Goal: Use online tool/utility: Utilize a website feature to perform a specific function

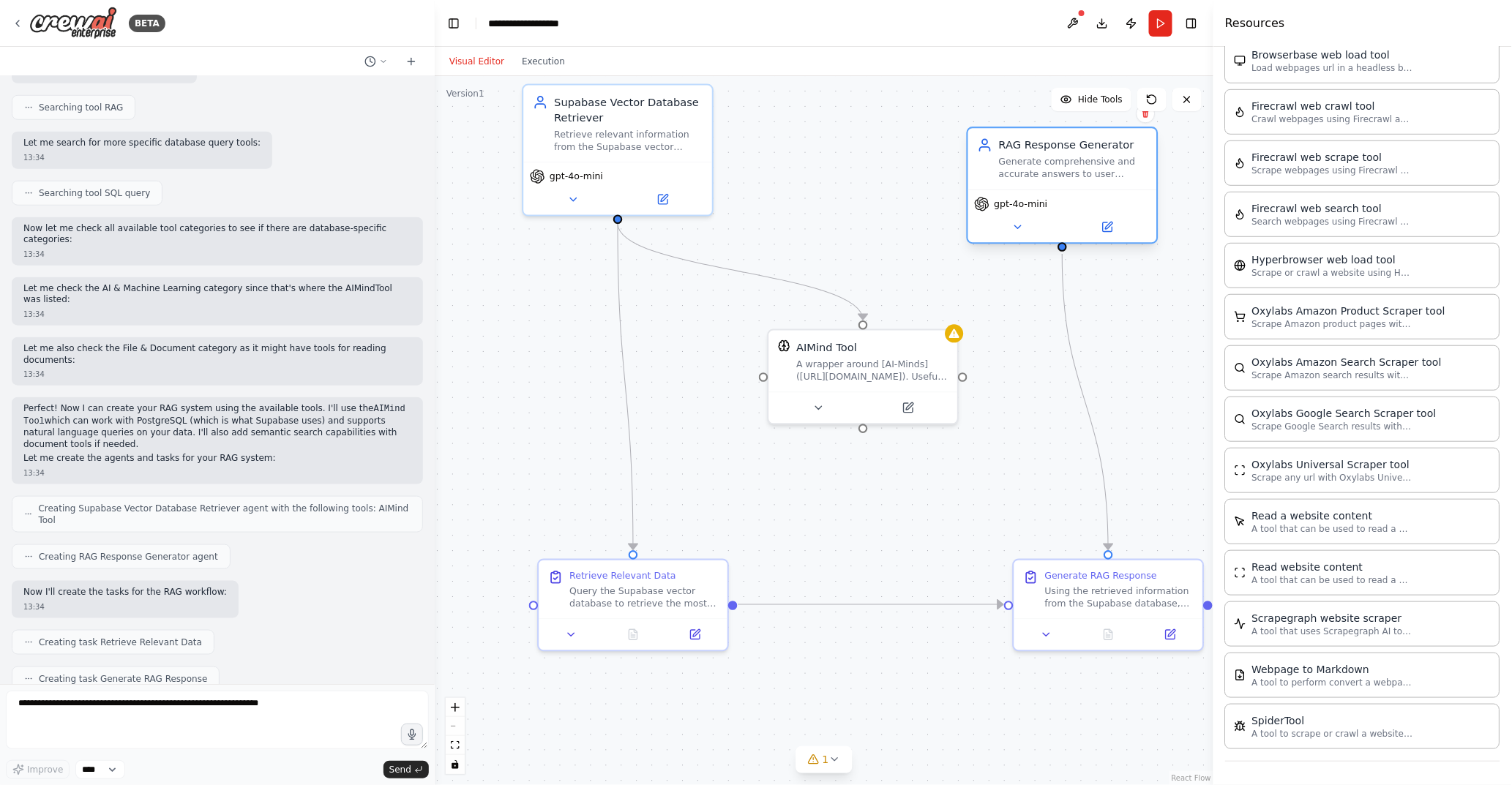
drag, startPoint x: 1079, startPoint y: 120, endPoint x: 1020, endPoint y: 151, distance: 66.6
click at [1020, 151] on div "RAG Response Generator" at bounding box center [1073, 145] width 149 height 15
click at [565, 192] on button at bounding box center [573, 196] width 86 height 18
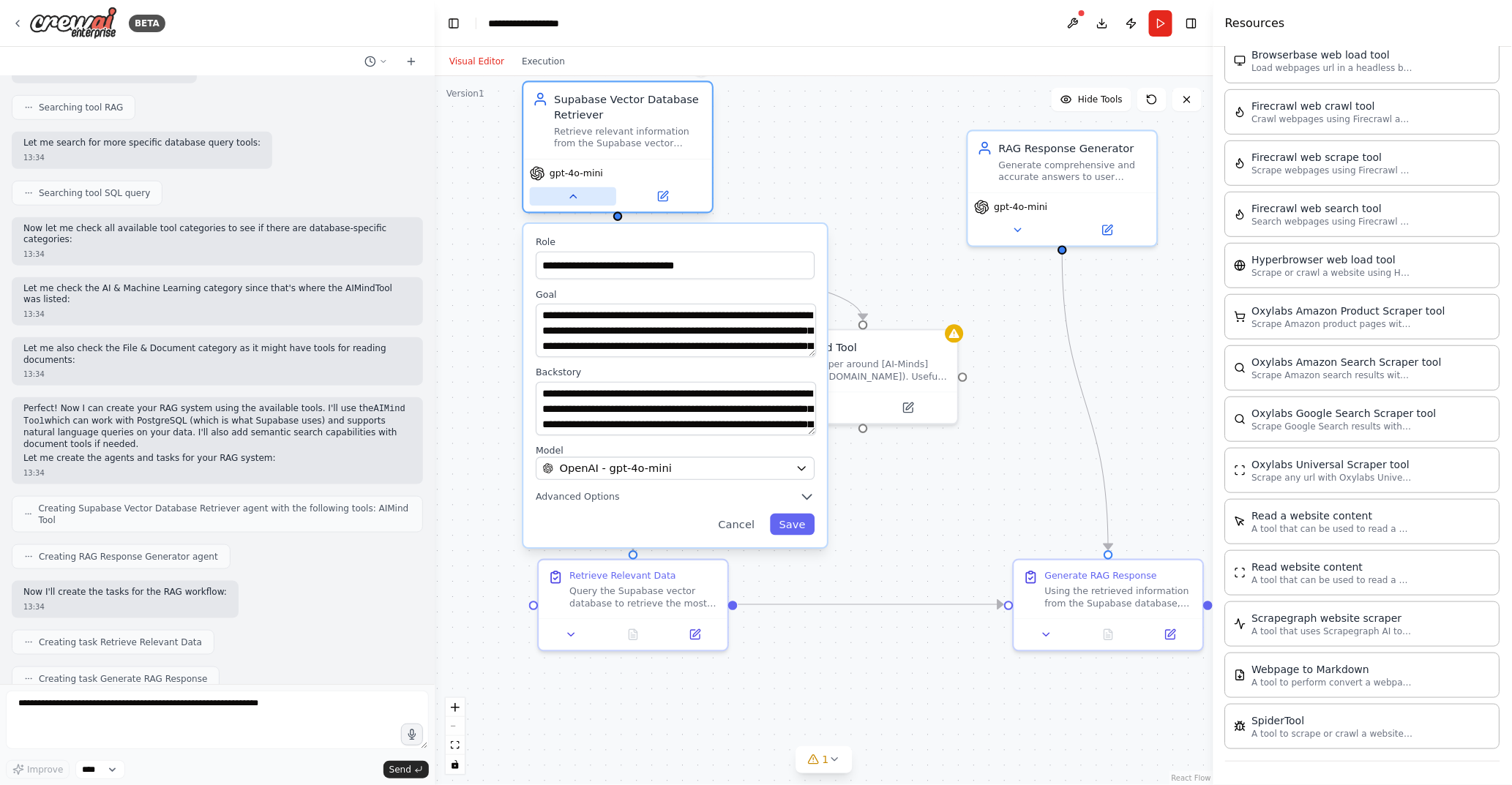
click at [564, 192] on button at bounding box center [573, 196] width 86 height 18
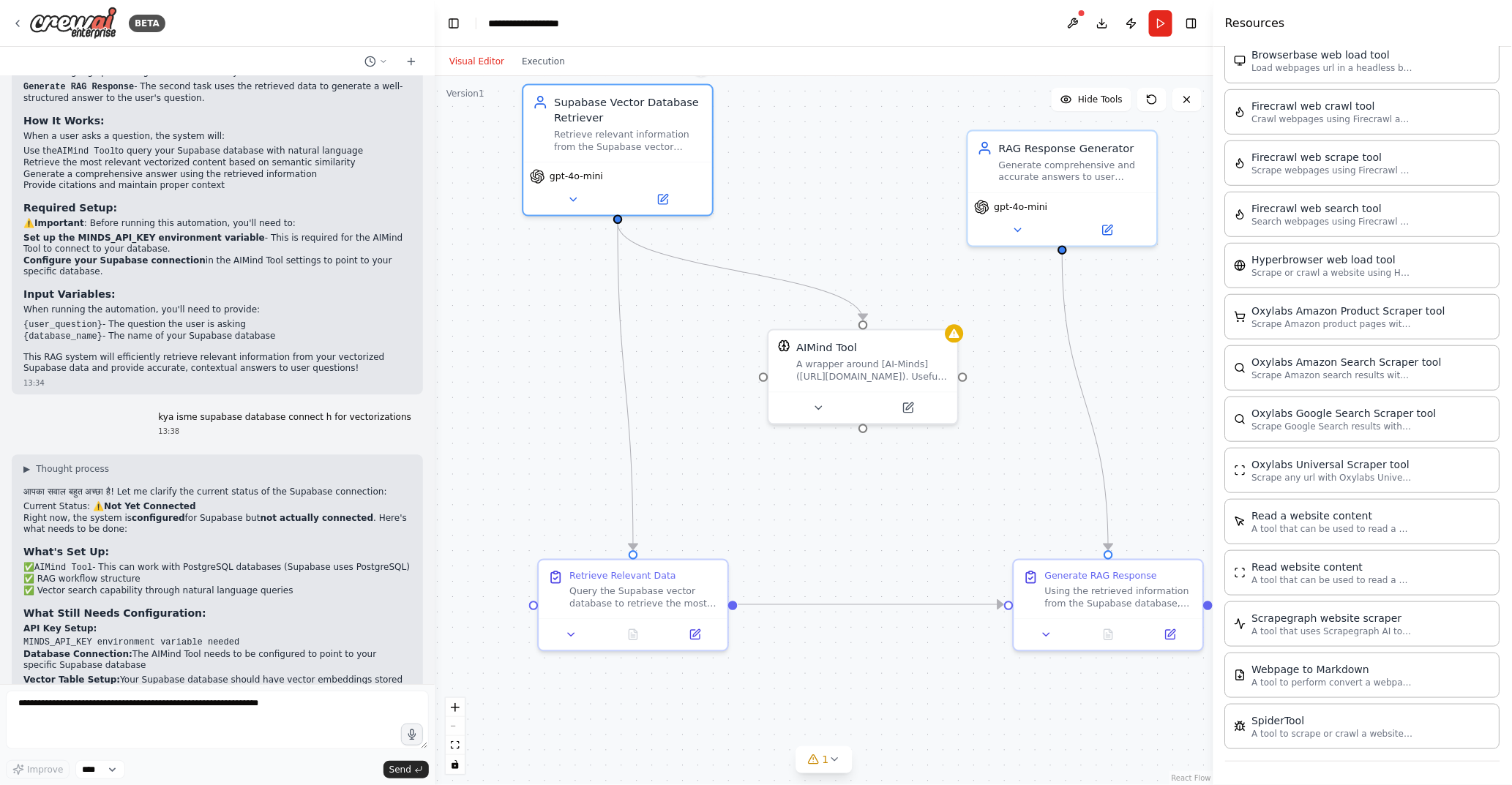
scroll to position [1772, 0]
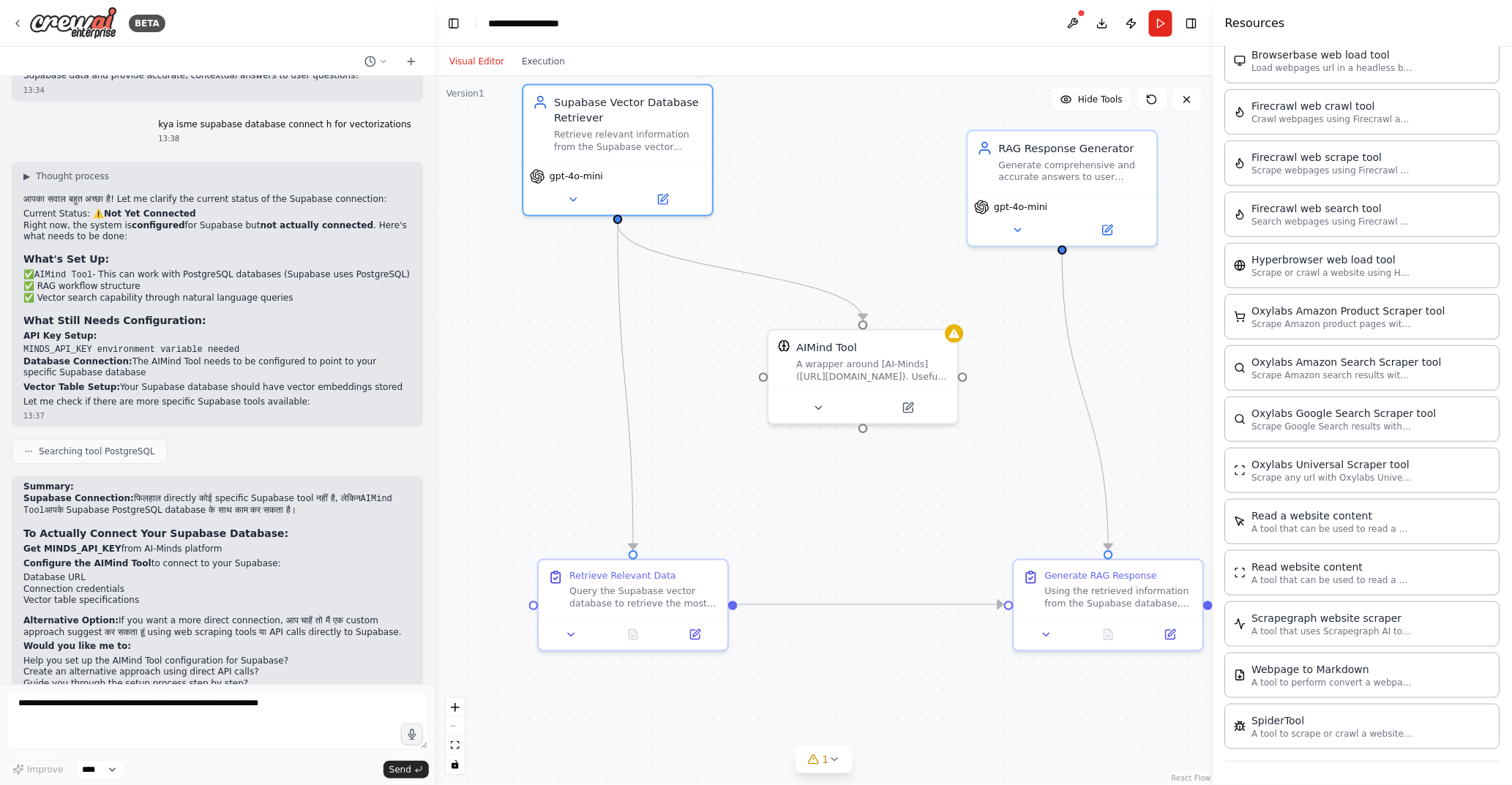
drag, startPoint x: 107, startPoint y: 564, endPoint x: 383, endPoint y: 571, distance: 276.1
click at [383, 615] on p "Alternative Option: If you want a more direct connection, आप चाहें तो मैं एक cu…" at bounding box center [217, 626] width 388 height 22
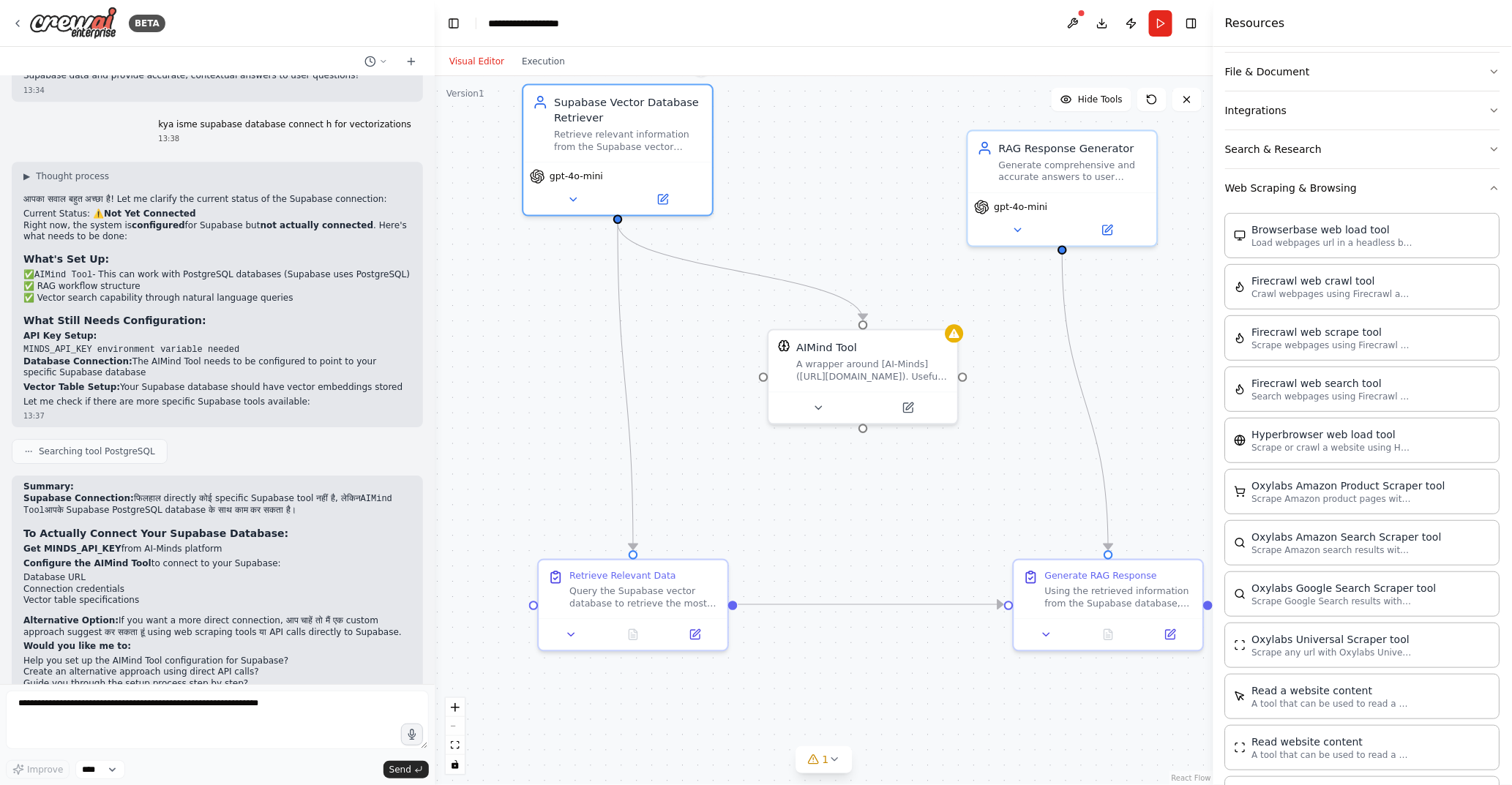
scroll to position [0, 0]
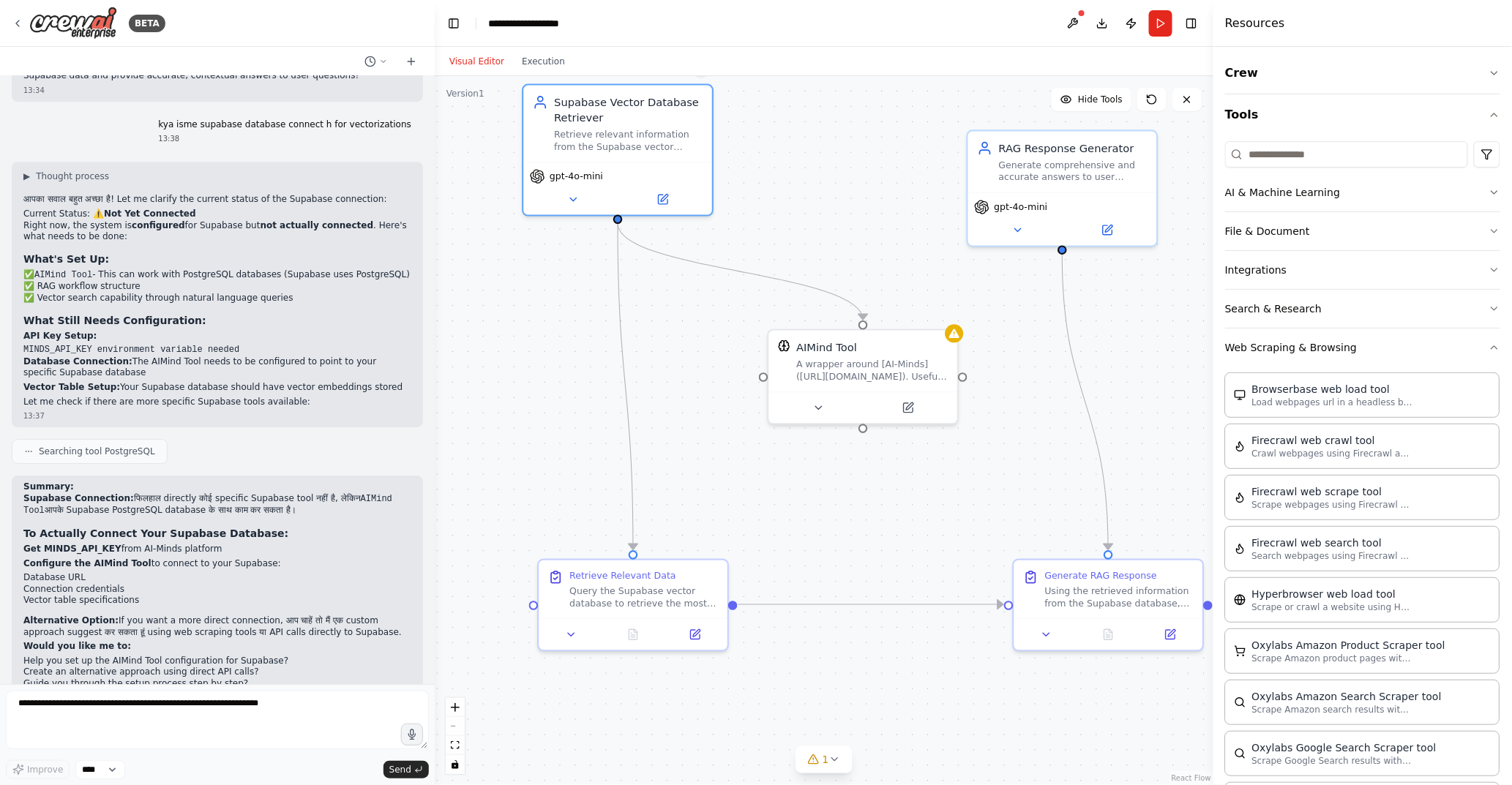
click at [842, 238] on div ".deletable-edge-delete-btn { width: 20px; height: 20px; border: 0px solid #ffff…" at bounding box center [824, 431] width 778 height 709
click at [814, 412] on button at bounding box center [818, 405] width 86 height 18
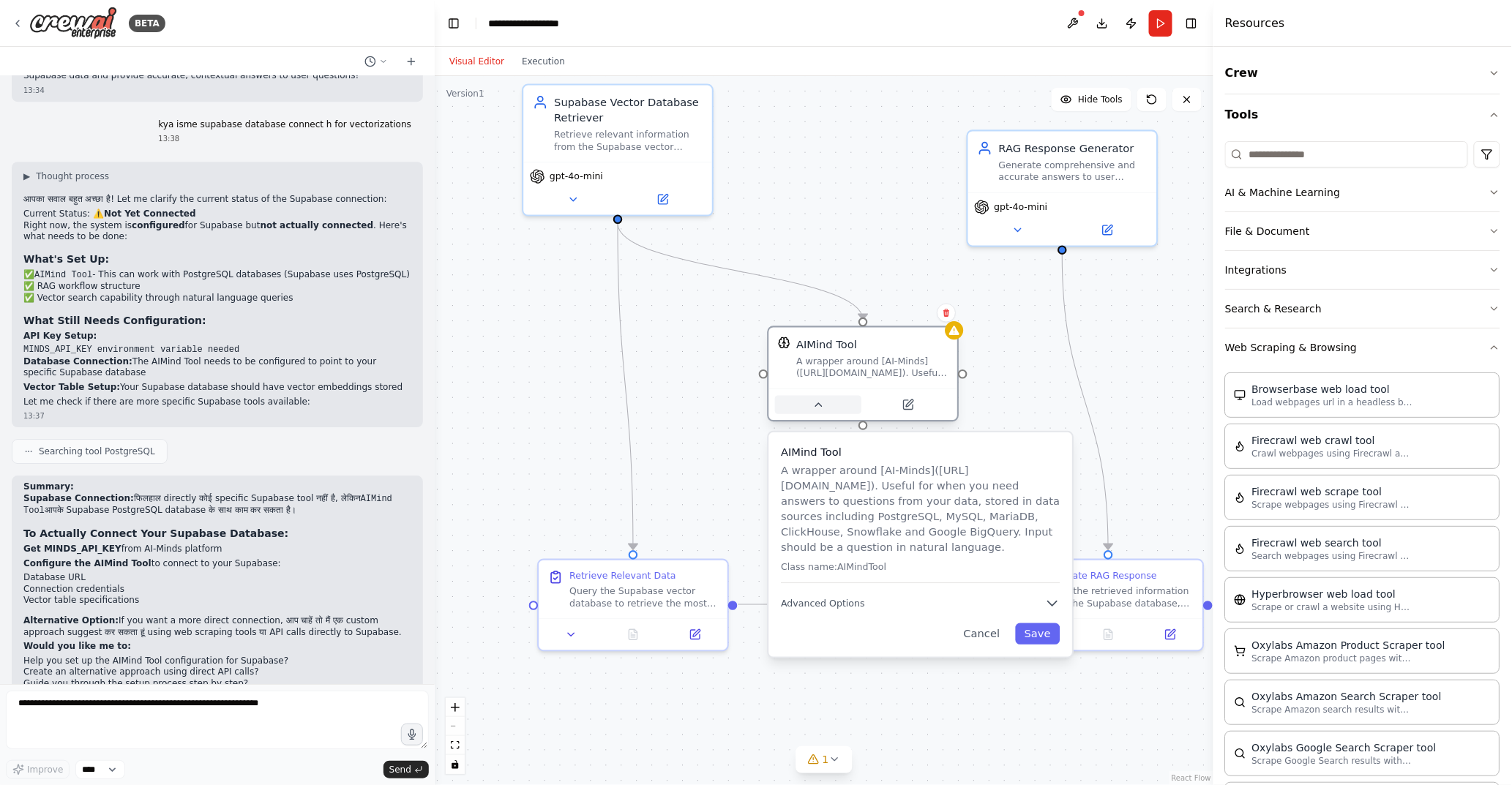
click at [814, 412] on button at bounding box center [818, 405] width 86 height 18
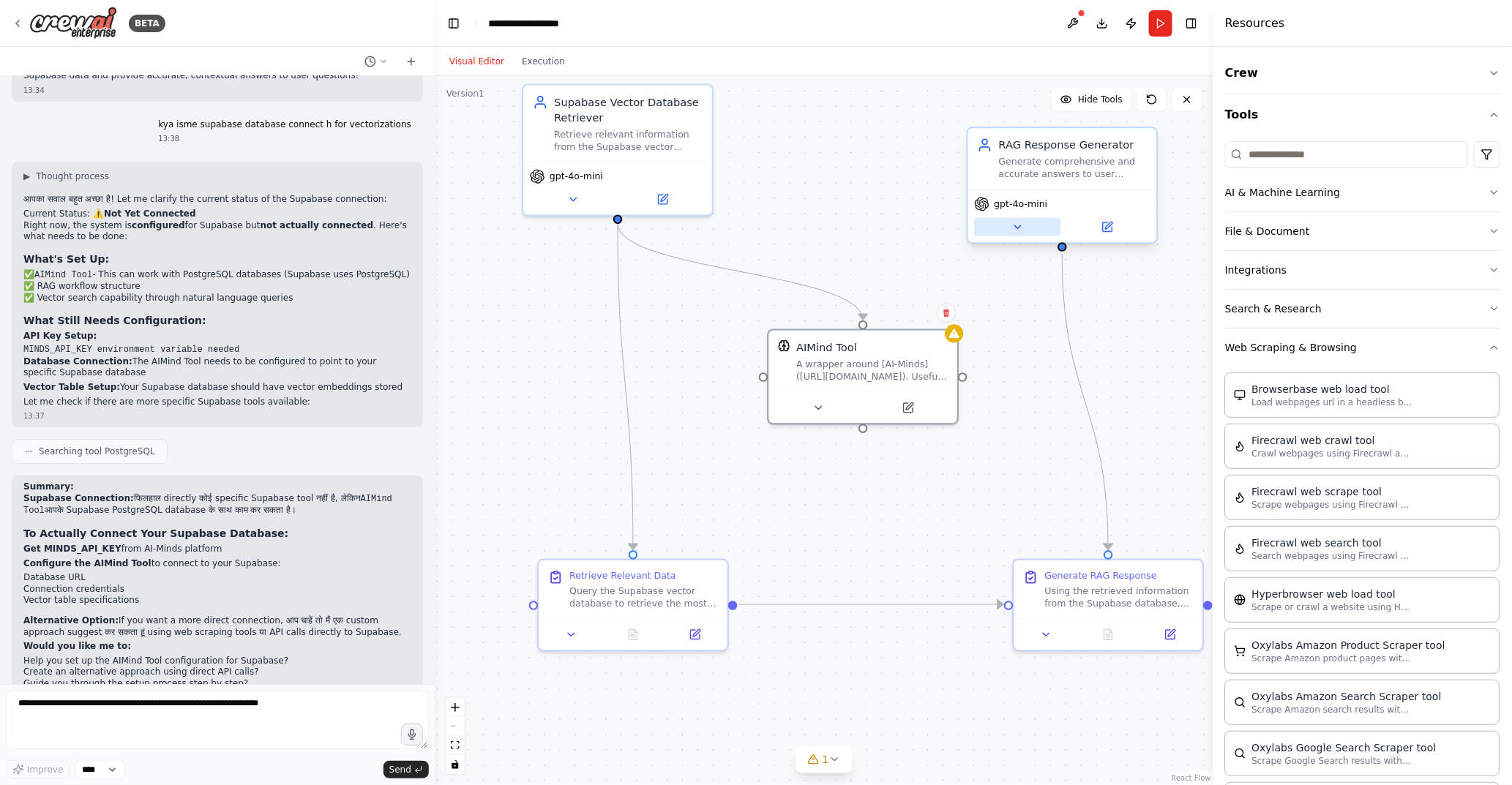
click at [1014, 230] on icon at bounding box center [1017, 227] width 13 height 13
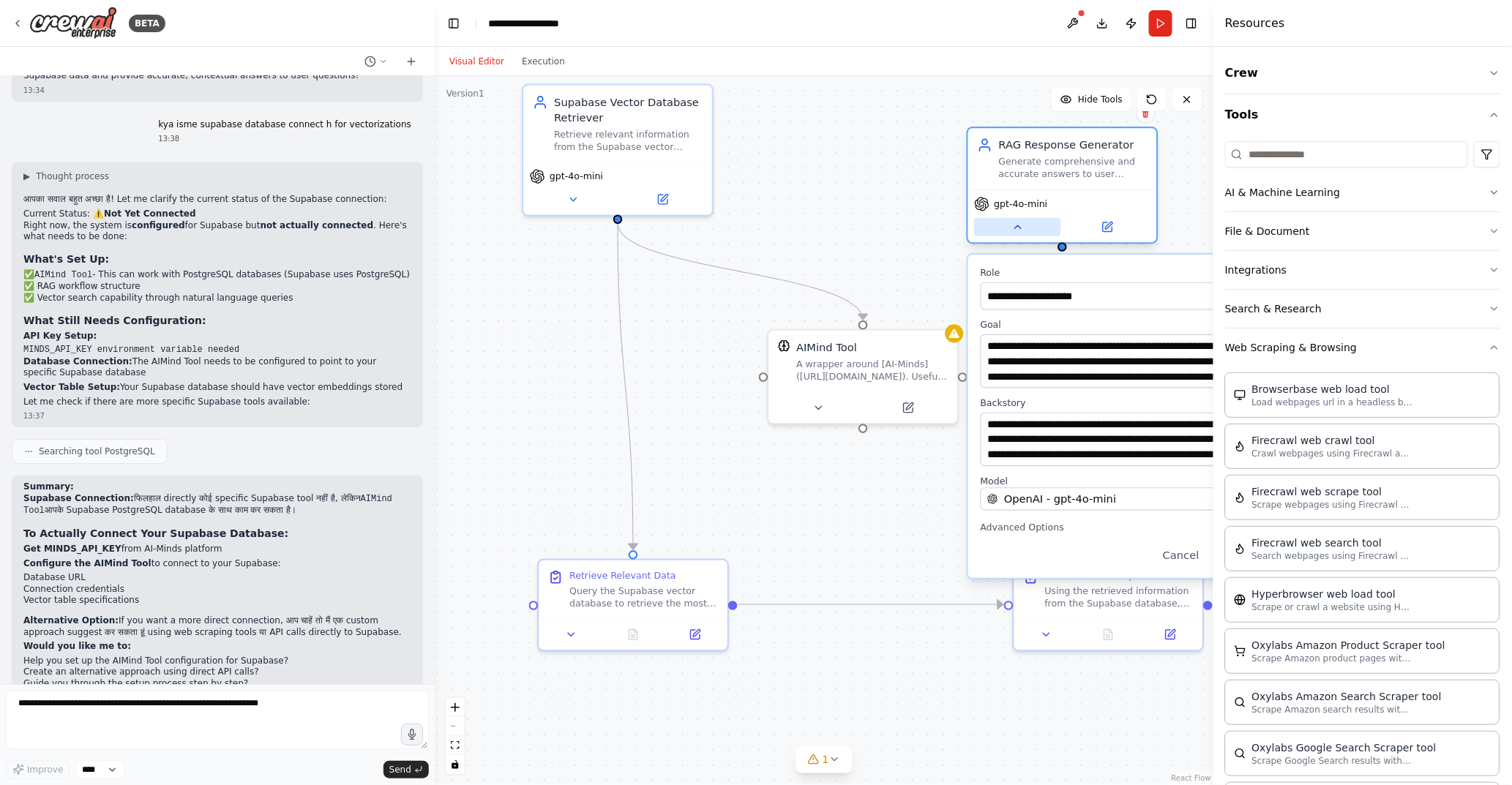
click at [1014, 230] on icon at bounding box center [1017, 227] width 13 height 13
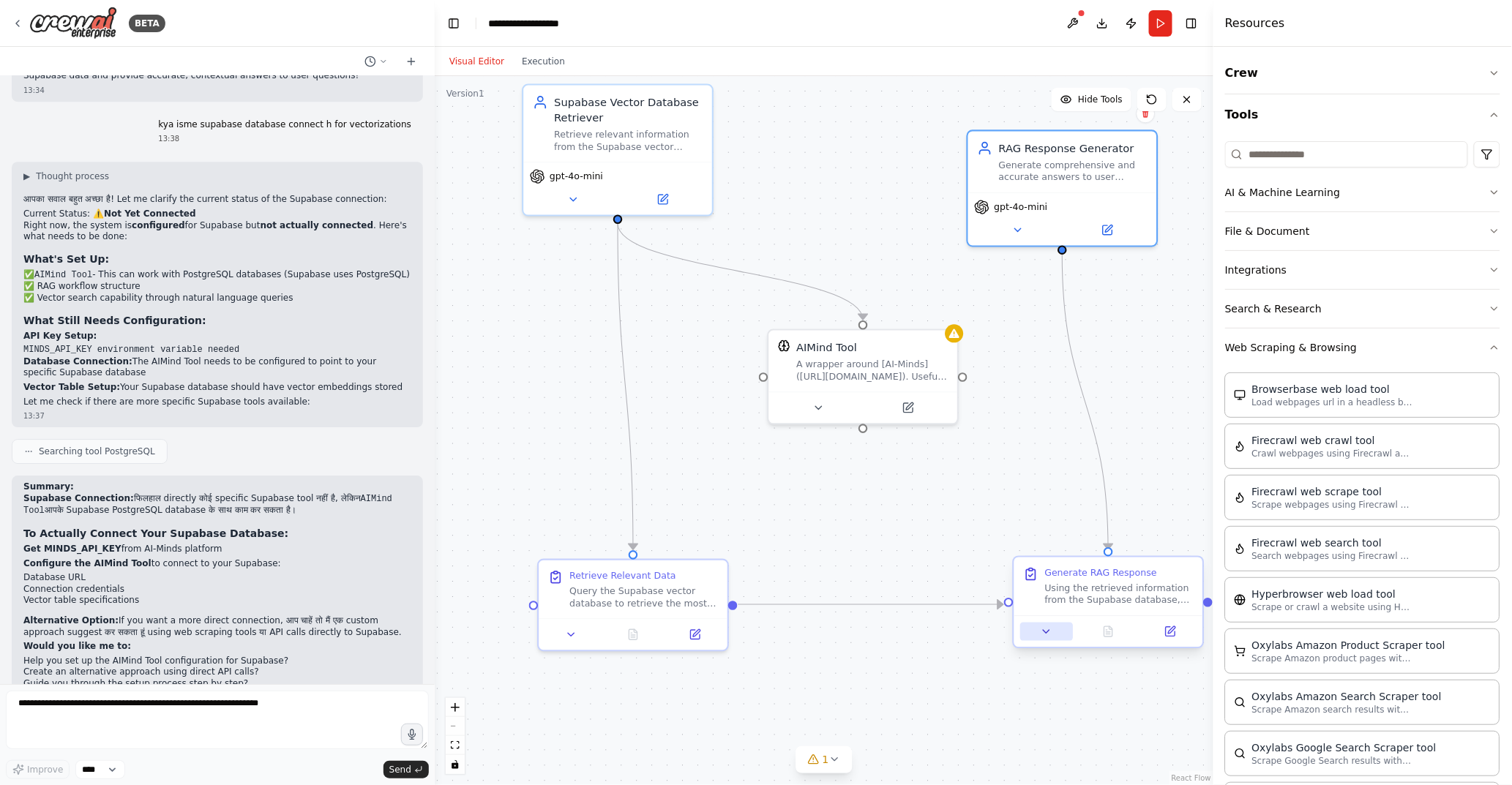
click at [1048, 630] on icon at bounding box center [1047, 631] width 6 height 3
click at [1048, 630] on icon at bounding box center [1047, 631] width 13 height 13
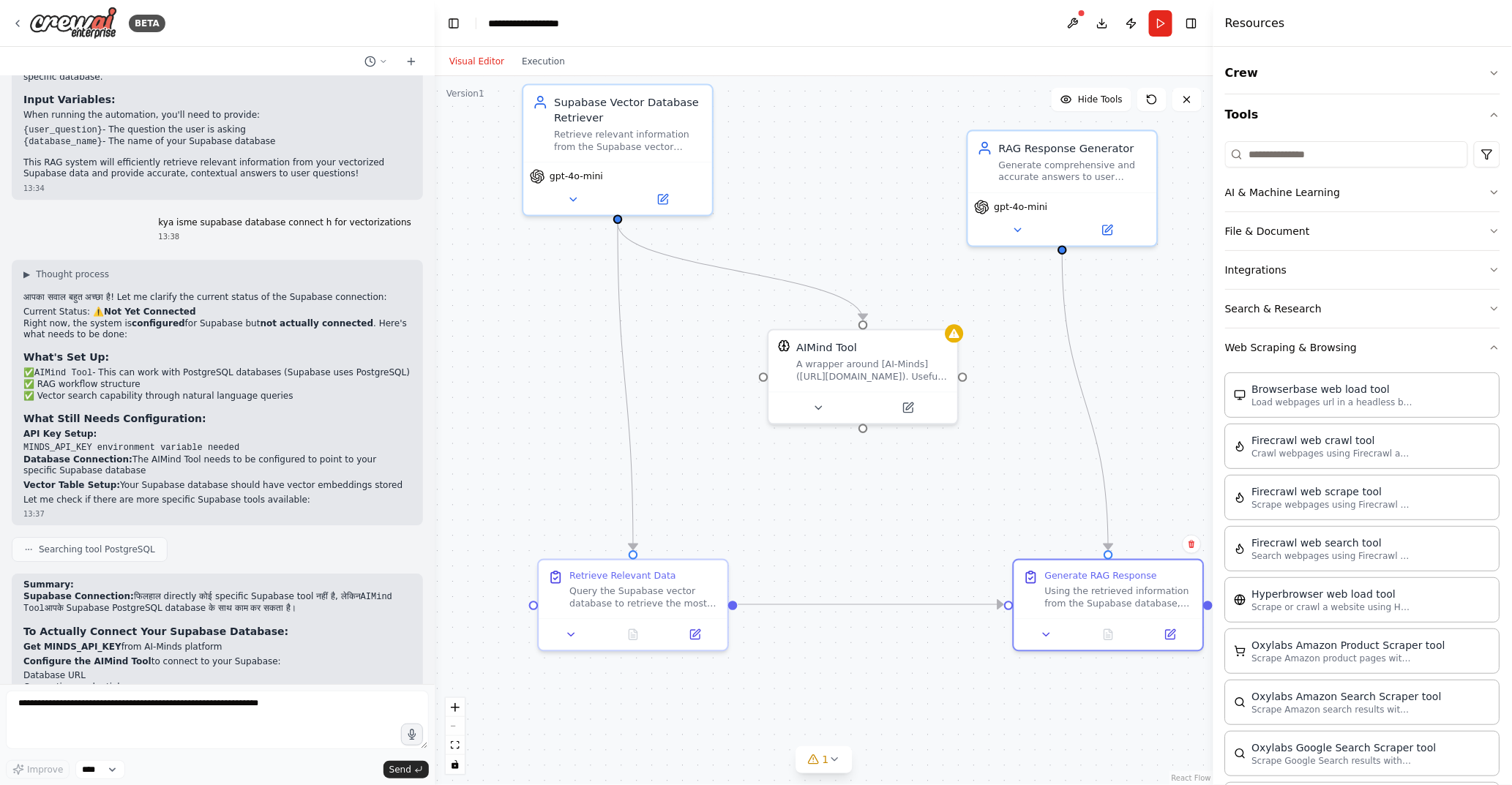
scroll to position [1772, 0]
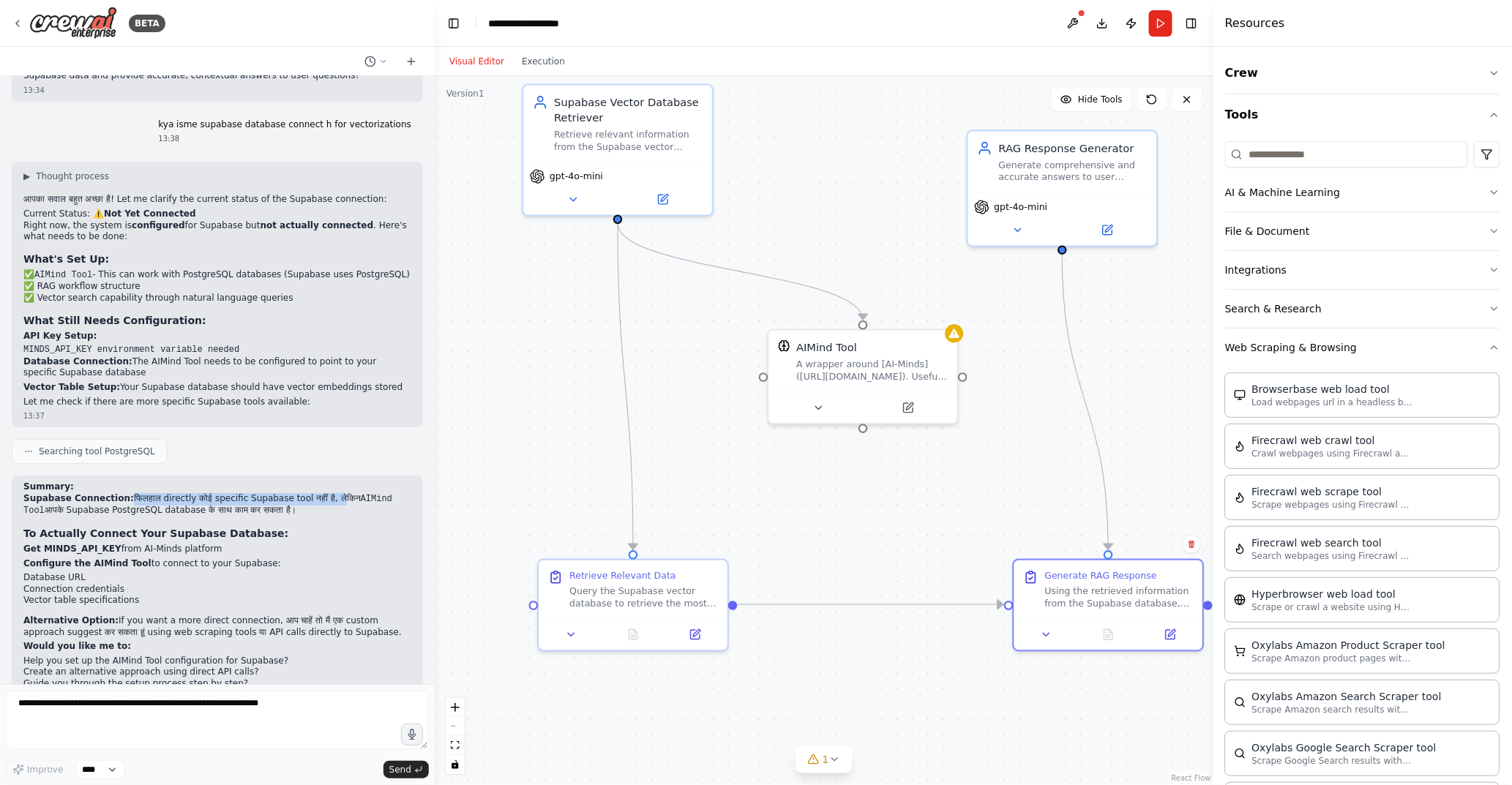
drag, startPoint x: 120, startPoint y: 446, endPoint x: 306, endPoint y: 444, distance: 186.0
click at [306, 493] on p "Supabase Connection: फिलहाल directly कोई specific Supabase tool नहीं है, लेकिन …" at bounding box center [217, 505] width 388 height 24
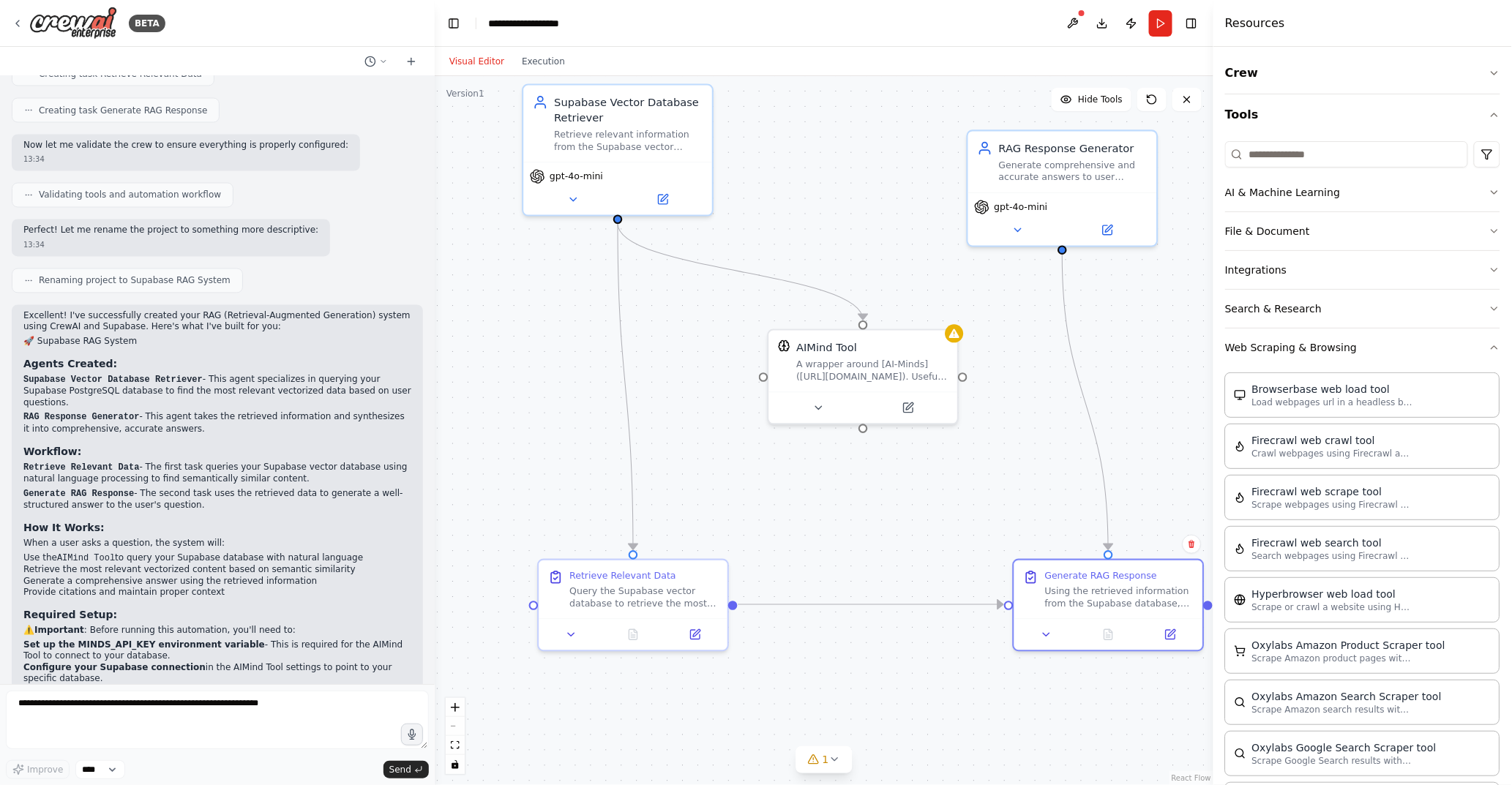
scroll to position [1073, 0]
drag, startPoint x: 86, startPoint y: 265, endPoint x: 165, endPoint y: 260, distance: 79.2
click at [165, 310] on p "Excellent! I've successfully created your RAG (Retrieval-Augmented Generation) …" at bounding box center [217, 321] width 388 height 22
click at [184, 310] on p "Excellent! I've successfully created your RAG (Retrieval-Augmented Generation) …" at bounding box center [217, 321] width 388 height 22
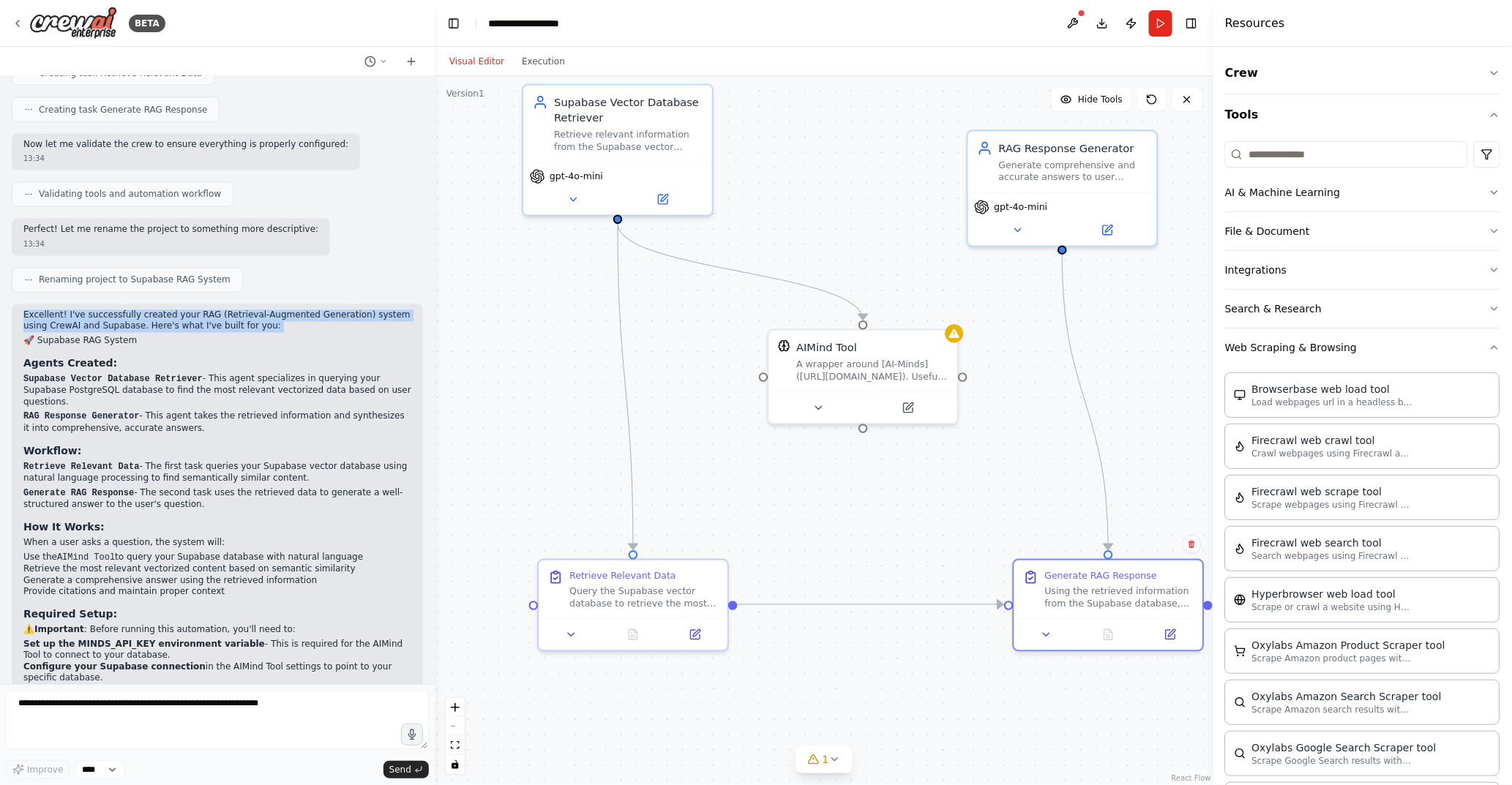
click at [184, 310] on p "Excellent! I've successfully created your RAG (Retrieval-Augmented Generation) …" at bounding box center [217, 321] width 388 height 22
click at [113, 310] on div "Excellent! I've successfully created your RAG (Retrieval-Augmented Generation) …" at bounding box center [217, 546] width 388 height 471
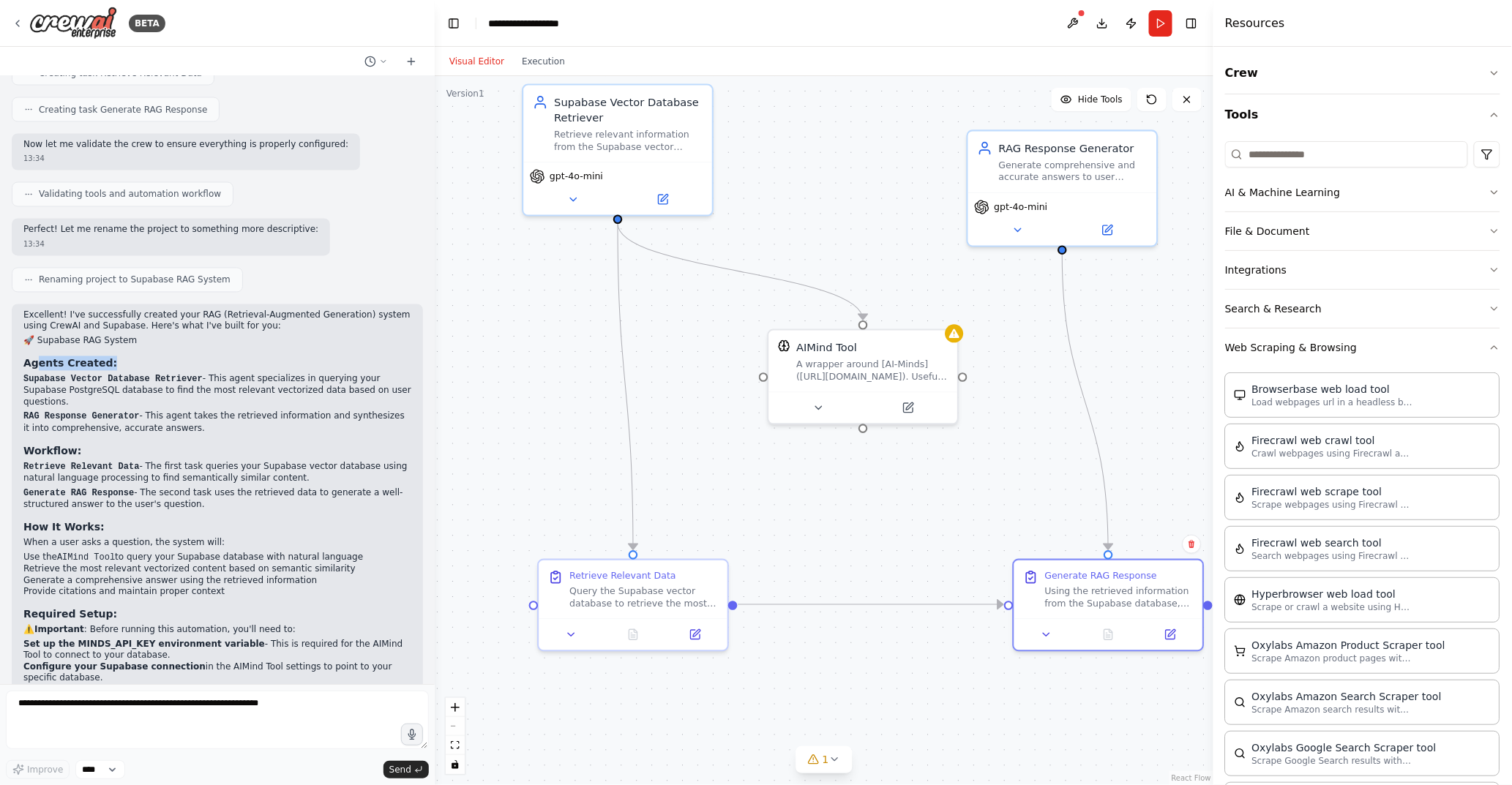
drag, startPoint x: 35, startPoint y: 304, endPoint x: 116, endPoint y: 304, distance: 81.0
click at [116, 356] on h3 "Agents Created:" at bounding box center [217, 363] width 388 height 14
drag, startPoint x: 35, startPoint y: 321, endPoint x: 204, endPoint y: 321, distance: 169.0
click at [204, 374] on p "Supabase Vector Database Retriever - This agent specializes in querying your Su…" at bounding box center [217, 391] width 388 height 35
drag, startPoint x: 216, startPoint y: 321, endPoint x: 237, endPoint y: 371, distance: 54.2
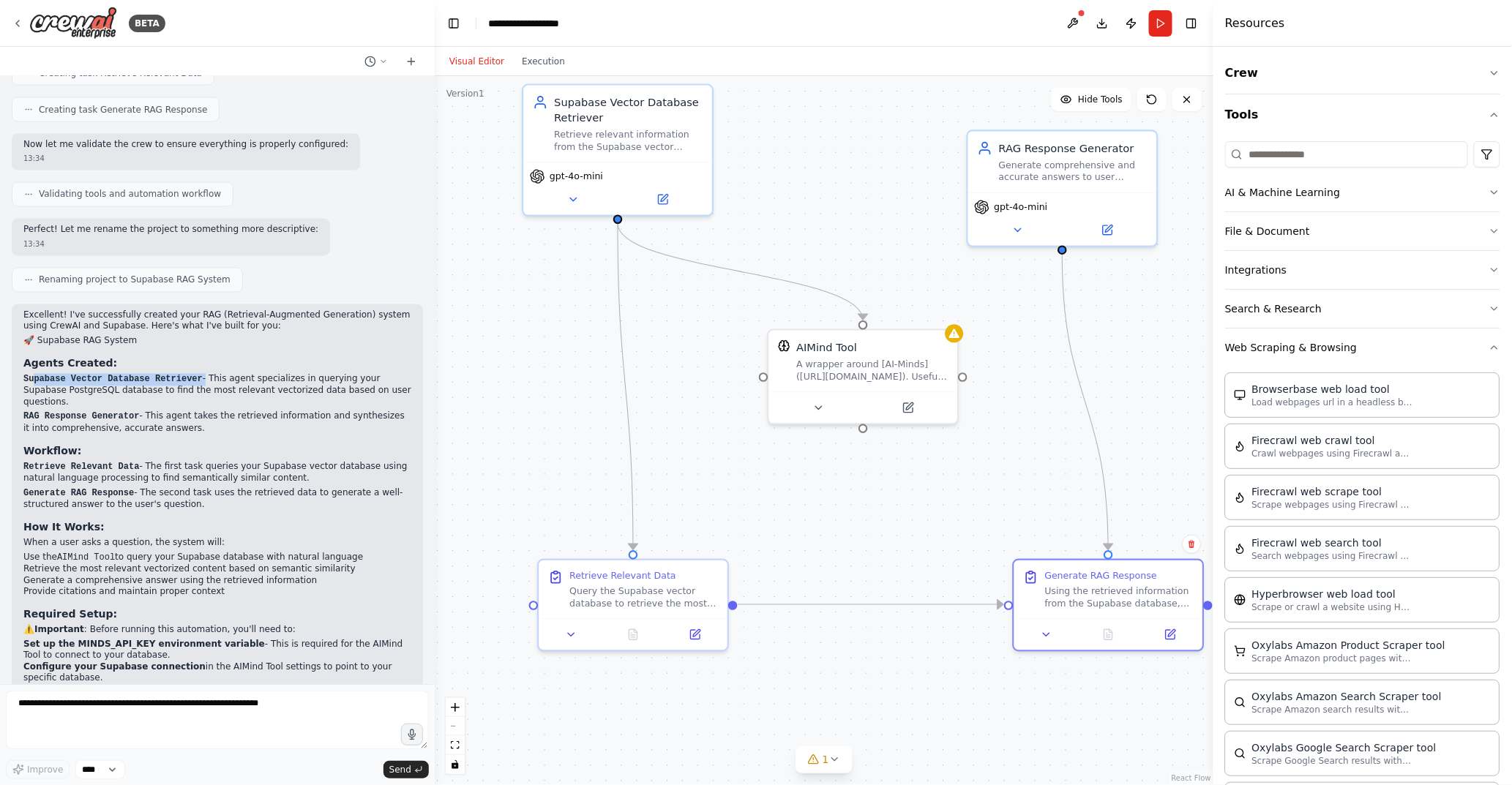
click at [237, 374] on ol "Supabase Vector Database Retriever - This agent specializes in querying your Su…" at bounding box center [217, 405] width 388 height 62
click at [238, 374] on p "Supabase Vector Database Retriever - This agent specializes in querying your Su…" at bounding box center [217, 391] width 388 height 35
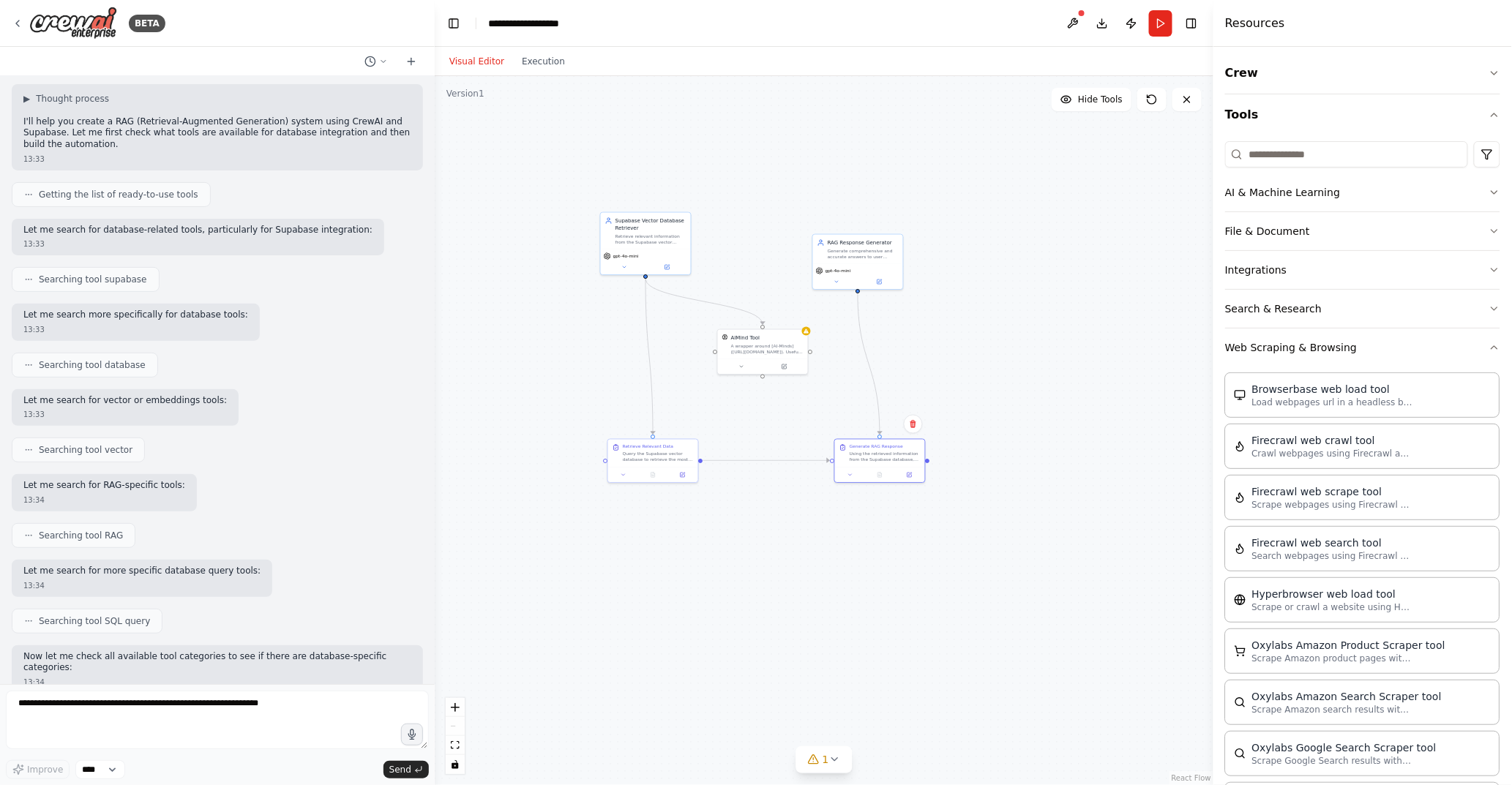
scroll to position [0, 0]
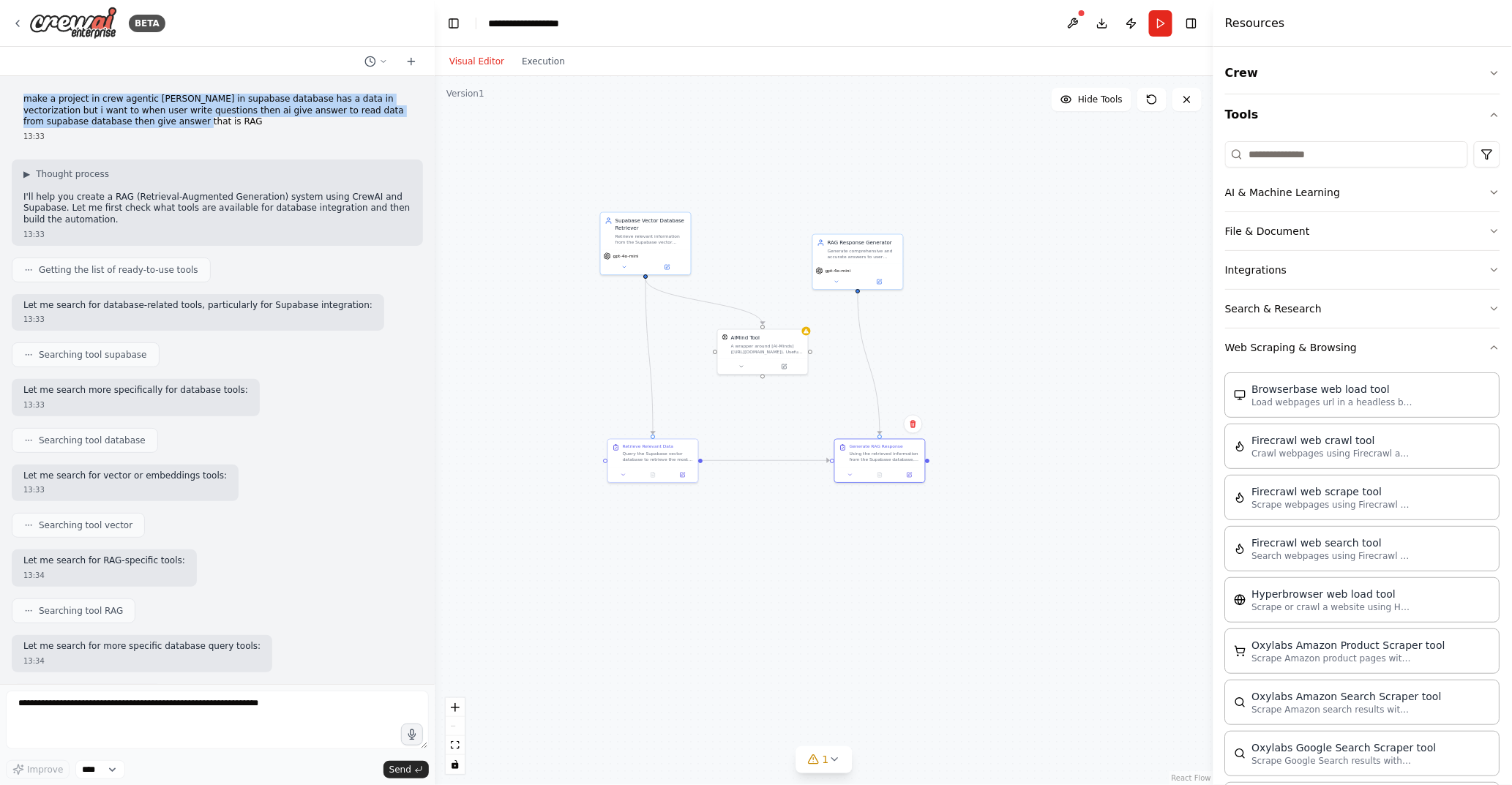
drag, startPoint x: 20, startPoint y: 98, endPoint x: 126, endPoint y: 120, distance: 108.3
click at [126, 120] on div "make a project in crew agentic Ai in supabase database has a data in vectorizat…" at bounding box center [217, 118] width 411 height 60
copy p "make a project in crew agentic [PERSON_NAME] in supabase database has a data in…"
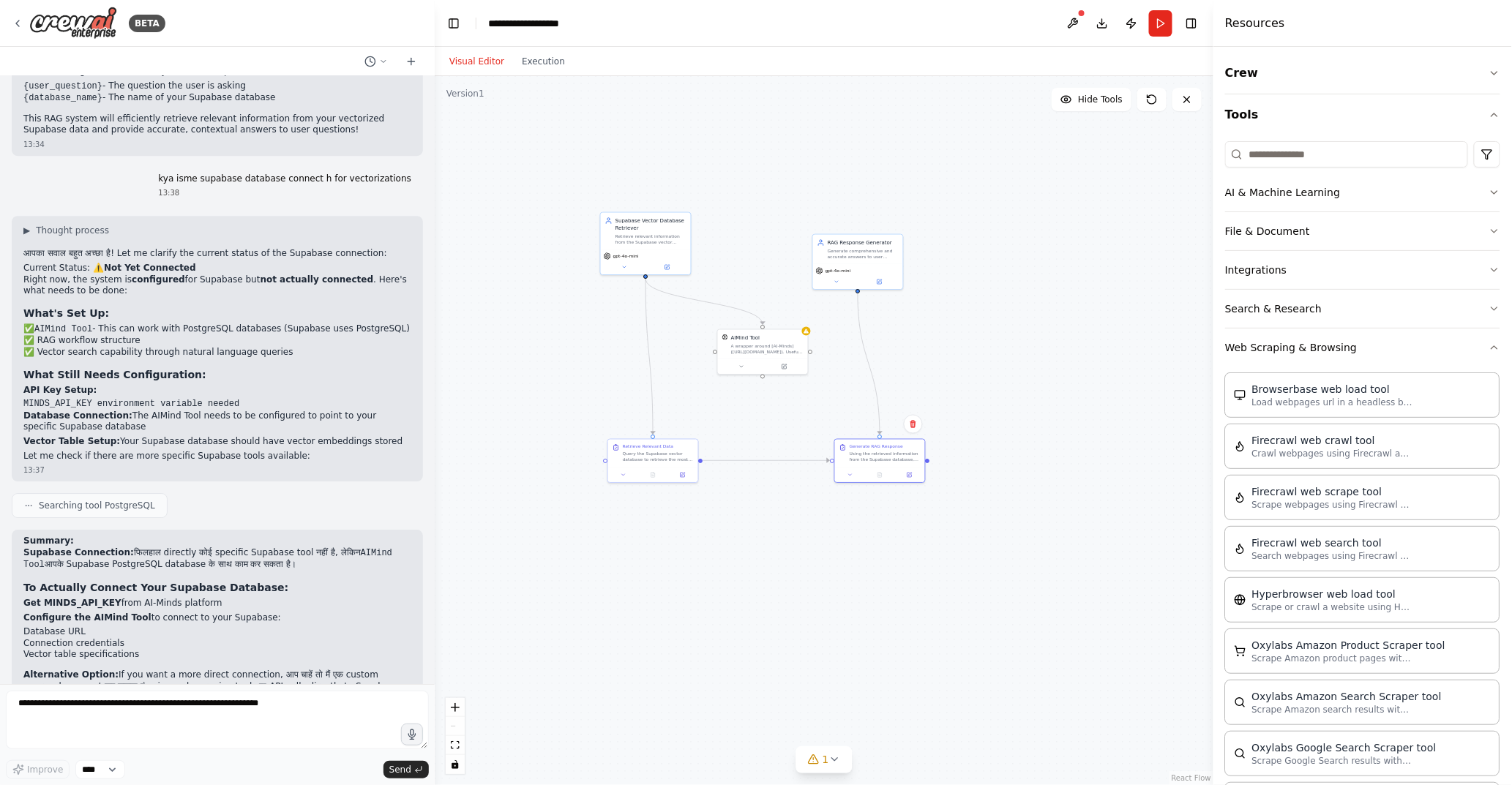
scroll to position [1772, 0]
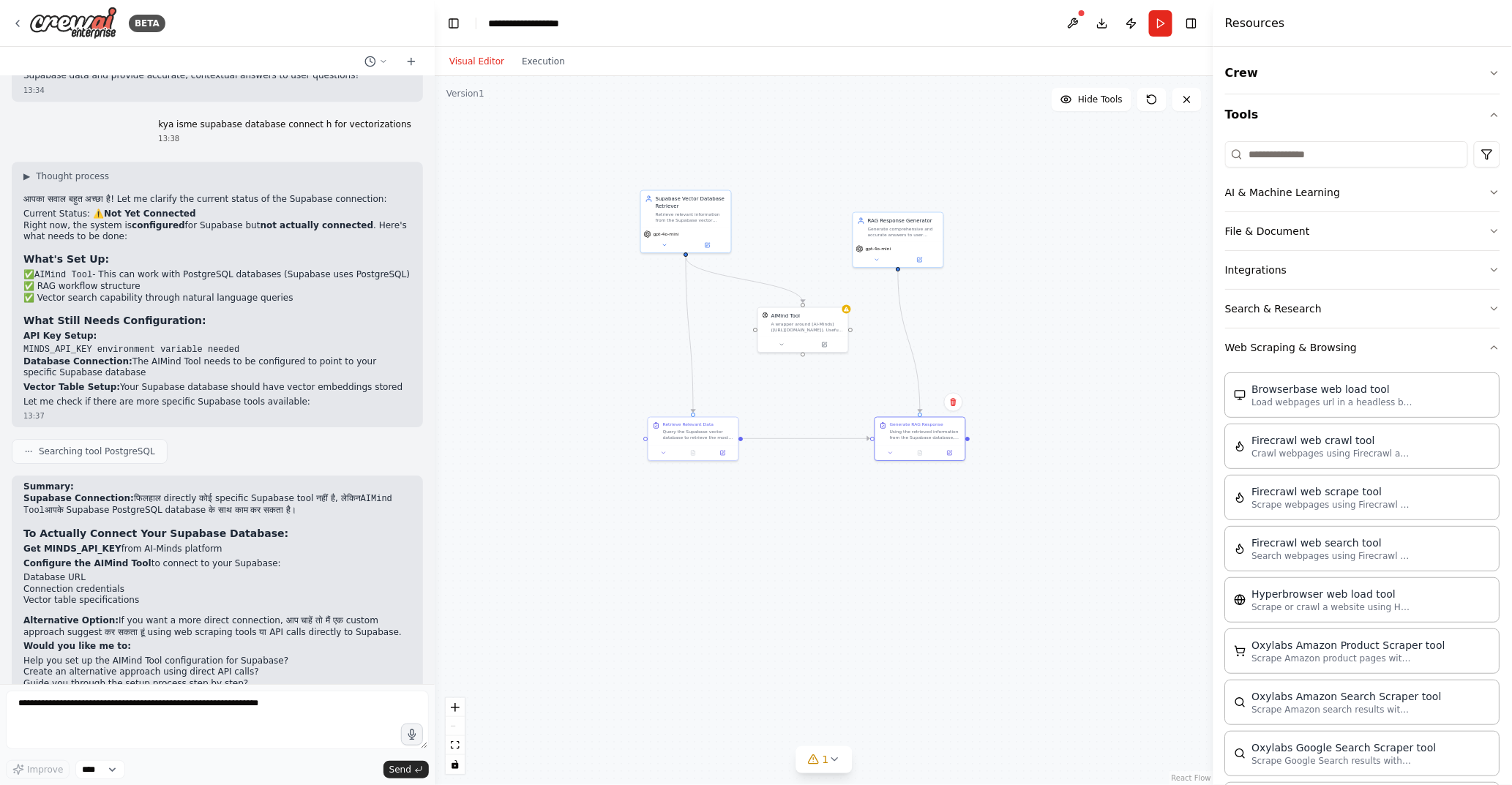
drag, startPoint x: 748, startPoint y: 307, endPoint x: 789, endPoint y: 286, distance: 46.1
click at [789, 286] on div ".deletable-edge-delete-btn { width: 20px; height: 20px; border: 0px solid #ffff…" at bounding box center [824, 431] width 778 height 709
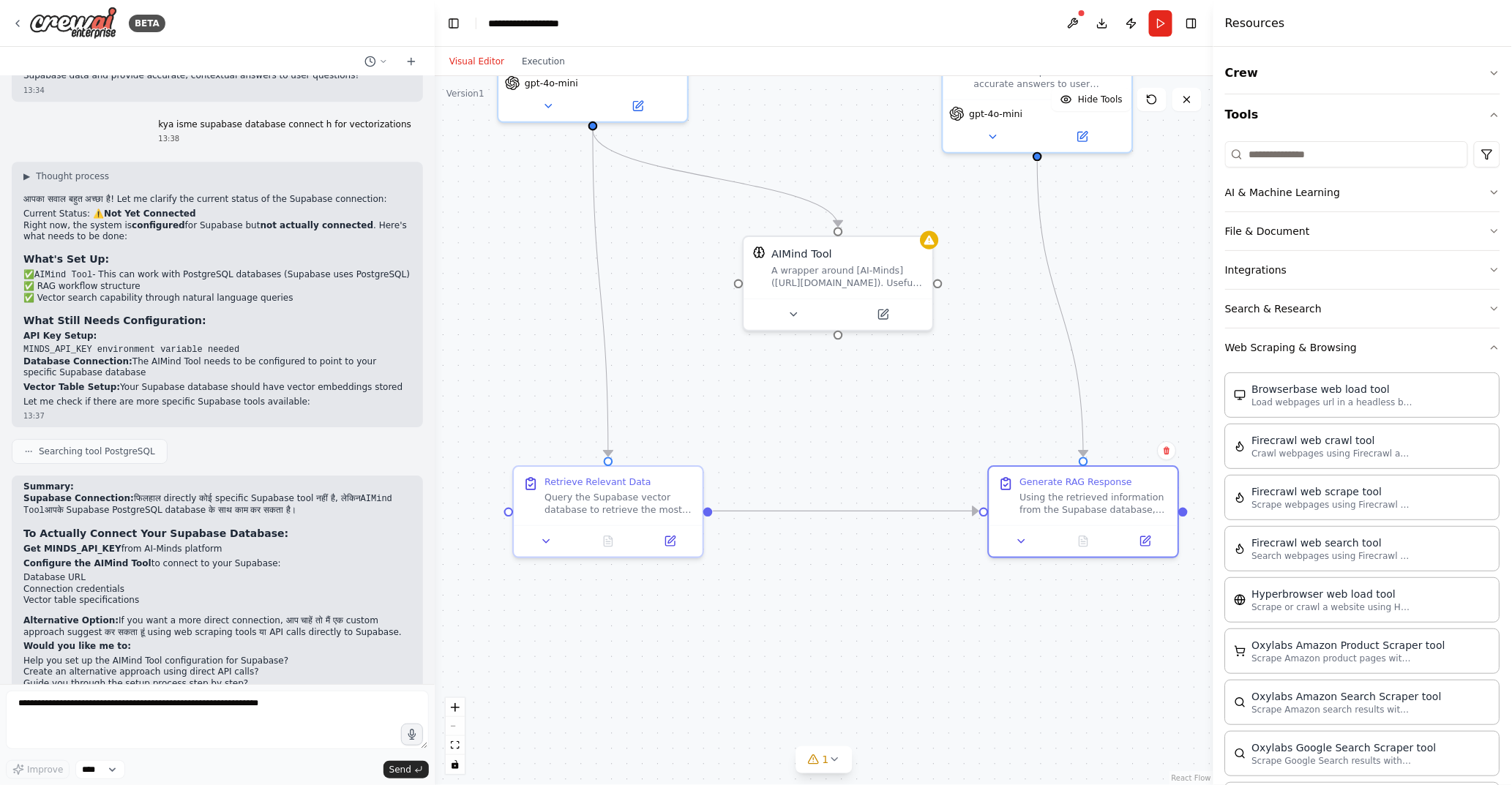
drag, startPoint x: 898, startPoint y: 540, endPoint x: 718, endPoint y: 679, distance: 227.4
click at [717, 669] on div ".deletable-edge-delete-btn { width: 20px; height: 20px; border: 0px solid #ffff…" at bounding box center [824, 431] width 778 height 709
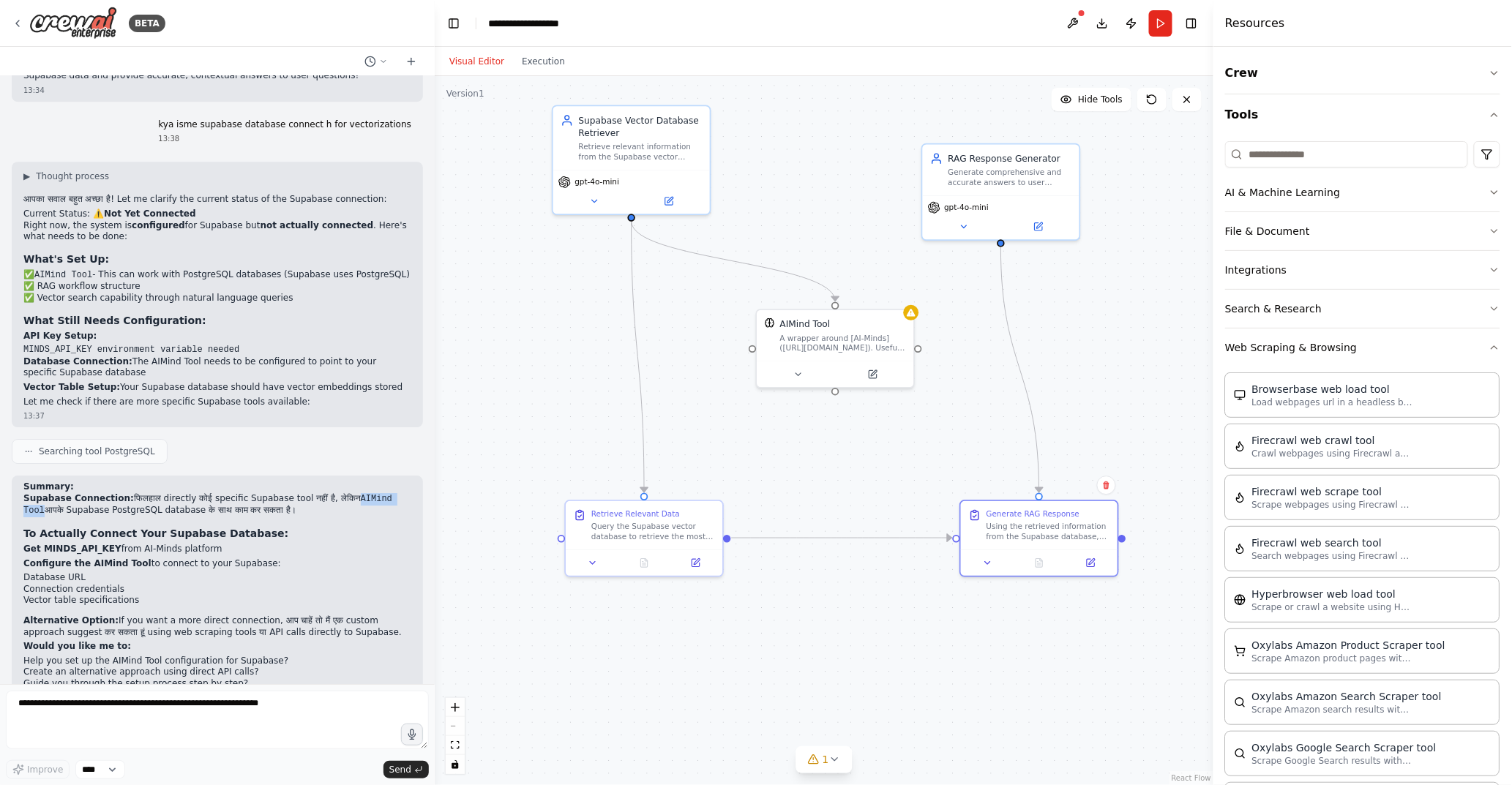
drag, startPoint x: 331, startPoint y: 443, endPoint x: 389, endPoint y: 441, distance: 58.0
click at [389, 493] on p "Supabase Connection: फिलहाल directly कोई specific Supabase tool नहीं है, लेकिन …" at bounding box center [217, 505] width 388 height 24
copy code "AIMind Tool"
click at [178, 713] on textarea at bounding box center [217, 719] width 423 height 59
paste textarea "**********"
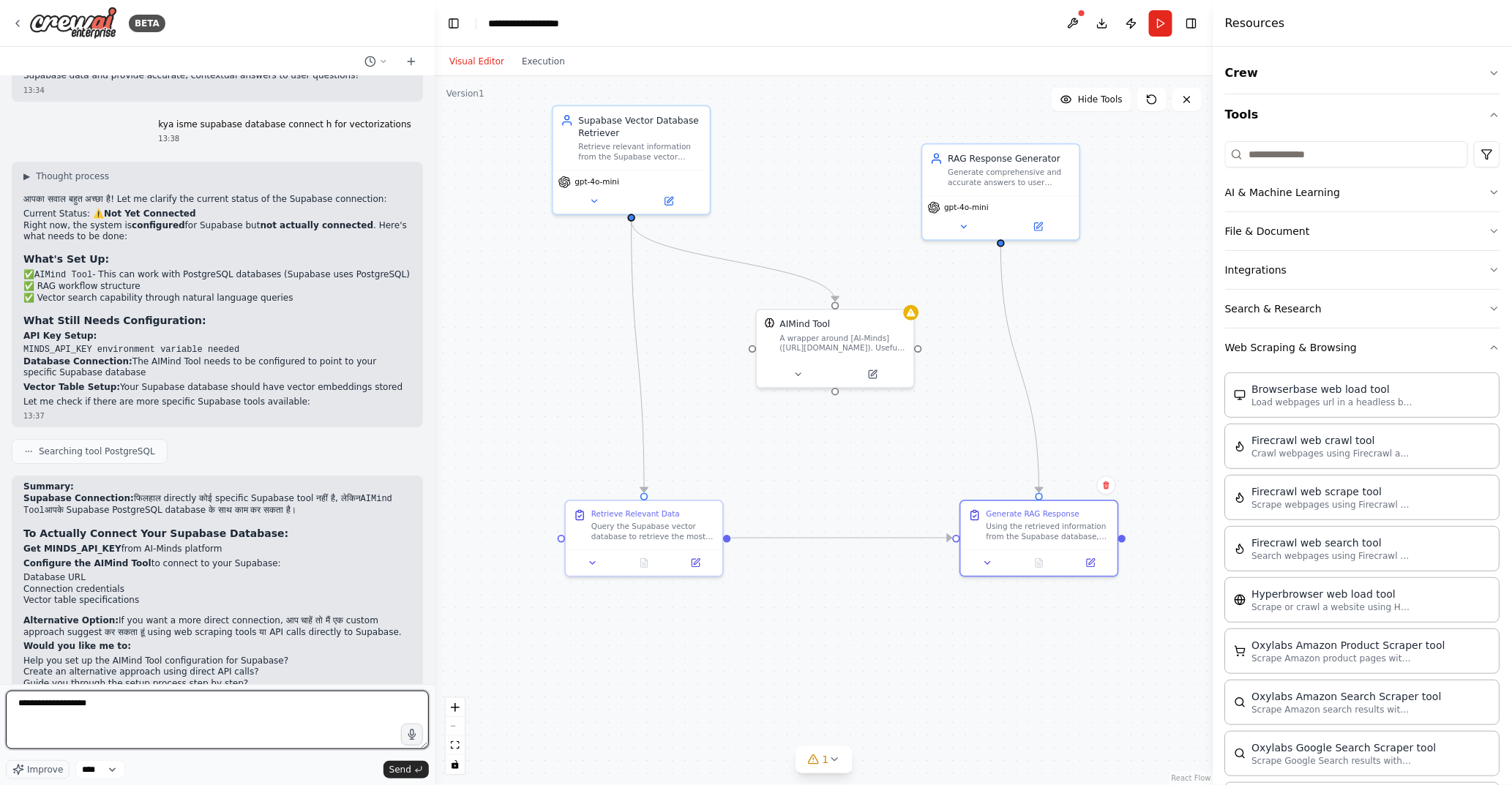
type textarea "**********"
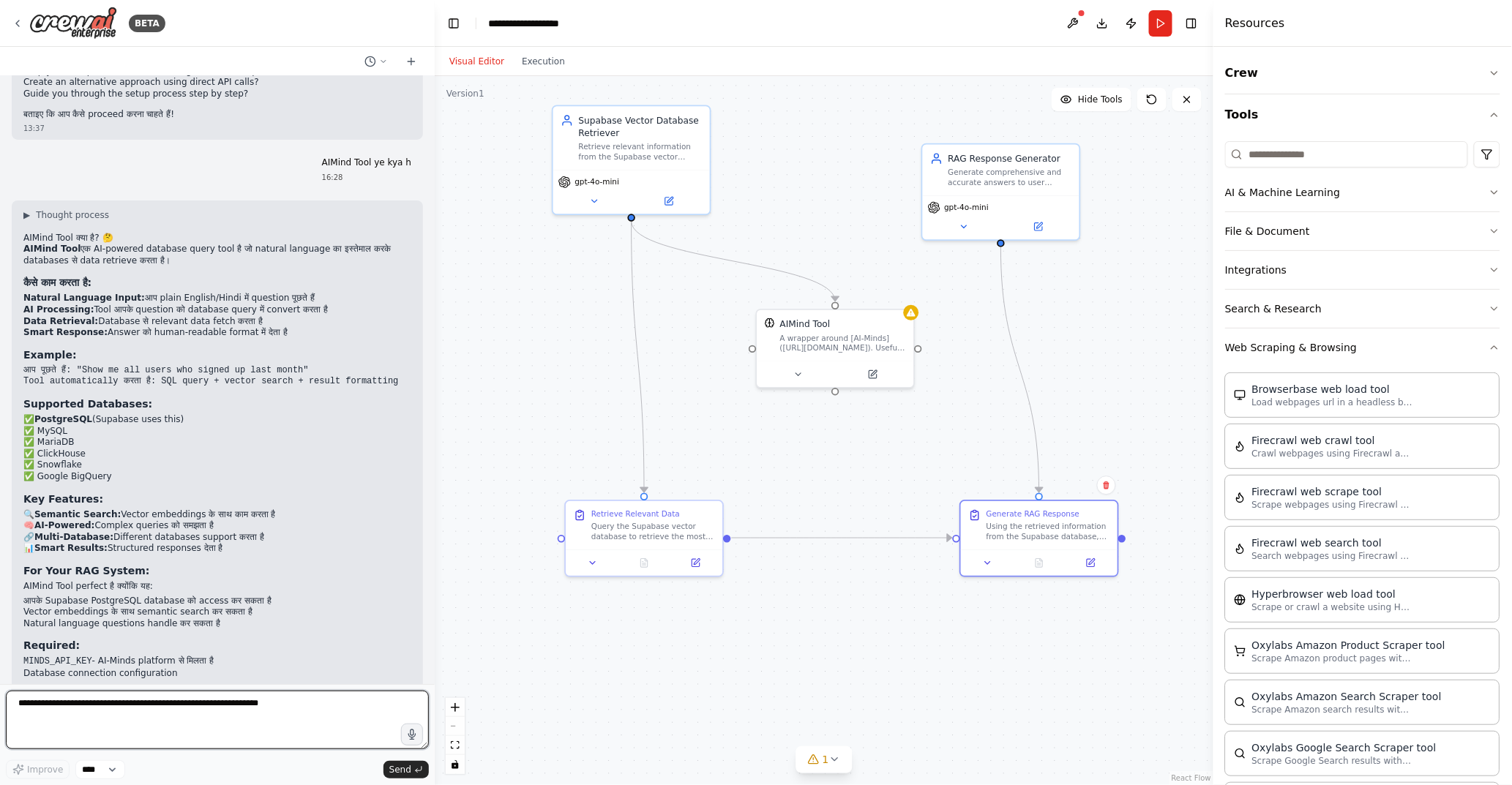
scroll to position [2376, 0]
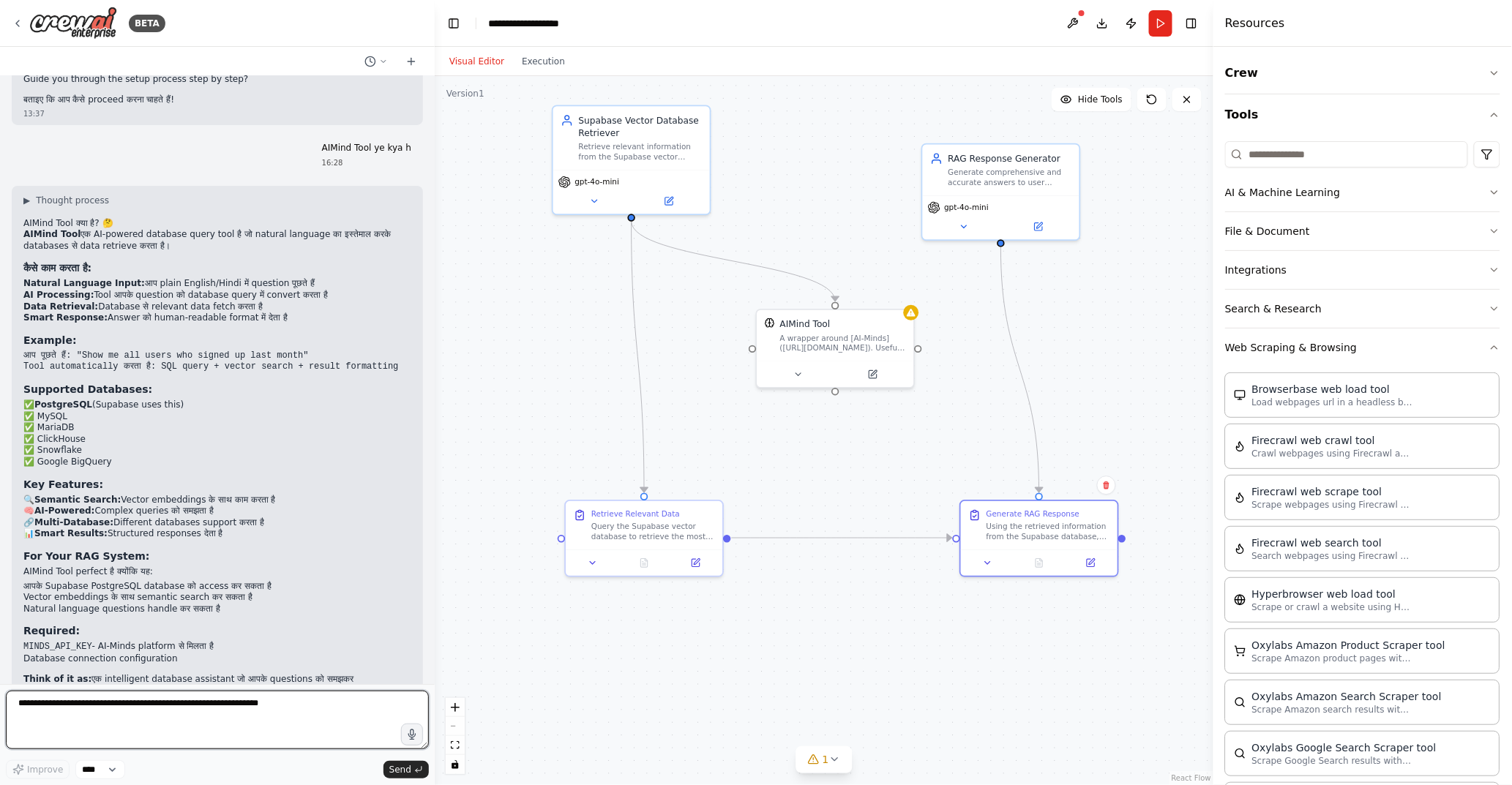
click at [113, 720] on textarea at bounding box center [217, 719] width 423 height 59
type textarea "**********"
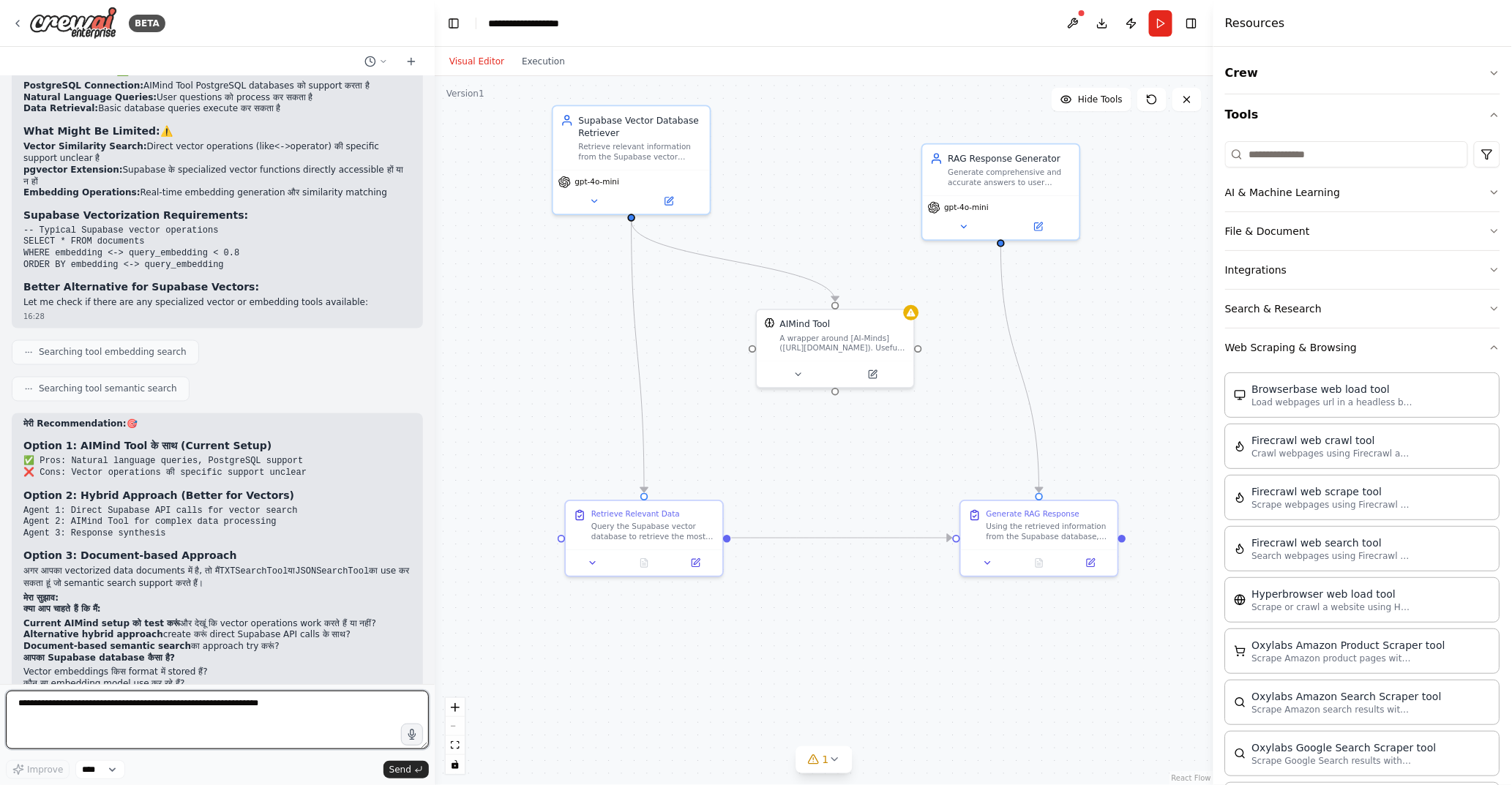
scroll to position [3169, 0]
click at [173, 718] on textarea at bounding box center [217, 719] width 423 height 59
type textarea "**********"
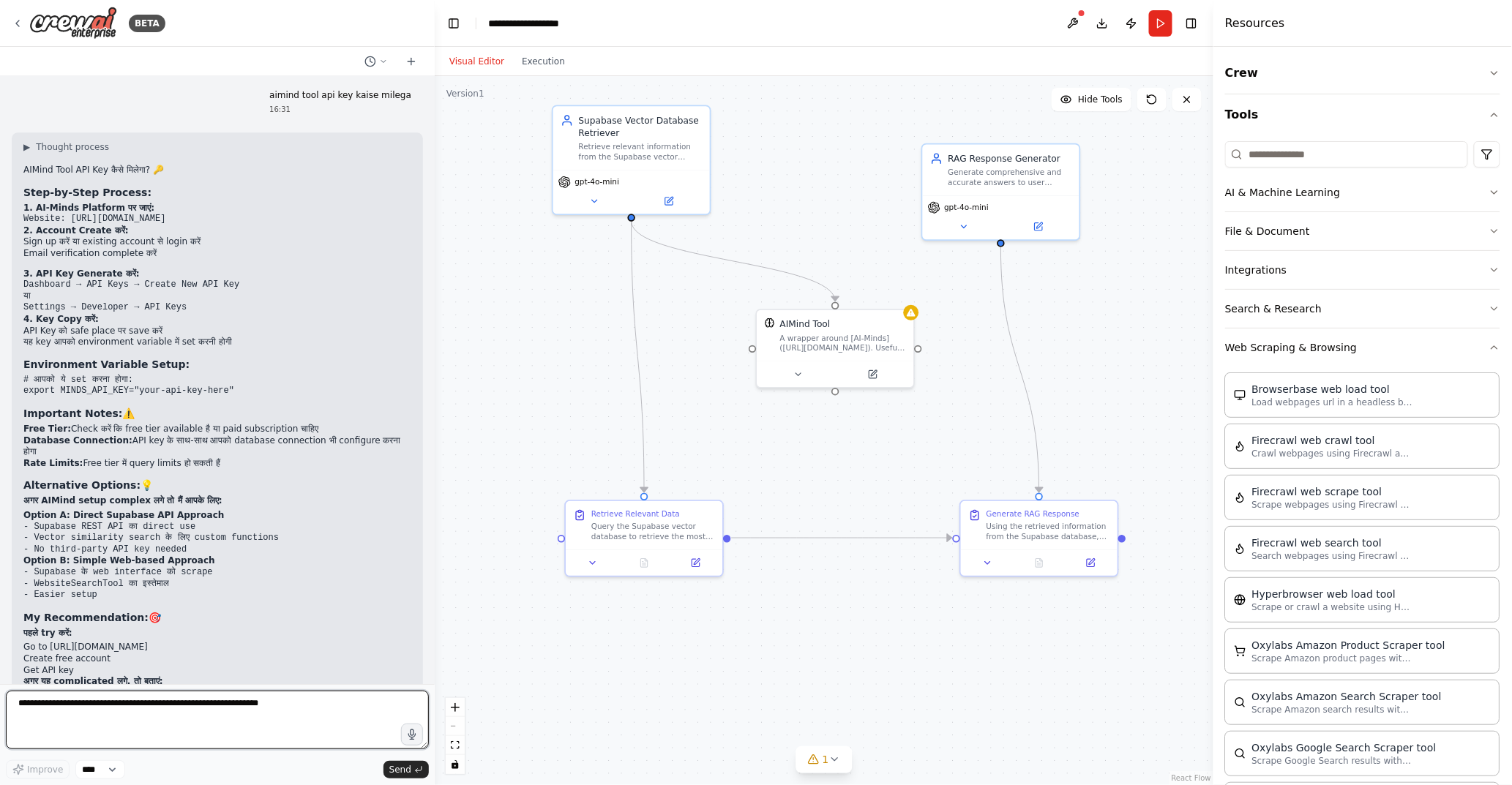
scroll to position [3853, 0]
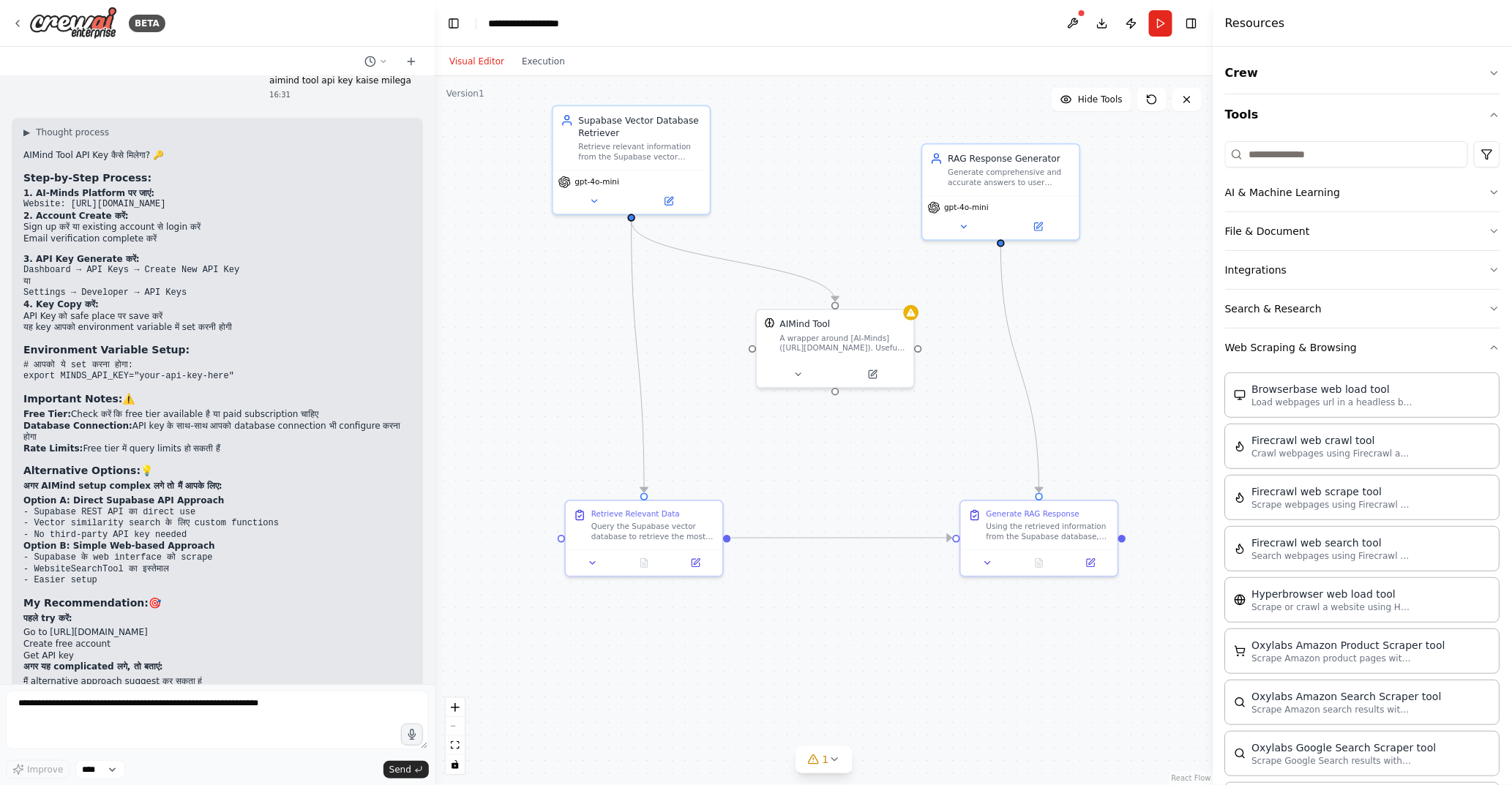
drag, startPoint x: 73, startPoint y: 134, endPoint x: 201, endPoint y: 139, distance: 128.1
click at [165, 199] on code "Website: [URL][DOMAIN_NAME]" at bounding box center [94, 204] width 142 height 11
copy code "https://mindsdb.com/minds"
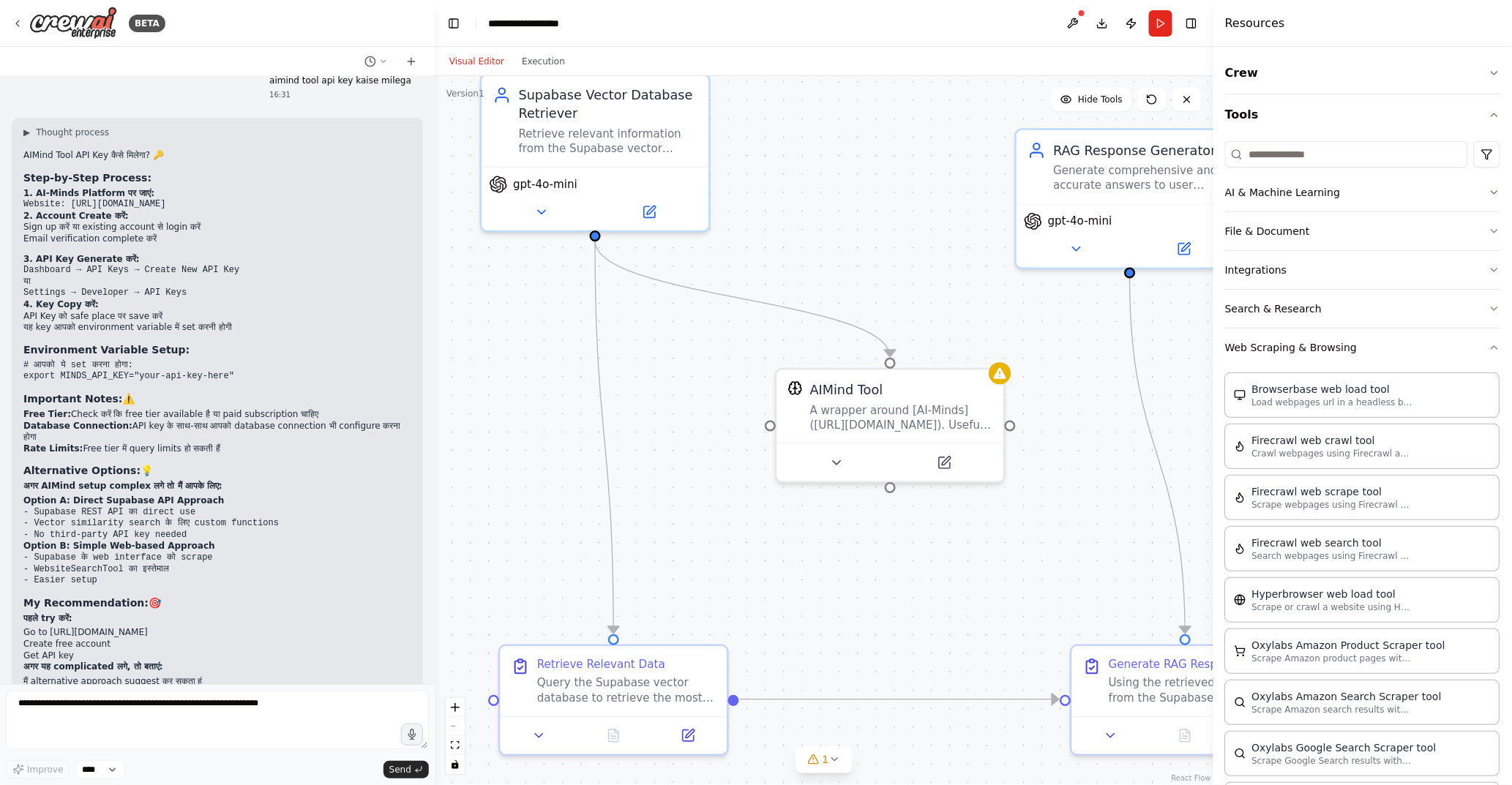
drag, startPoint x: 754, startPoint y: 307, endPoint x: 737, endPoint y: 396, distance: 90.6
click at [739, 399] on div ".deletable-edge-delete-btn { width: 20px; height: 20px; border: 0px solid #ffff…" at bounding box center [824, 431] width 778 height 709
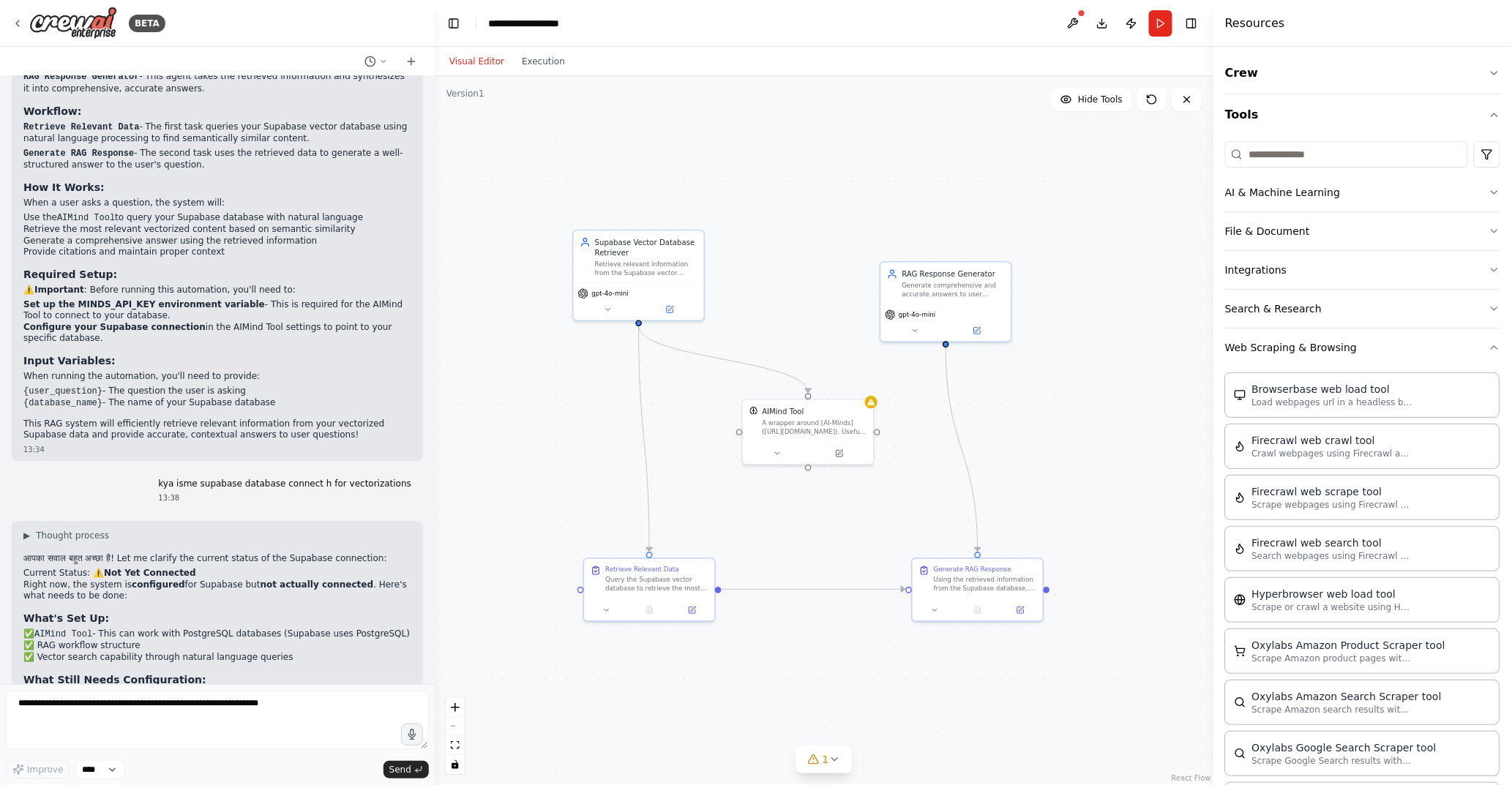
scroll to position [0, 0]
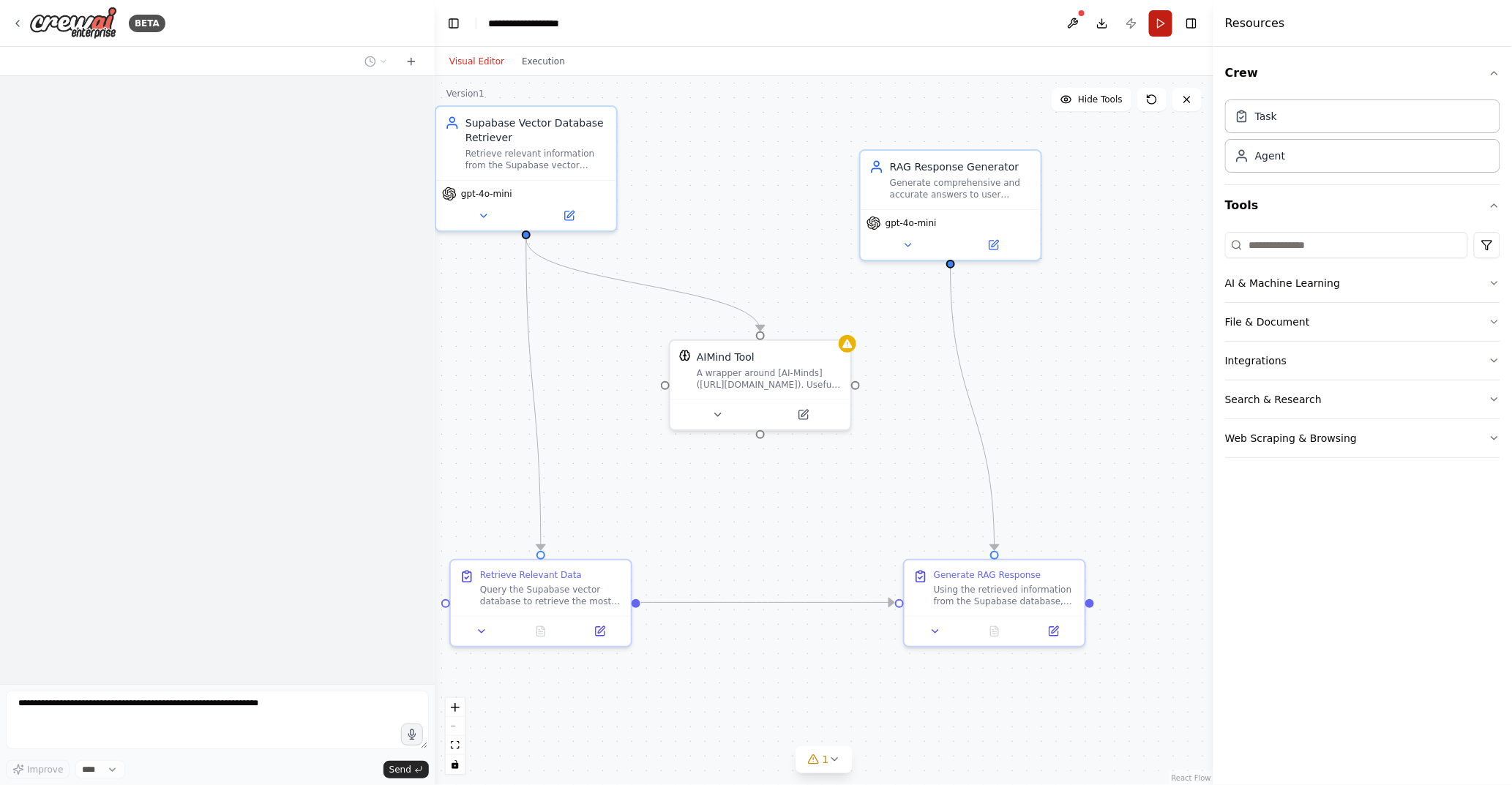
click at [1165, 27] on button "Run" at bounding box center [1161, 23] width 23 height 26
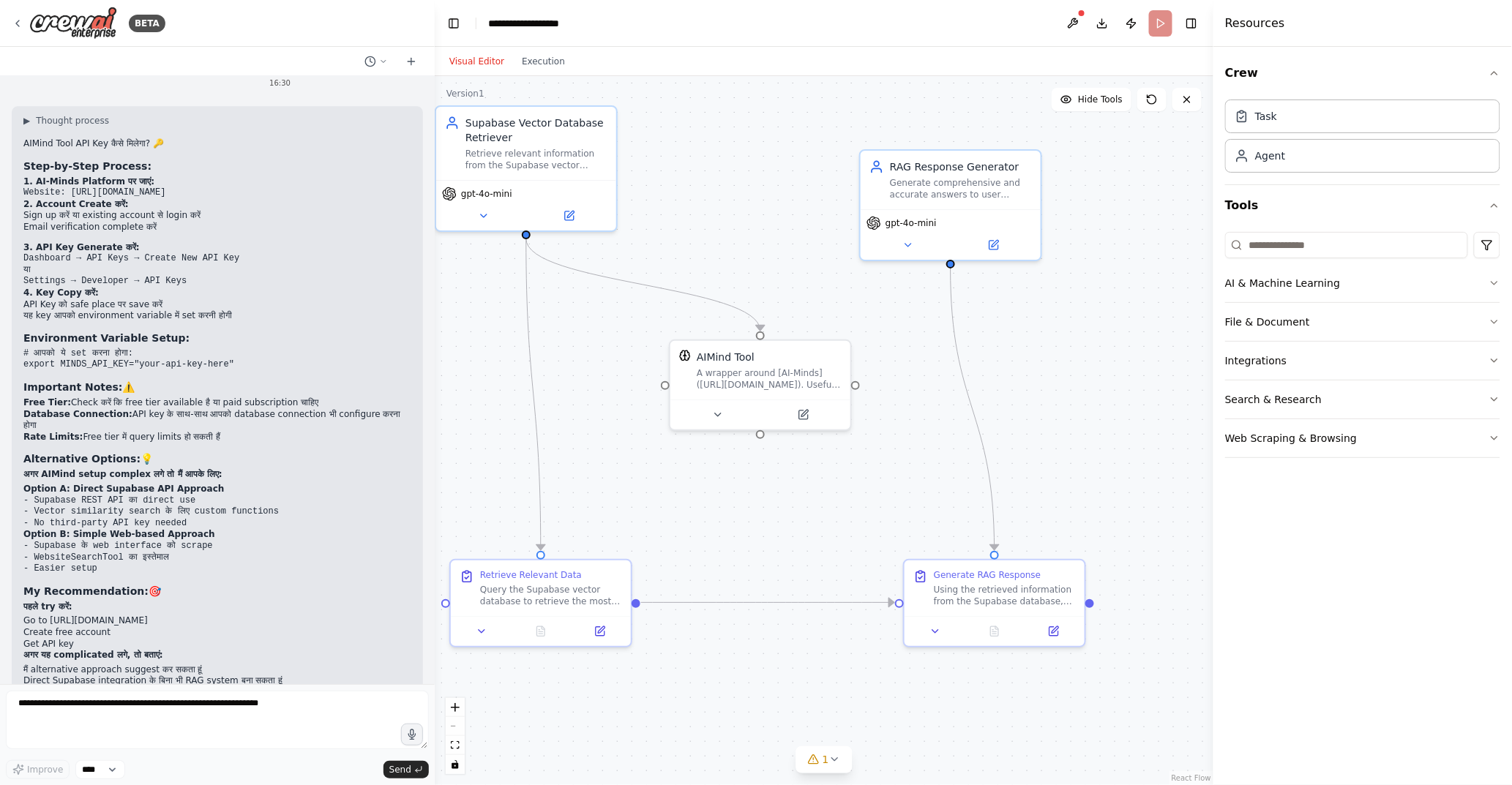
scroll to position [3852, 0]
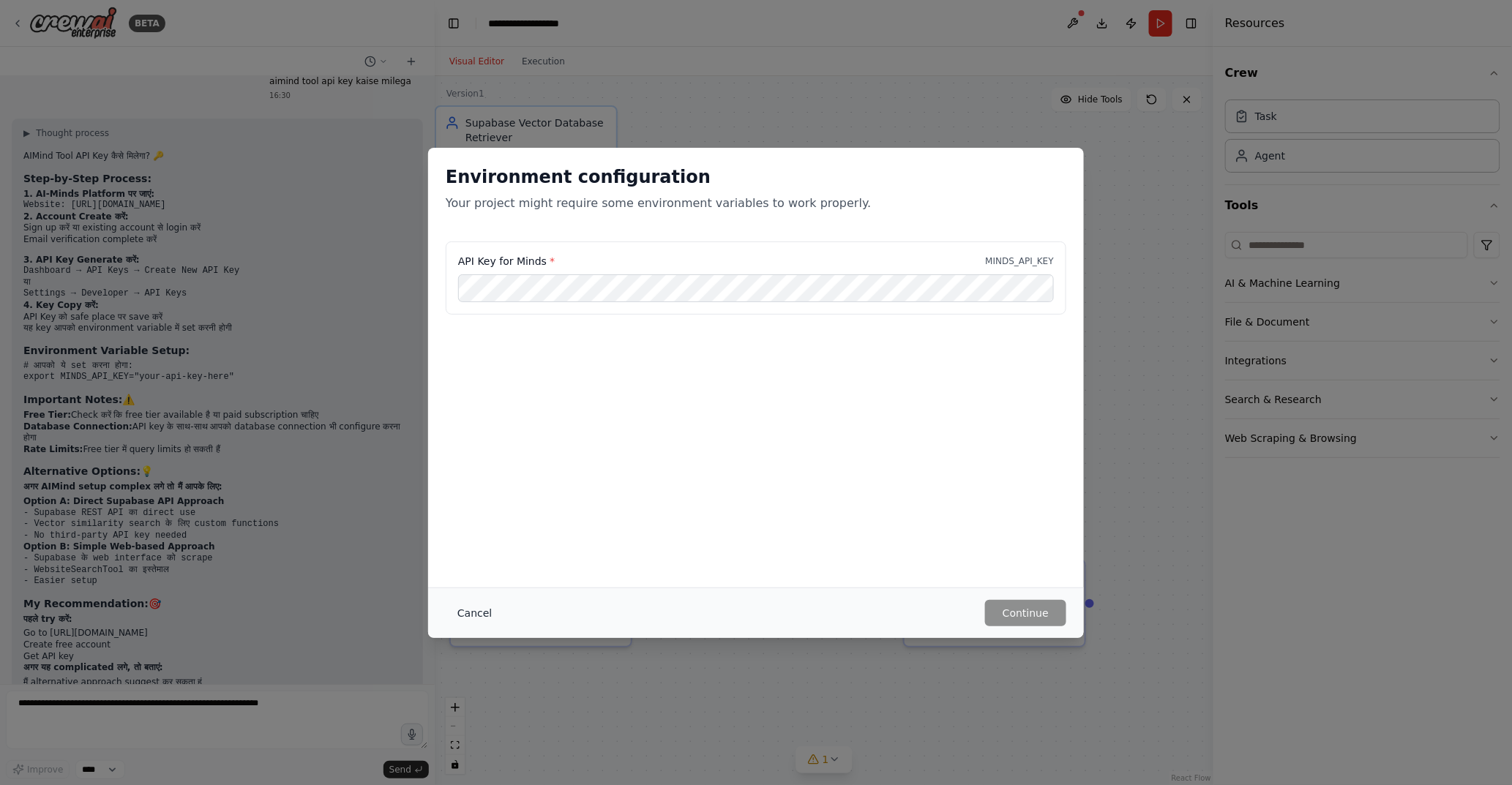
click at [469, 615] on button "Cancel" at bounding box center [475, 612] width 58 height 26
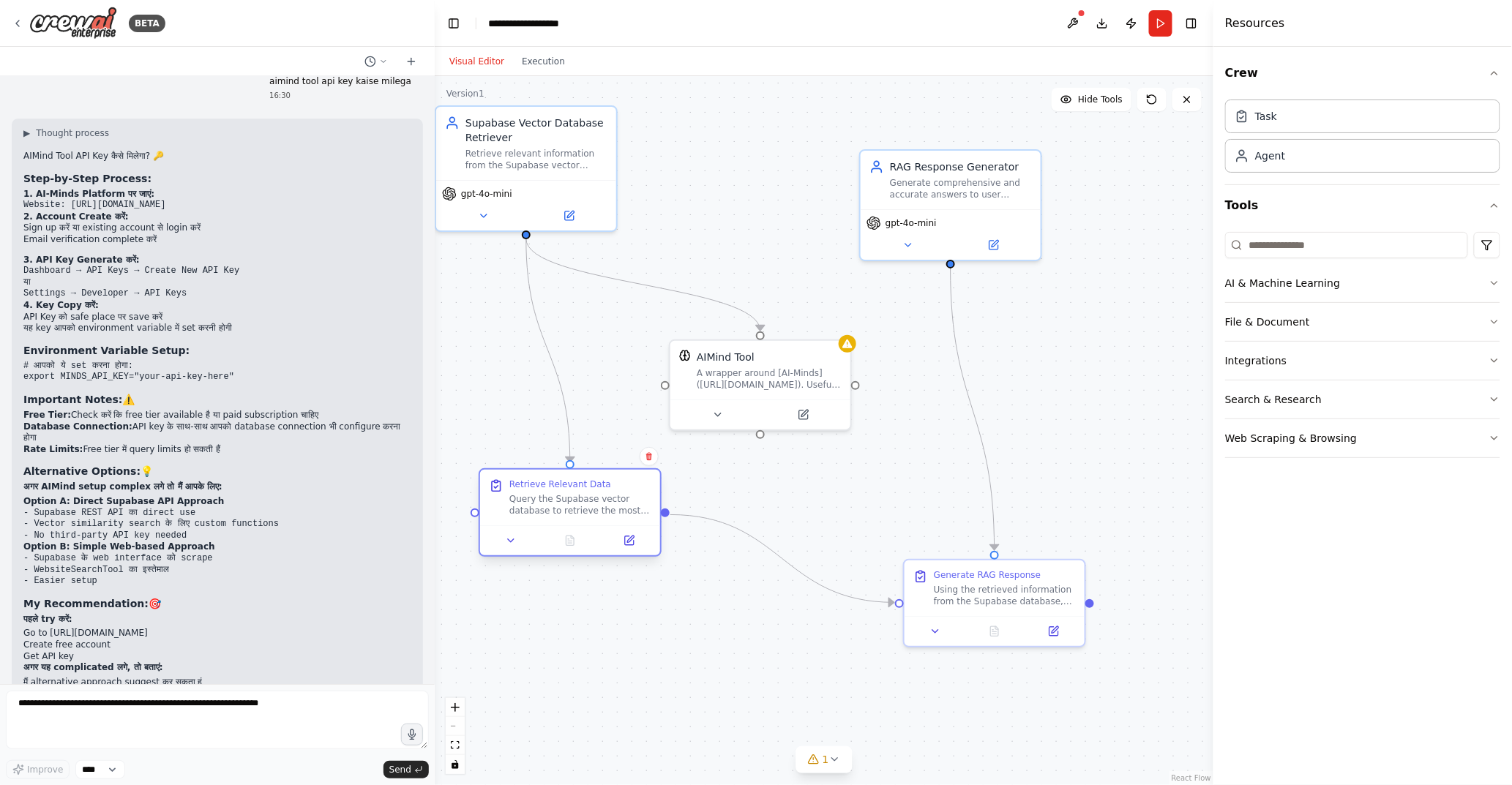
drag, startPoint x: 573, startPoint y: 580, endPoint x: 609, endPoint y: 491, distance: 96.0
click at [609, 491] on div "Retrieve Relevant Data Query the Supabase vector database to retrieve the most …" at bounding box center [579, 497] width 142 height 38
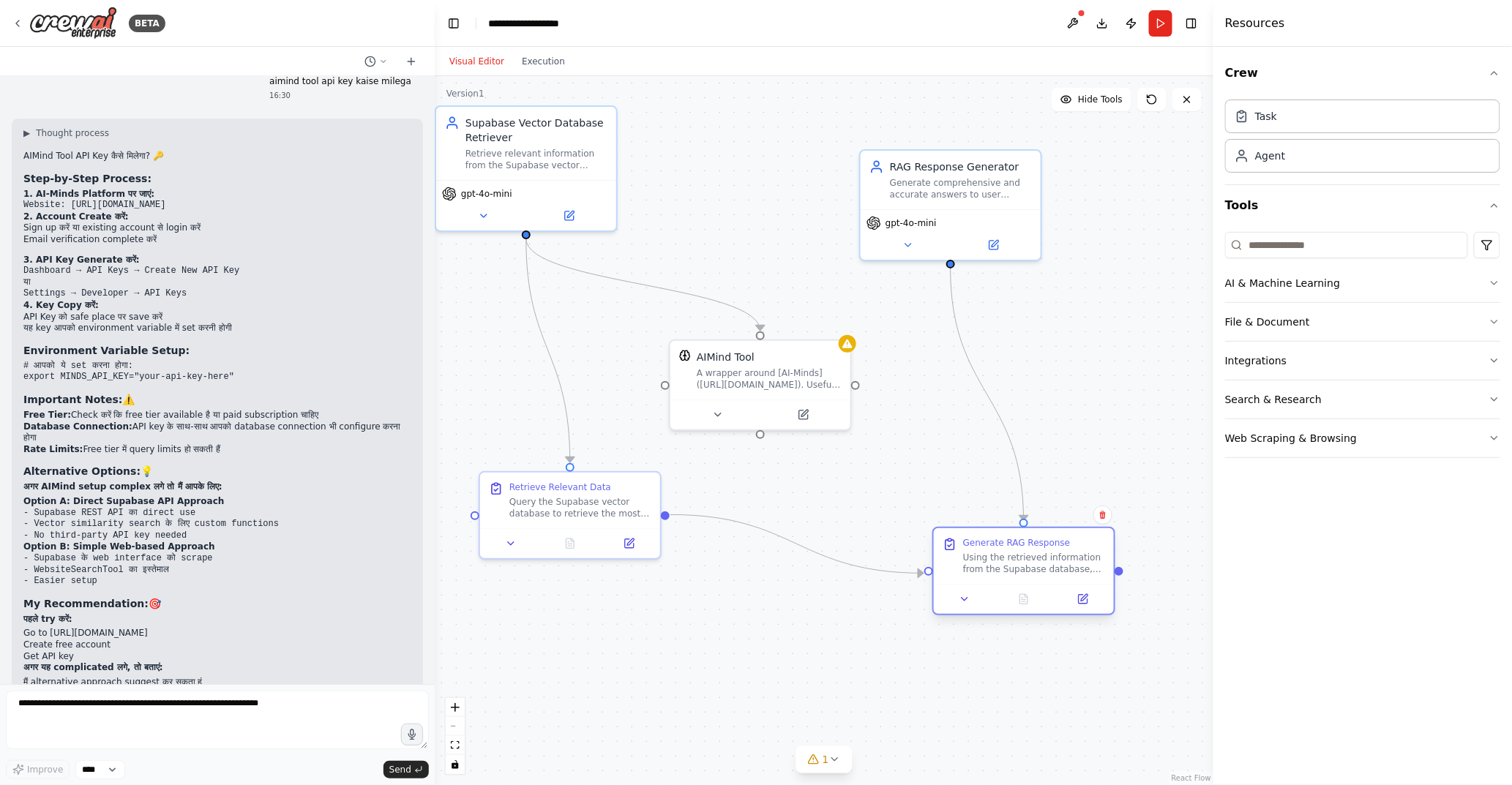
drag, startPoint x: 1006, startPoint y: 573, endPoint x: 1029, endPoint y: 552, distance: 31.1
click at [1029, 552] on div "Generate RAG Response Using the retrieved information from the Supabase databas…" at bounding box center [1033, 555] width 142 height 38
drag, startPoint x: 772, startPoint y: 347, endPoint x: 817, endPoint y: 344, distance: 45.1
click at [817, 344] on div "AIMind Tool A wrapper around [AI-Minds]([URL][DOMAIN_NAME]). Useful for when yo…" at bounding box center [804, 367] width 180 height 59
click at [714, 181] on div ".deletable-edge-delete-btn { width: 20px; height: 20px; border: 0px solid #ffff…" at bounding box center [824, 431] width 778 height 709
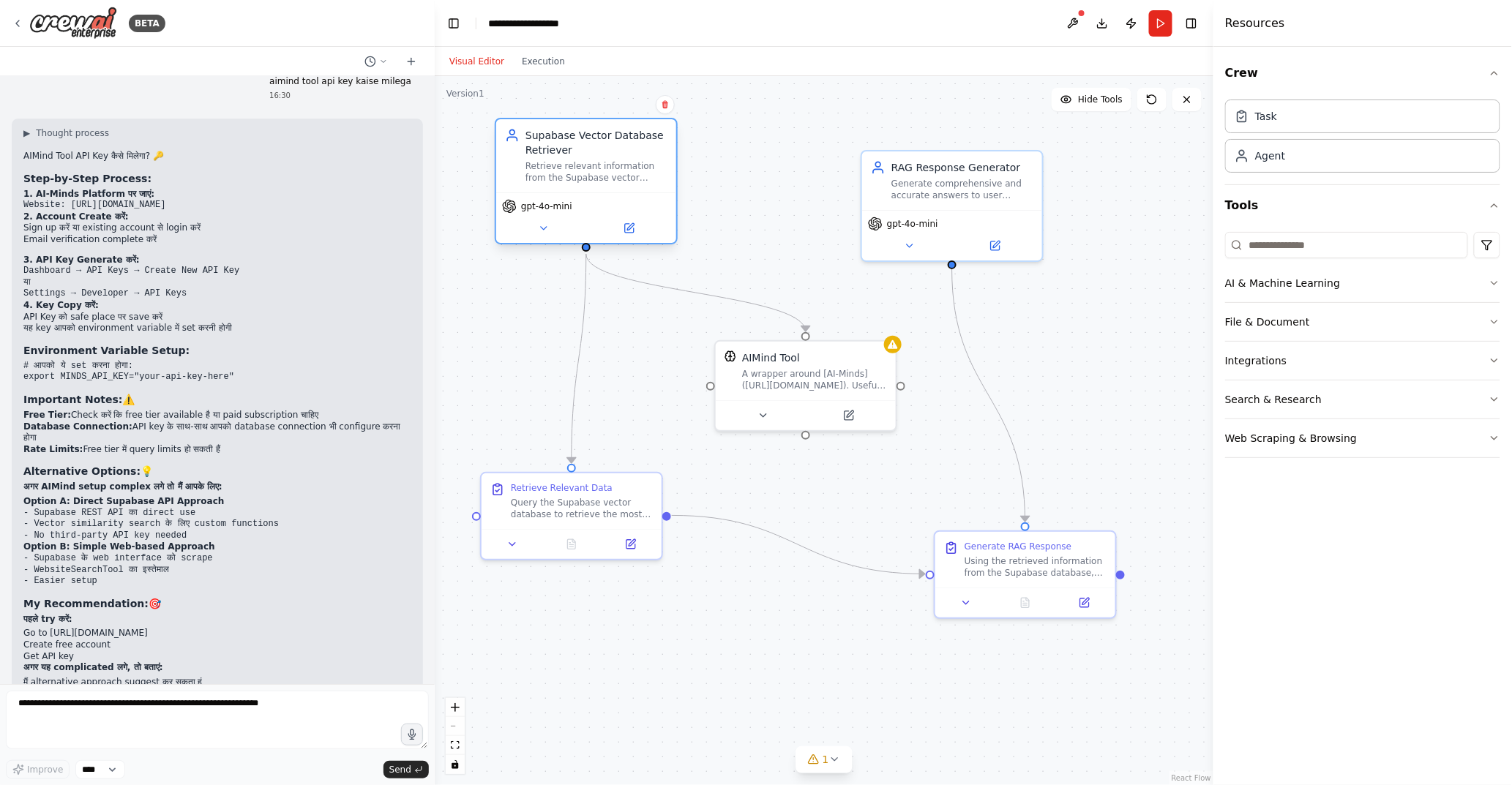
drag, startPoint x: 536, startPoint y: 119, endPoint x: 600, endPoint y: 137, distance: 66.5
click at [600, 137] on div "Supabase Vector Database Retriever" at bounding box center [596, 143] width 142 height 29
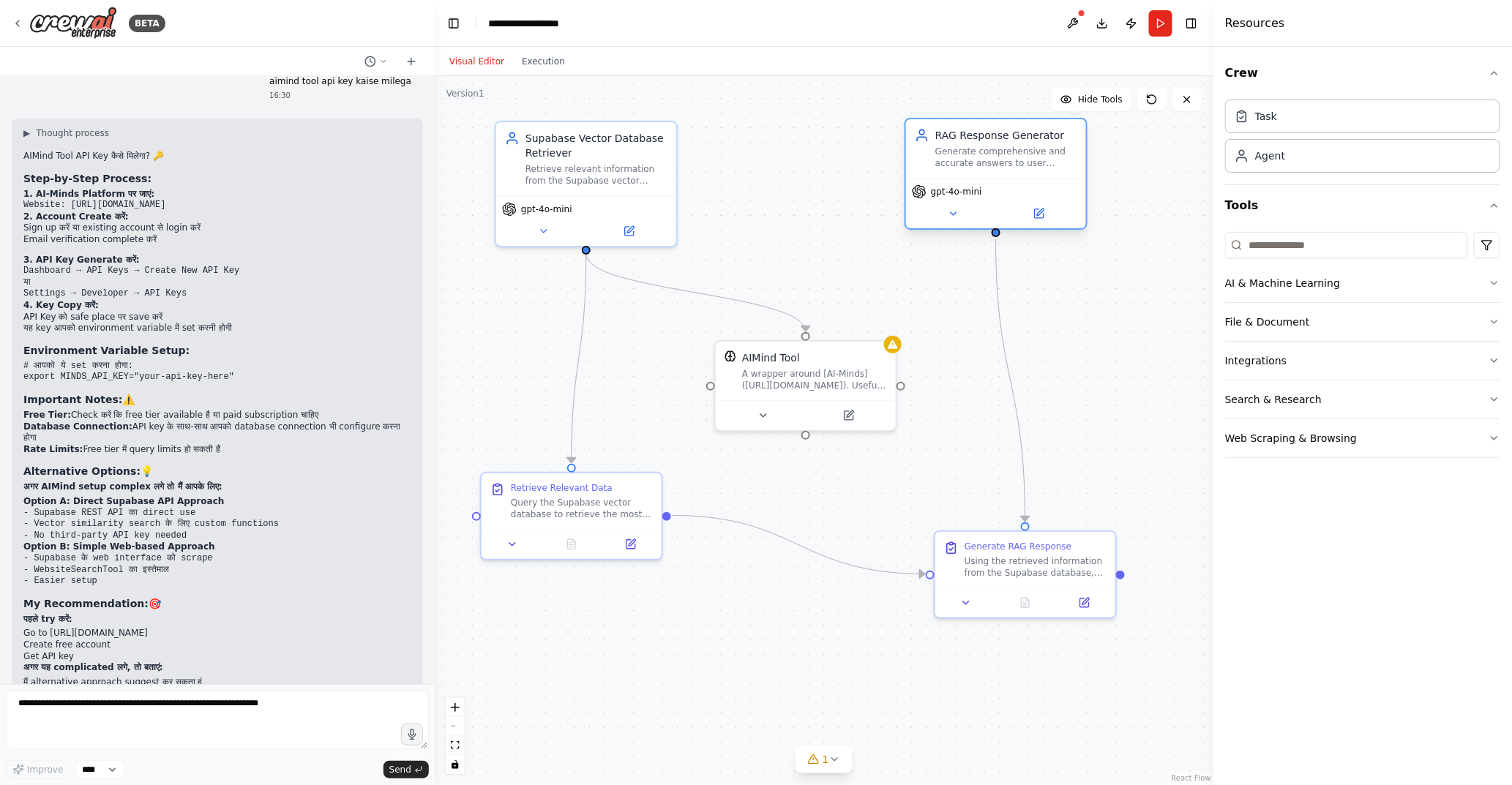
drag, startPoint x: 967, startPoint y: 168, endPoint x: 1017, endPoint y: 149, distance: 53.5
click at [1017, 149] on div "RAG Response Generator Generate comprehensive and accurate answers to user ques…" at bounding box center [1006, 149] width 142 height 41
click at [1489, 398] on icon "button" at bounding box center [1494, 400] width 12 height 12
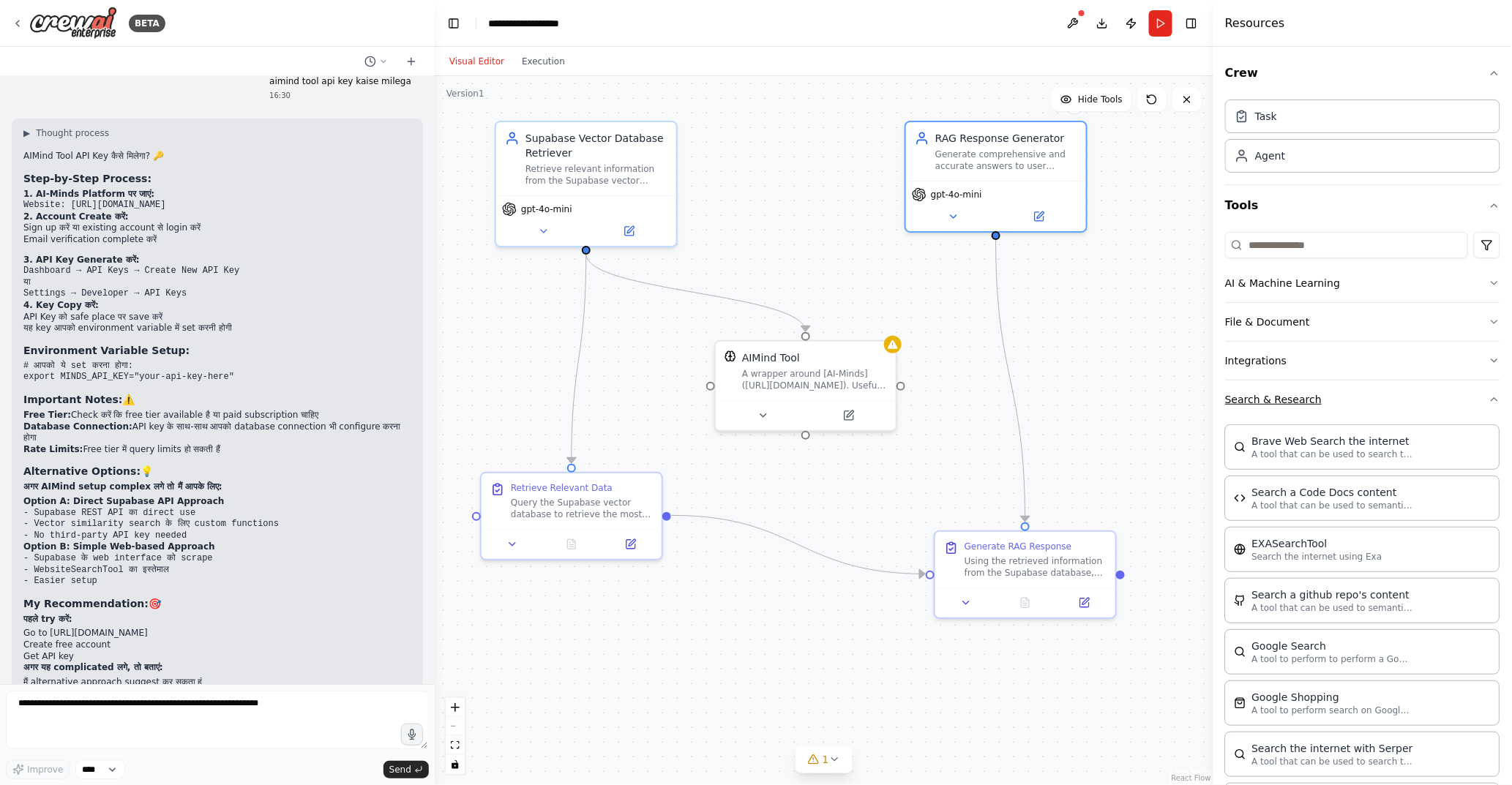
click at [1488, 398] on icon "button" at bounding box center [1494, 400] width 12 height 12
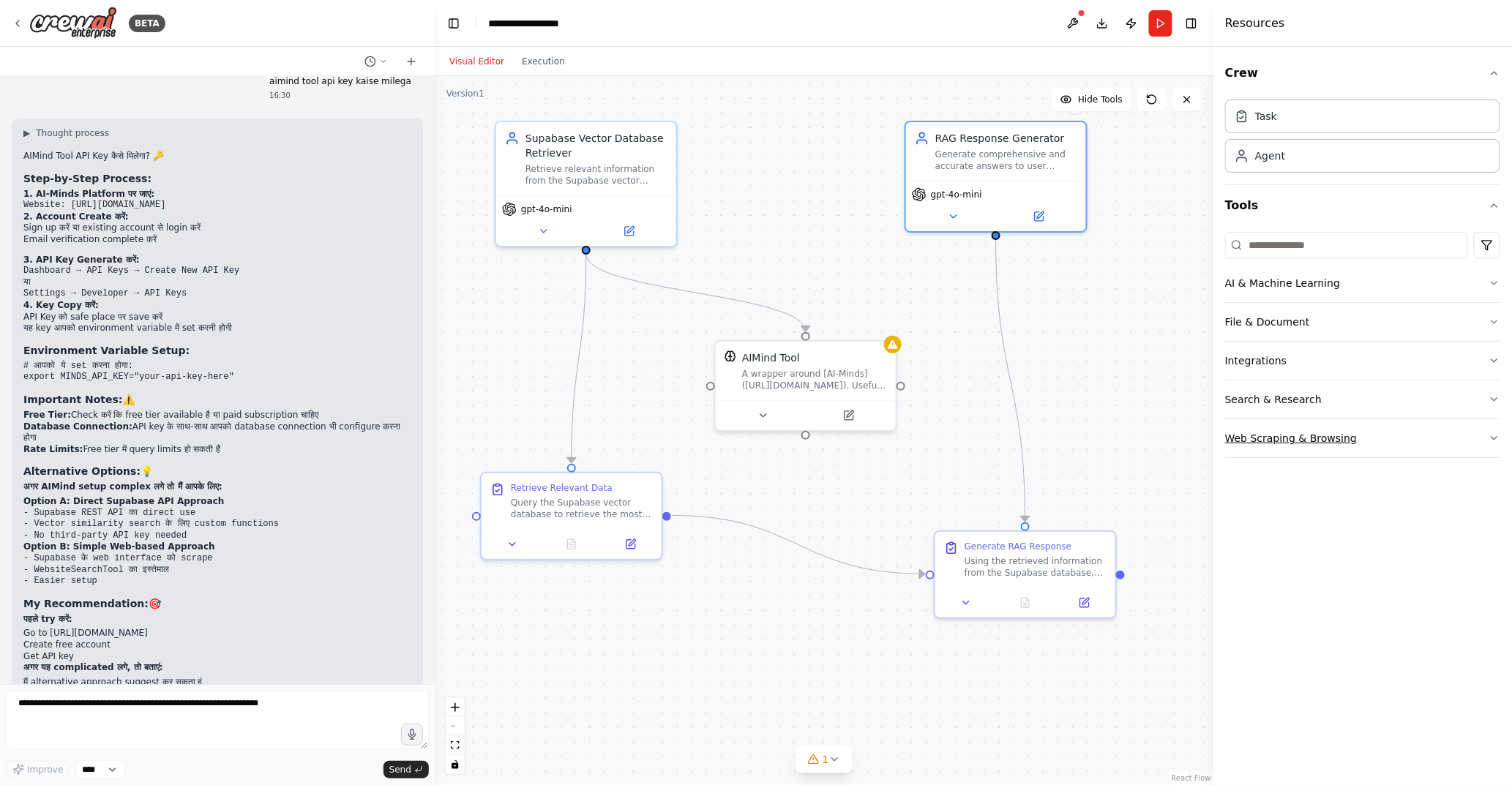
click at [1454, 446] on button "Web Scraping & Browsing" at bounding box center [1362, 437] width 275 height 38
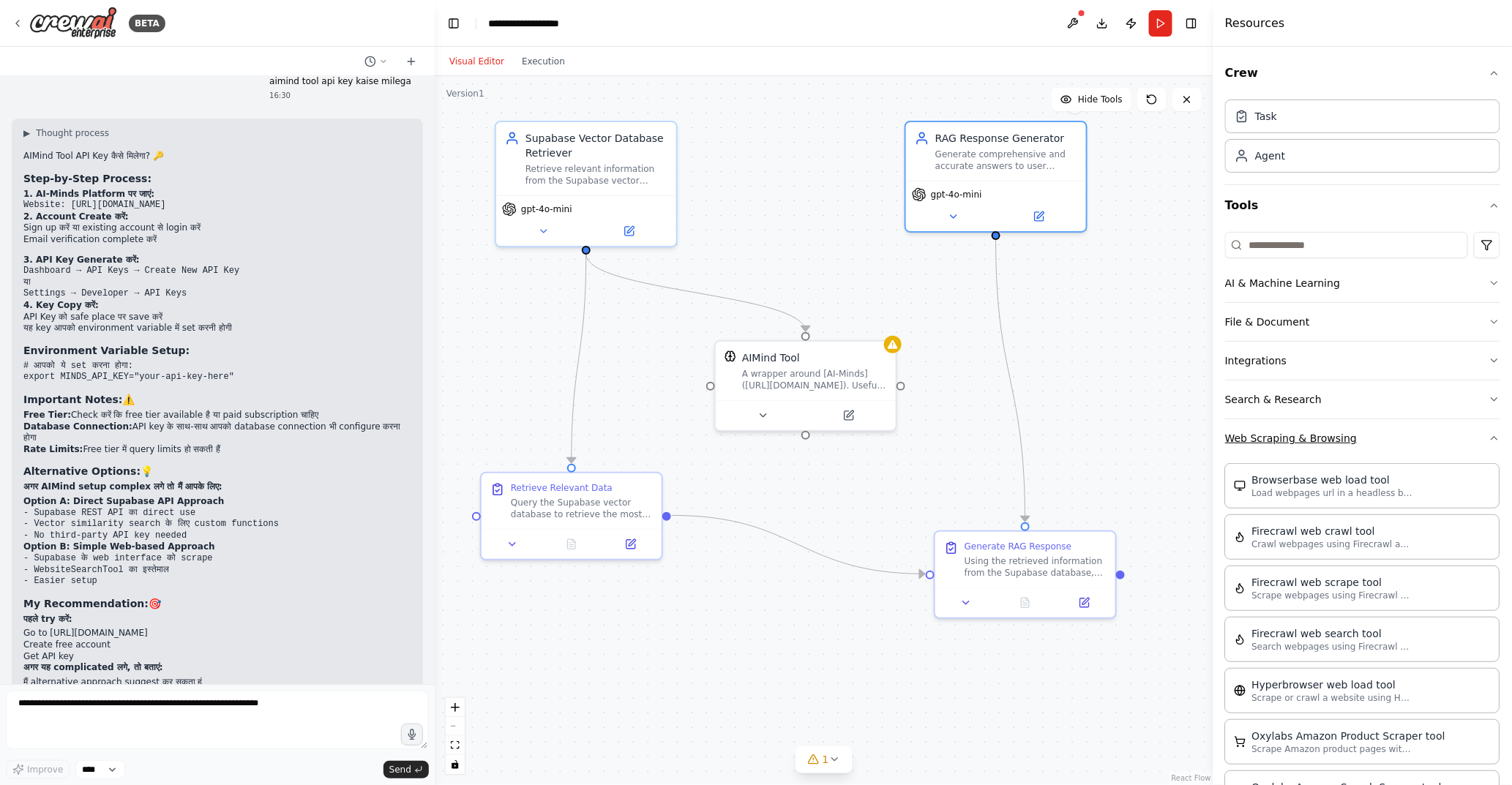
click at [1454, 441] on button "Web Scraping & Browsing" at bounding box center [1362, 437] width 275 height 38
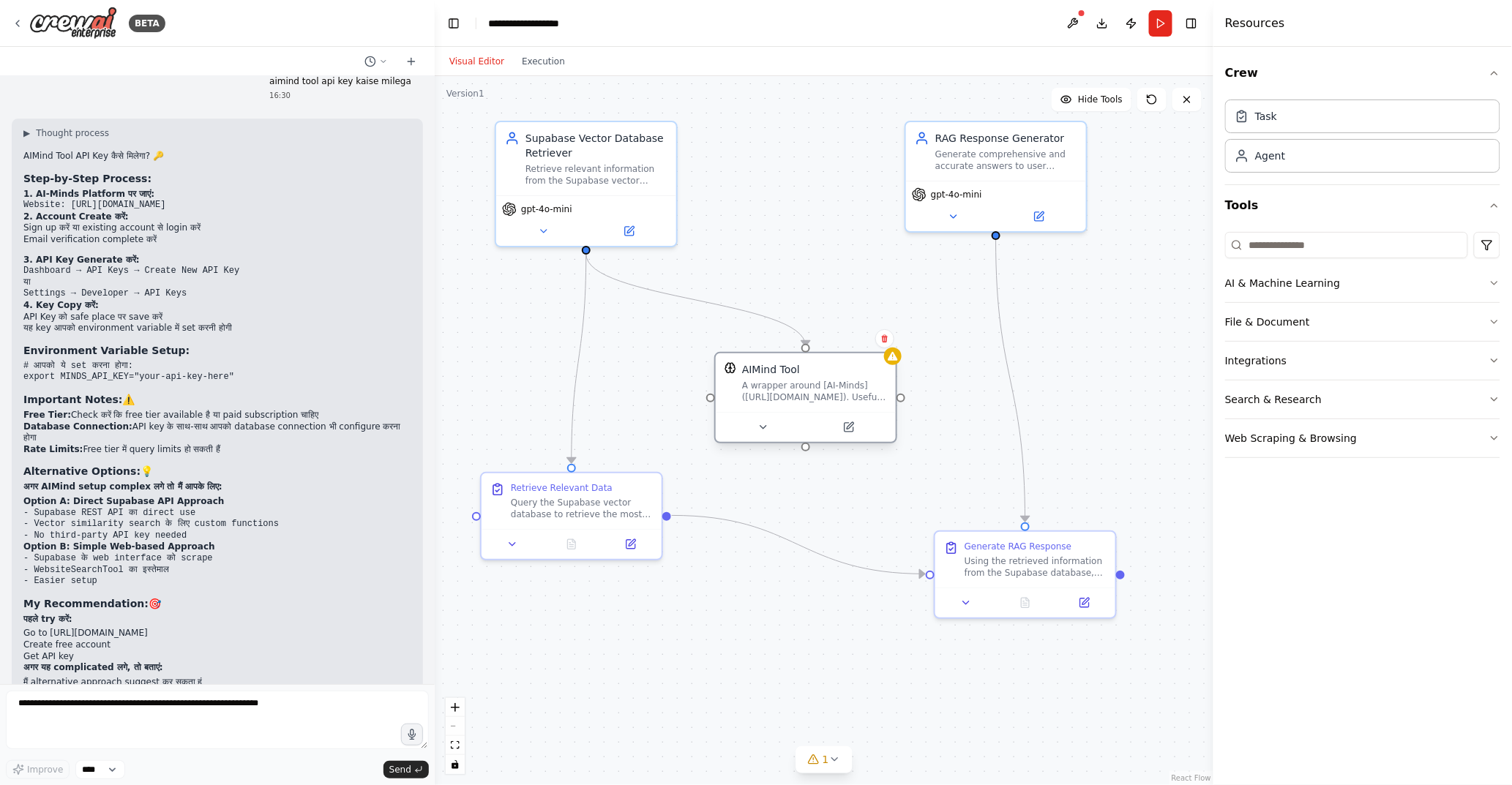
drag, startPoint x: 805, startPoint y: 355, endPoint x: 808, endPoint y: 372, distance: 17.3
click at [808, 372] on div "AIMind Tool" at bounding box center [814, 369] width 145 height 14
click at [742, 265] on div ".deletable-edge-delete-btn { width: 20px; height: 20px; border: 0px solid #ffff…" at bounding box center [824, 431] width 778 height 709
drag, startPoint x: 821, startPoint y: 366, endPoint x: 835, endPoint y: 352, distance: 19.8
click at [835, 352] on div "AIMind Tool" at bounding box center [829, 354] width 145 height 14
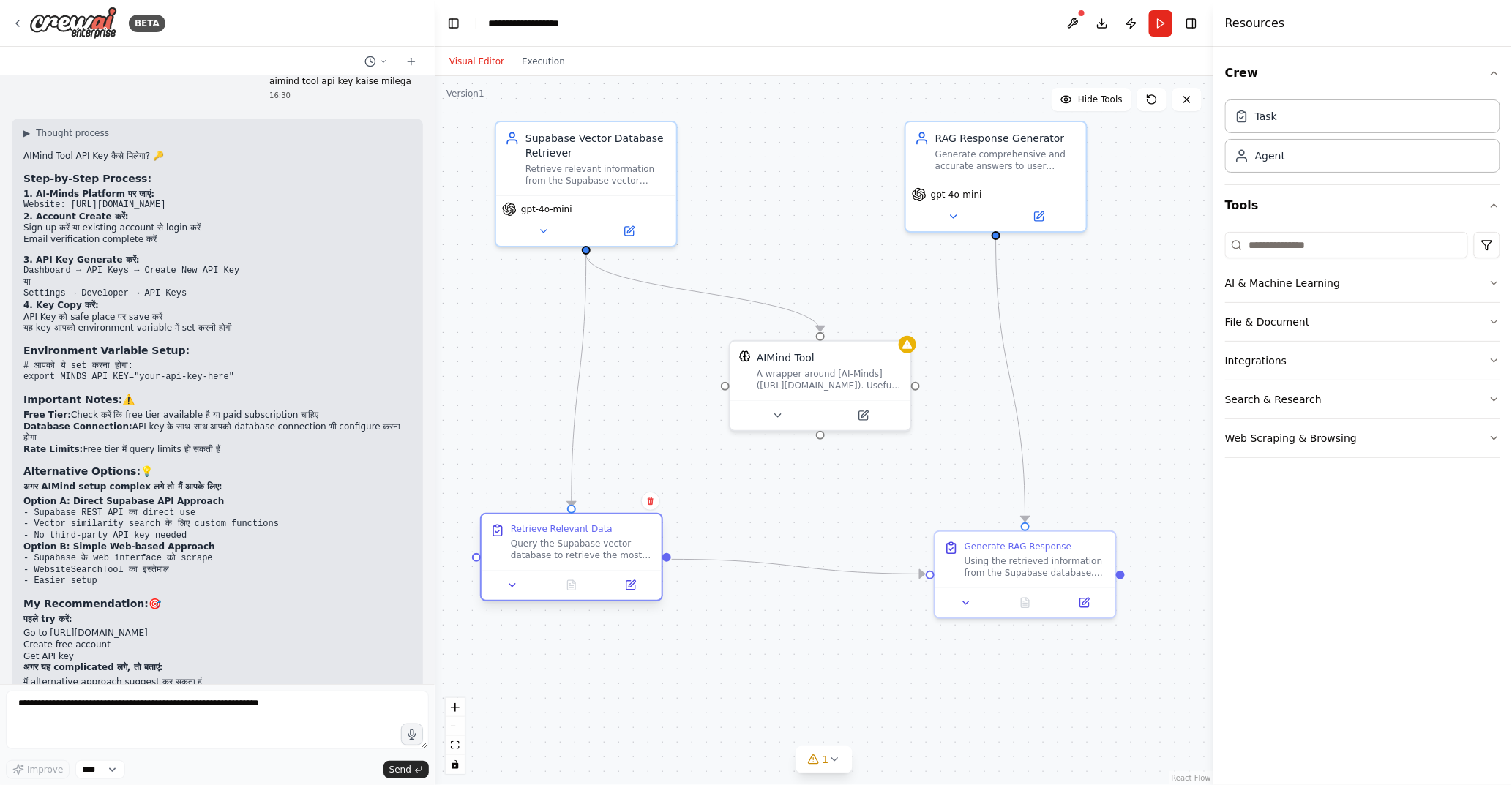
drag, startPoint x: 631, startPoint y: 479, endPoint x: 634, endPoint y: 530, distance: 51.1
click at [634, 530] on div "Retrieve Relevant Data" at bounding box center [581, 529] width 142 height 12
click at [140, 724] on textarea at bounding box center [217, 719] width 423 height 59
type textarea "**********"
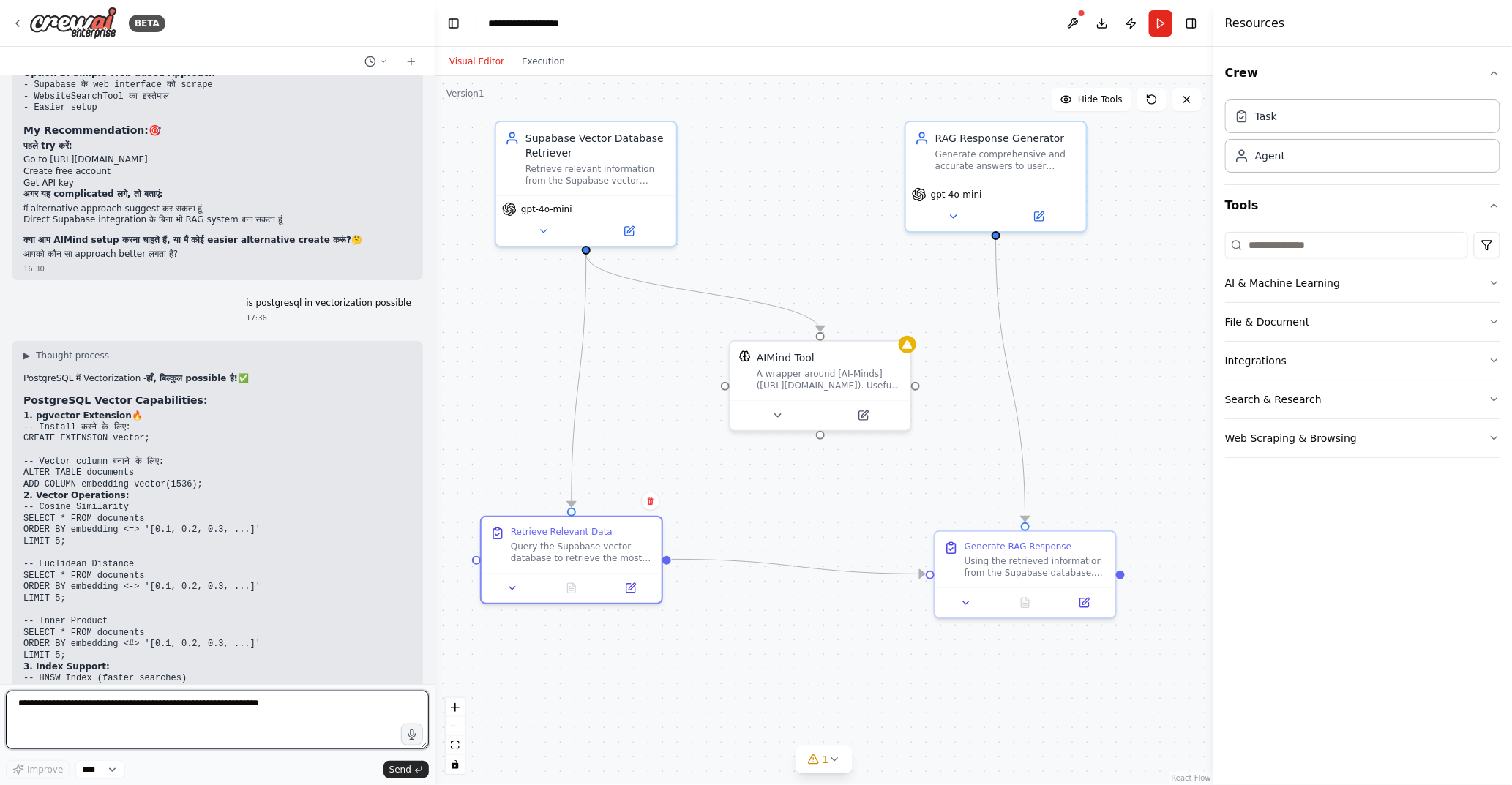
scroll to position [4421, 0]
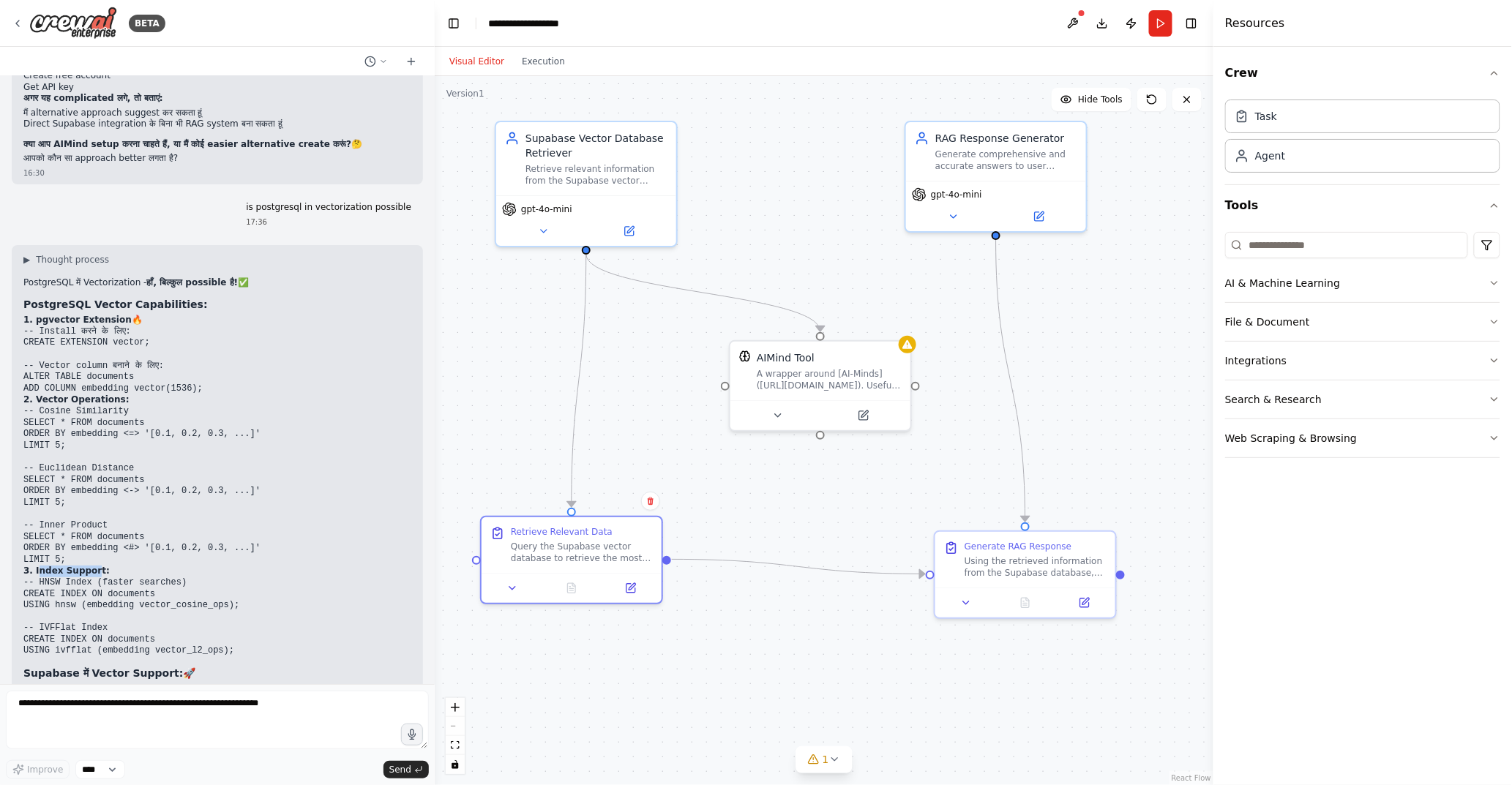
drag, startPoint x: 35, startPoint y: 495, endPoint x: 89, endPoint y: 491, distance: 54.1
click at [89, 566] on strong "3. Index Support:" at bounding box center [66, 571] width 86 height 11
drag, startPoint x: 54, startPoint y: 506, endPoint x: 125, endPoint y: 500, distance: 71.3
click at [125, 577] on code "-- HNSW Index (faster searches) CREATE INDEX ON documents USING hnsw (embedding…" at bounding box center [131, 617] width 216 height 79
drag, startPoint x: 73, startPoint y: 509, endPoint x: 81, endPoint y: 535, distance: 27.2
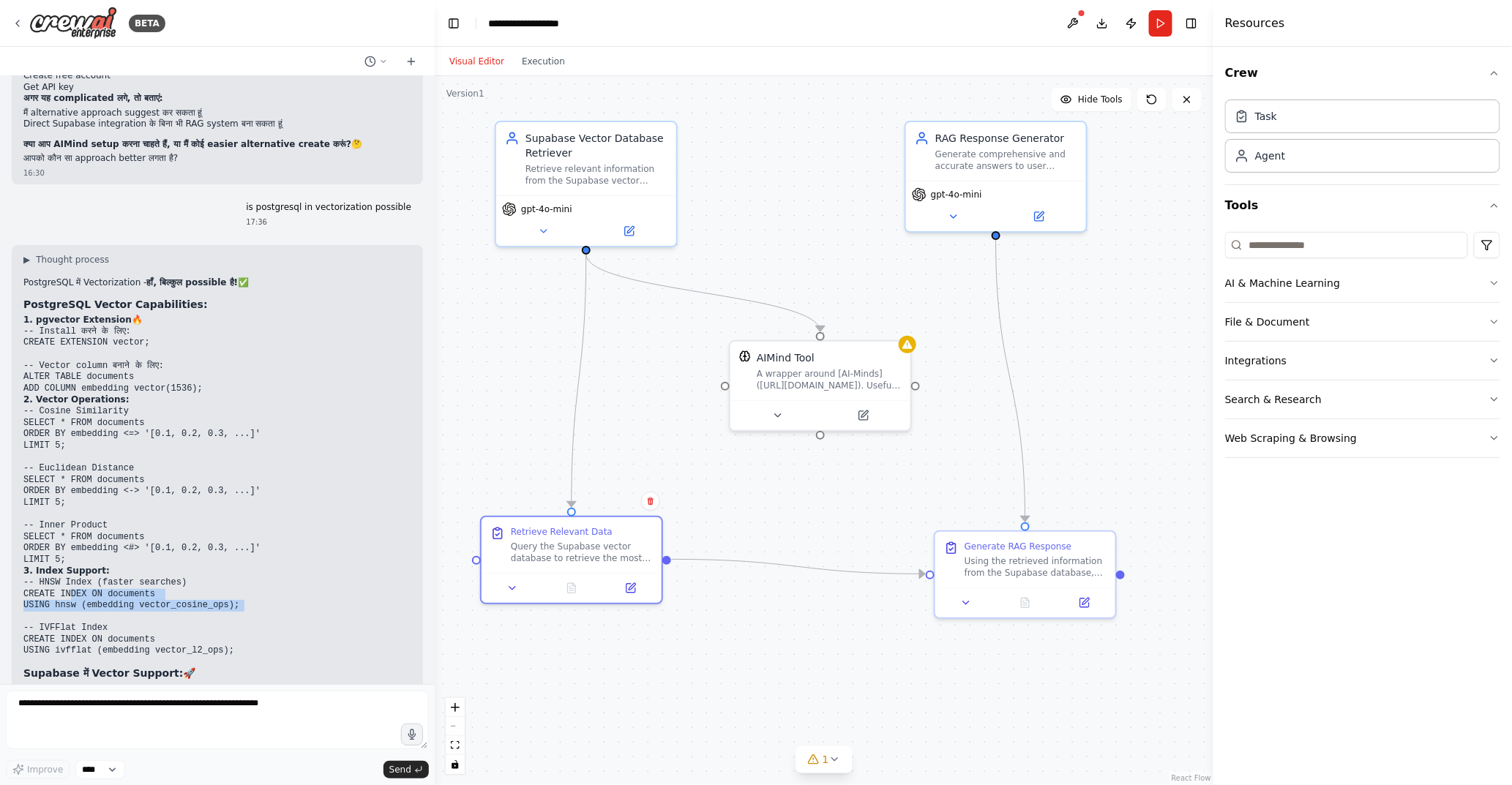
click at [81, 577] on pre "-- HNSW Index (faster searches) CREATE INDEX ON documents USING hnsw (embedding…" at bounding box center [217, 617] width 388 height 80
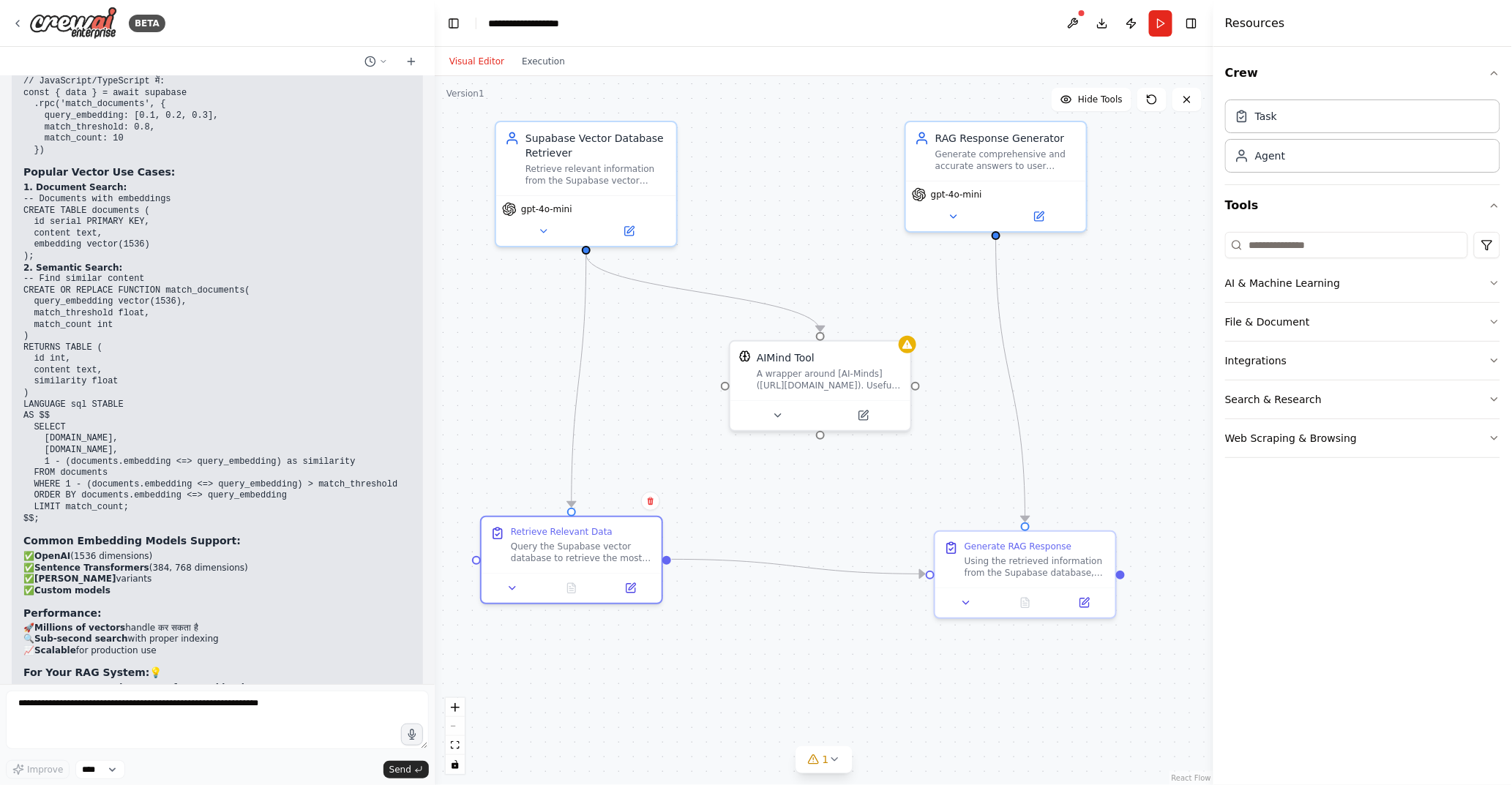
scroll to position [5201, 0]
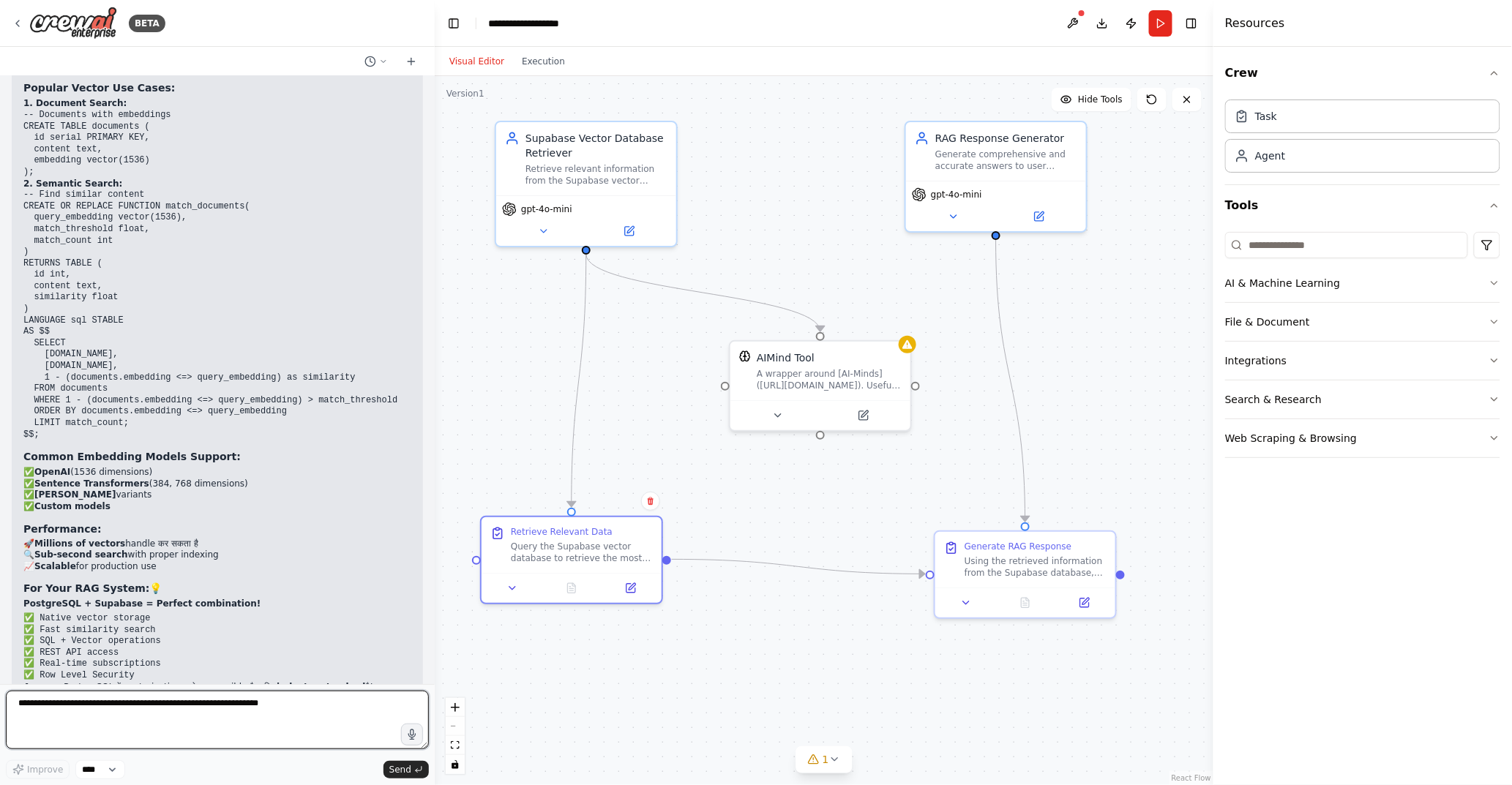
click at [114, 710] on textarea at bounding box center [217, 719] width 423 height 59
type textarea "**********"
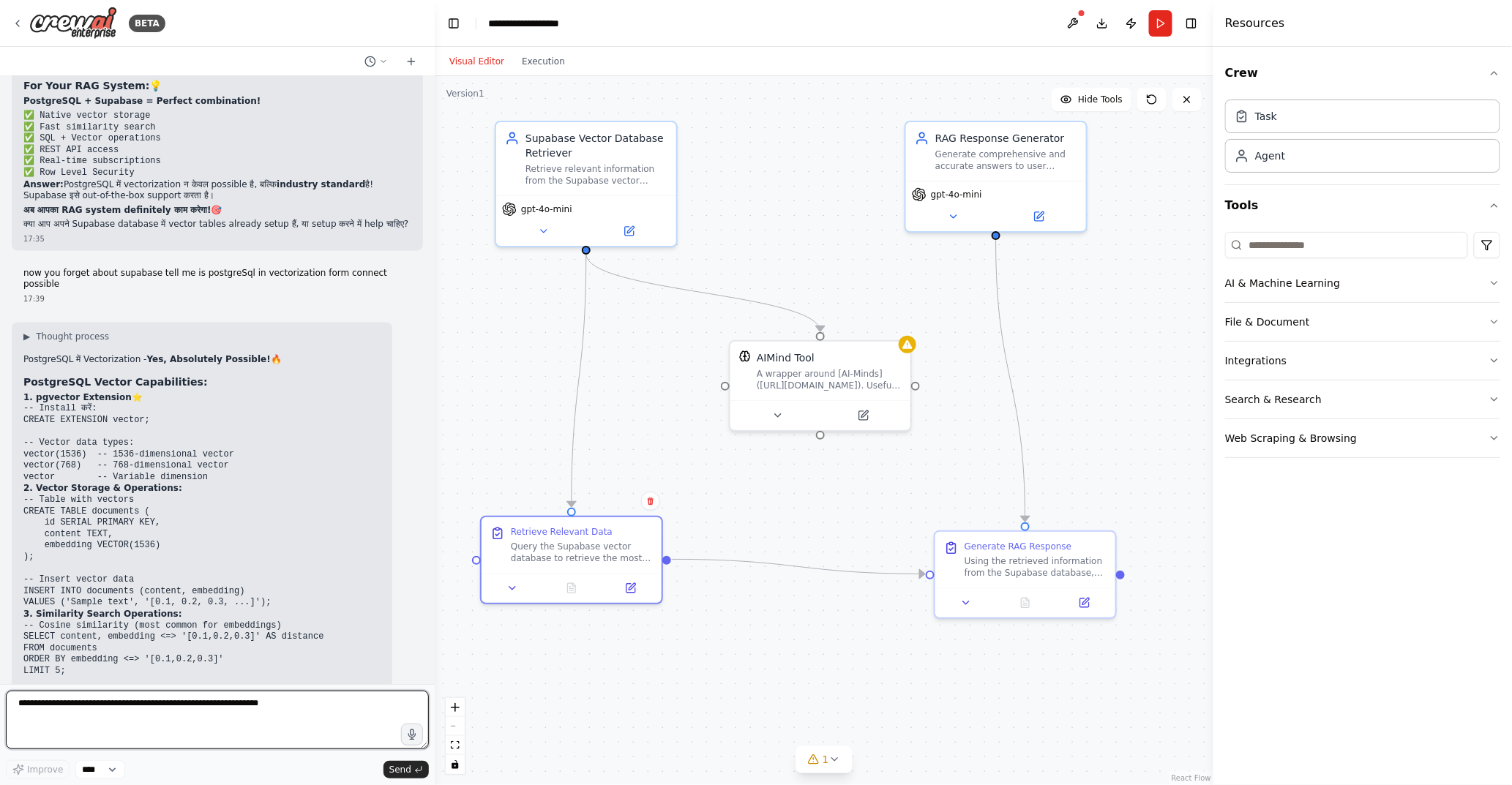
scroll to position [5501, 0]
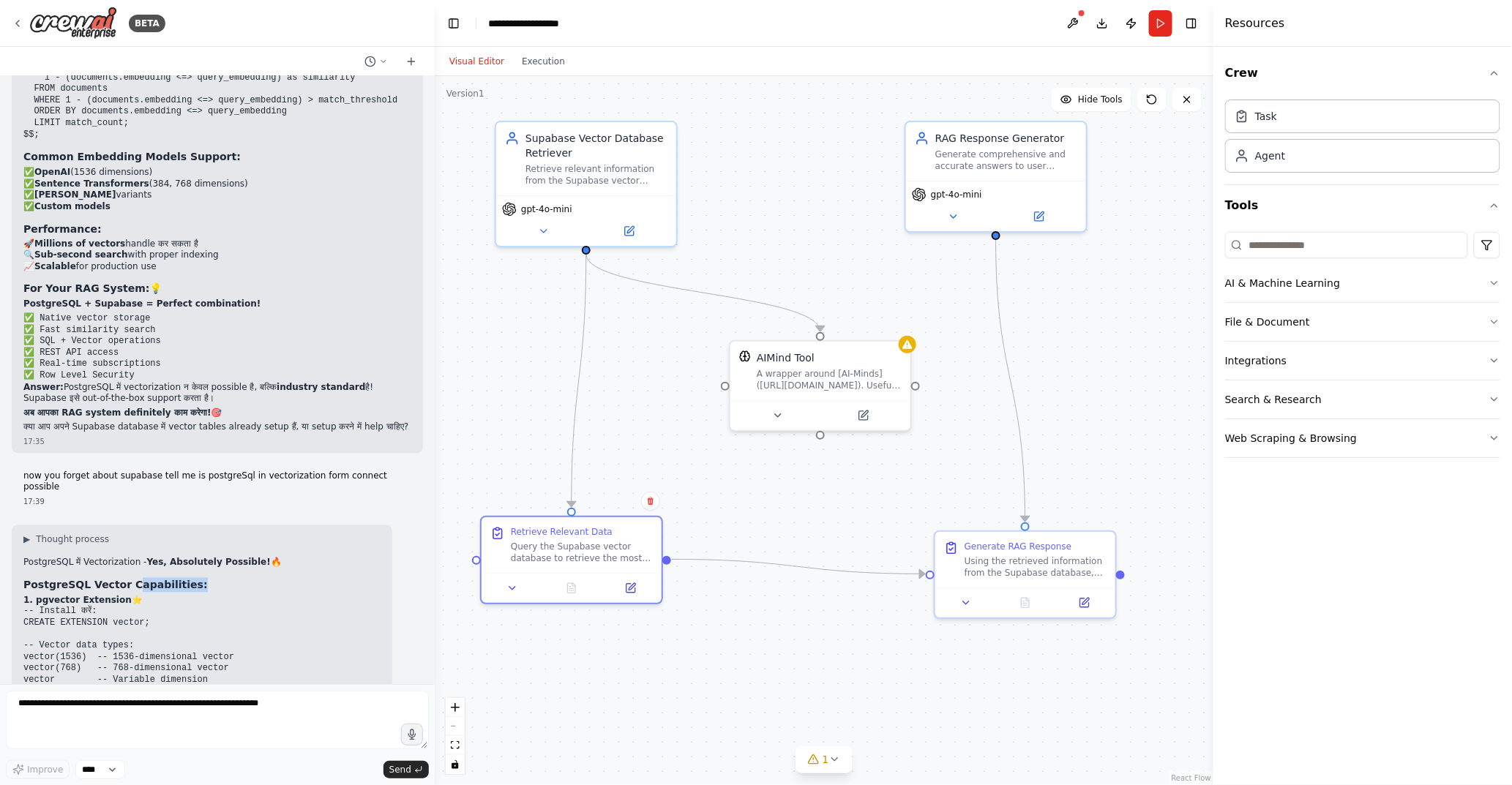
drag, startPoint x: 128, startPoint y: 495, endPoint x: 179, endPoint y: 500, distance: 51.2
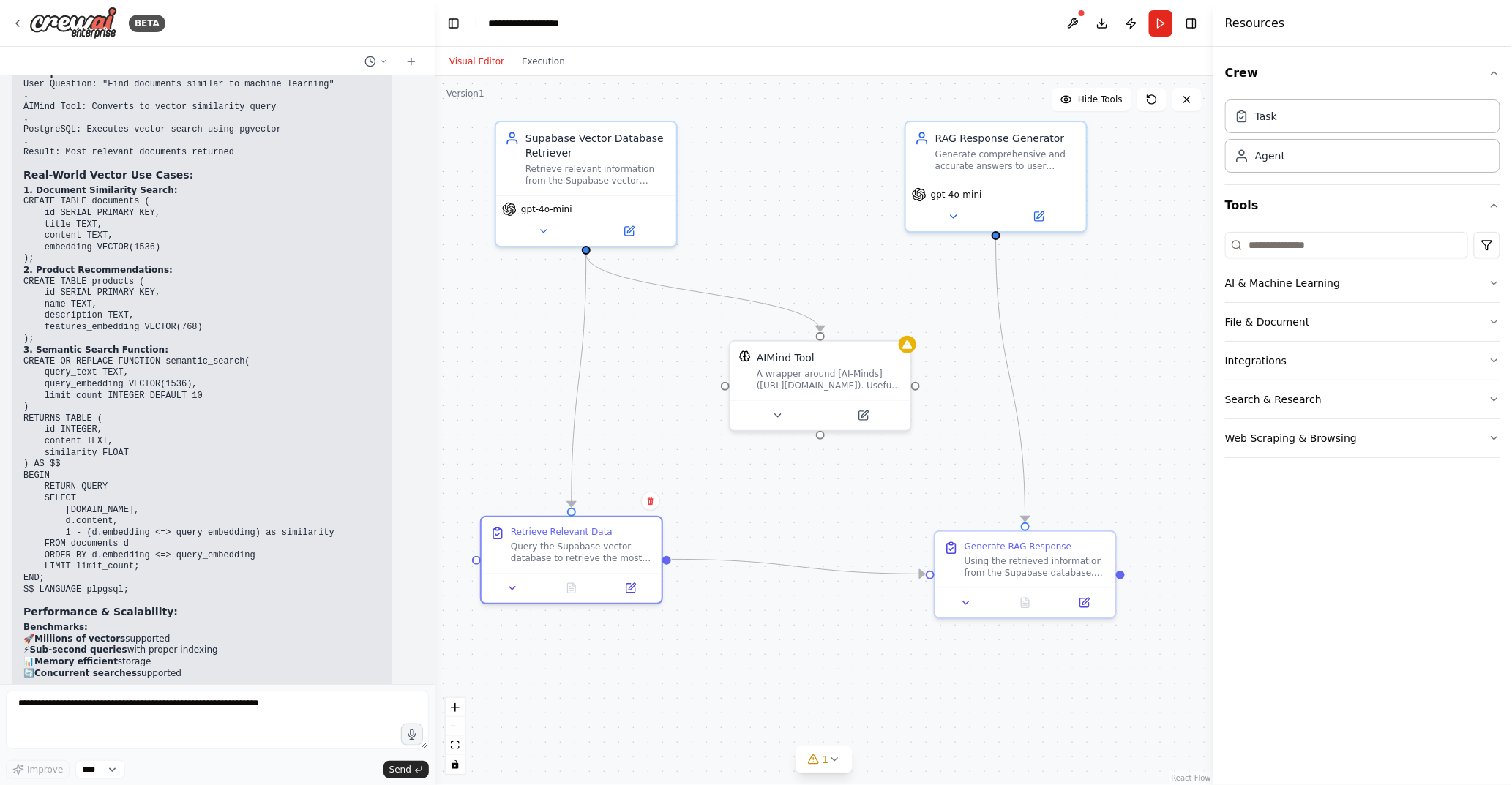
scroll to position [6965, 0]
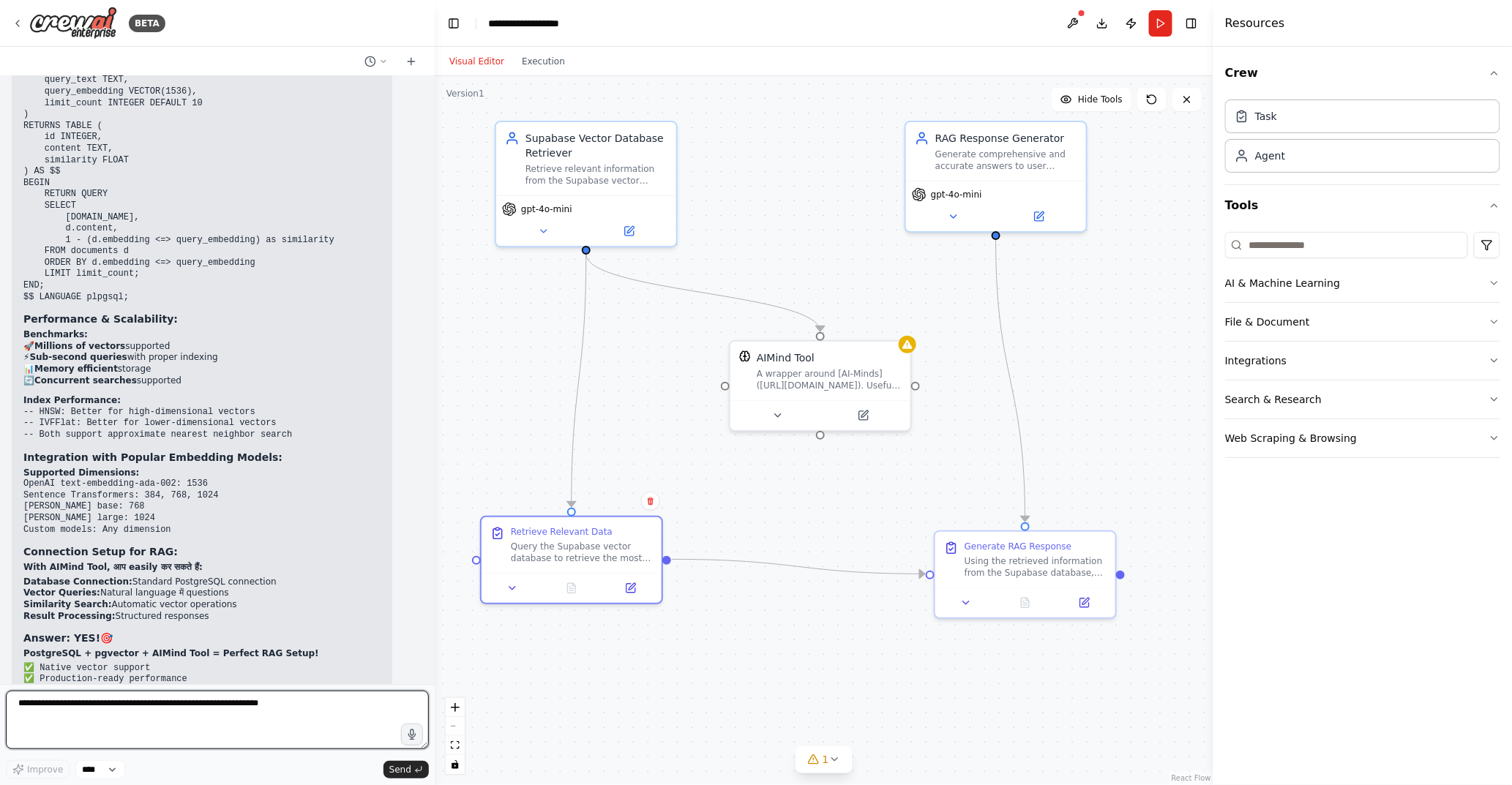
click at [107, 704] on textarea at bounding box center [217, 719] width 423 height 59
type textarea "**********"
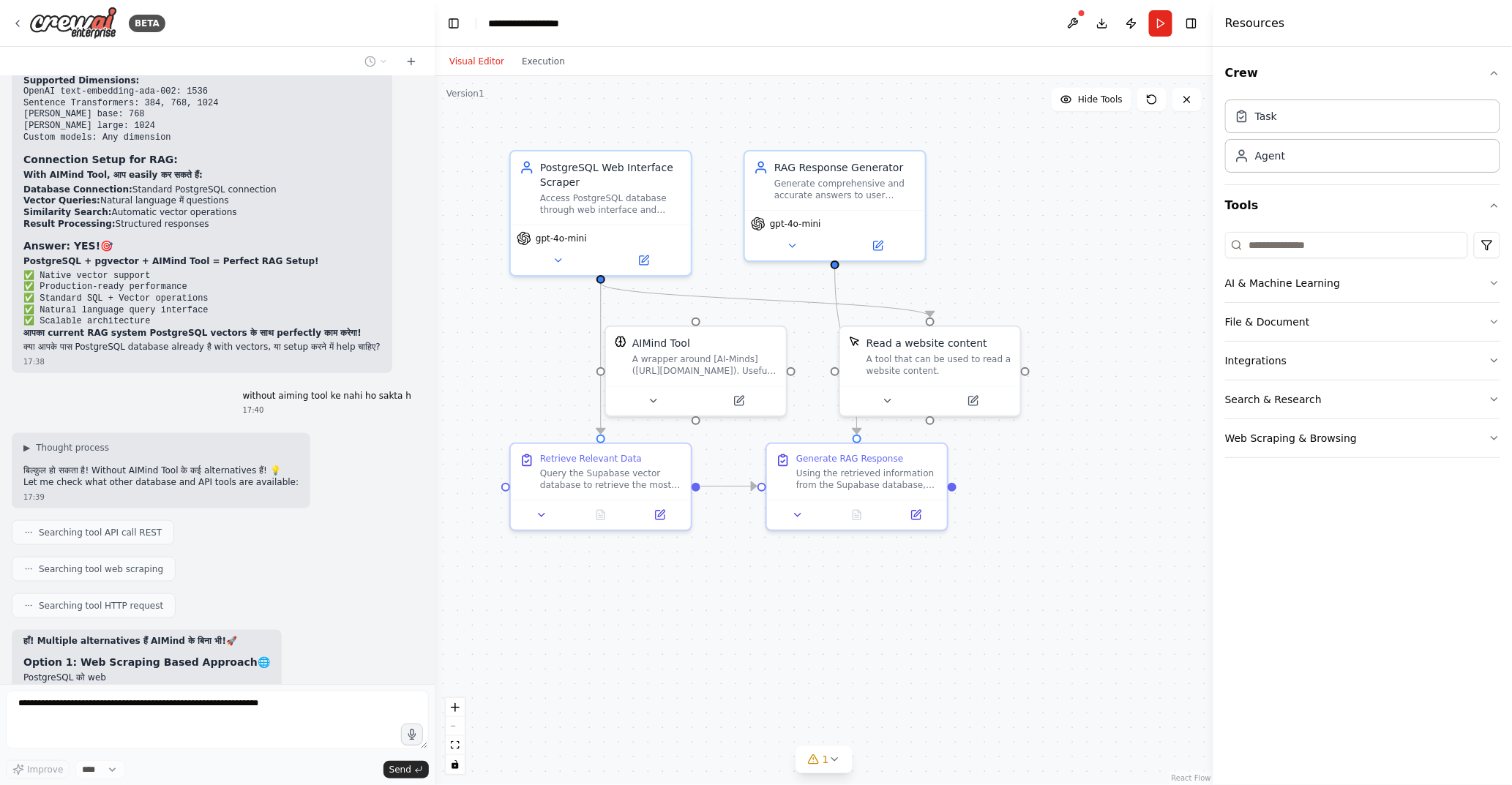
scroll to position [7371, 0]
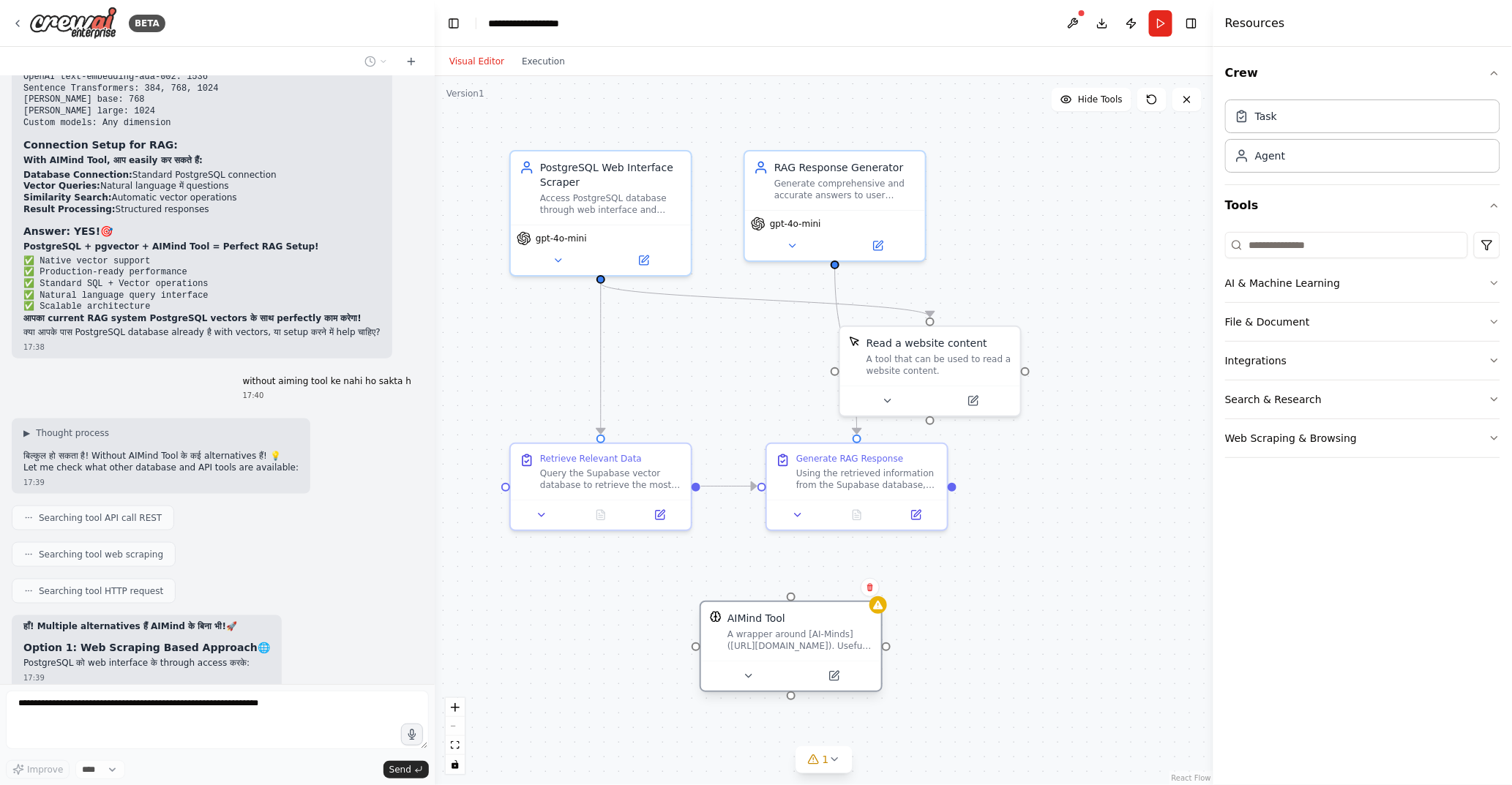
drag, startPoint x: 742, startPoint y: 341, endPoint x: 832, endPoint y: 616, distance: 289.4
click at [832, 616] on div "AIMind Tool" at bounding box center [799, 618] width 145 height 14
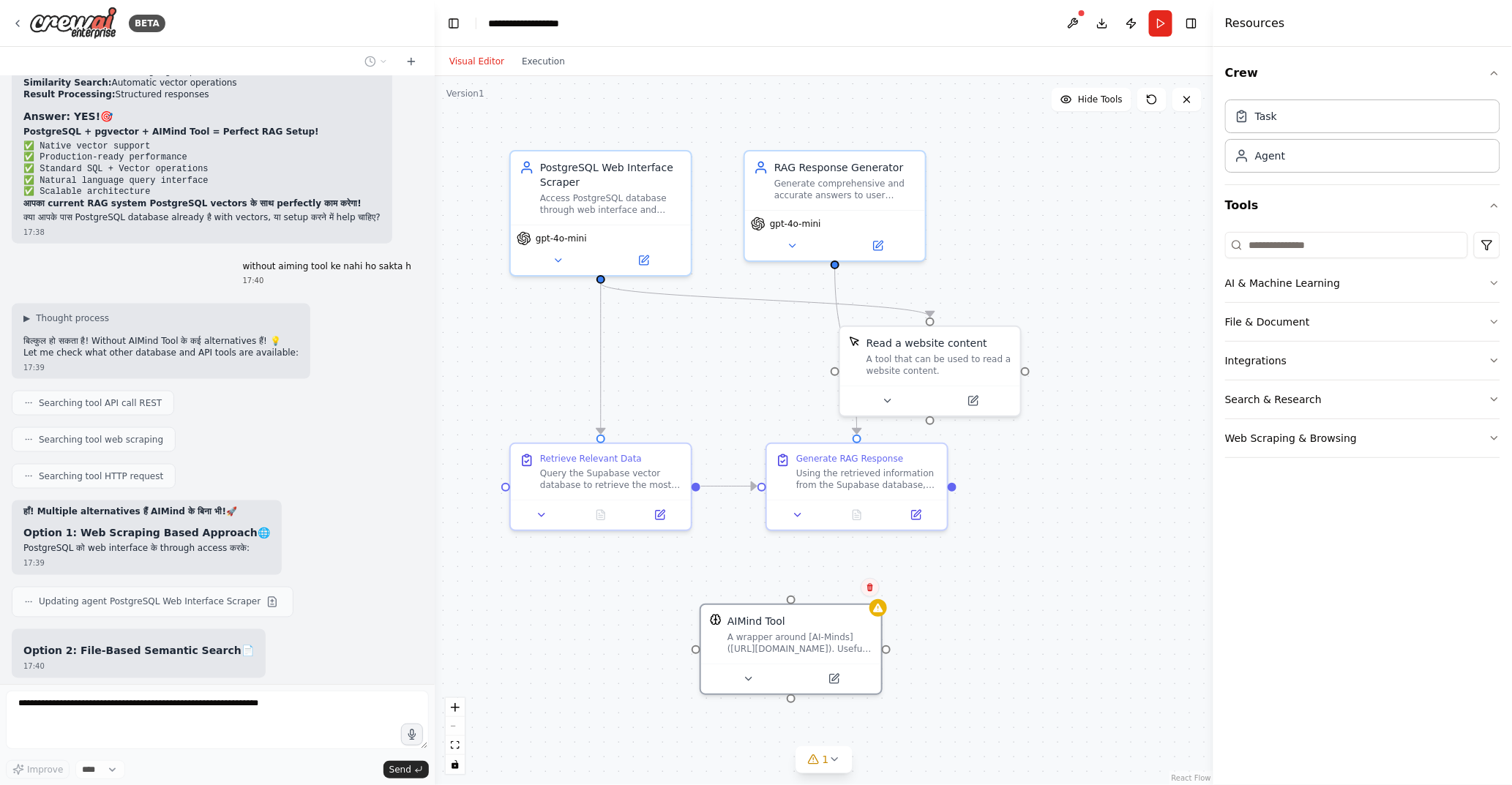
scroll to position [7501, 0]
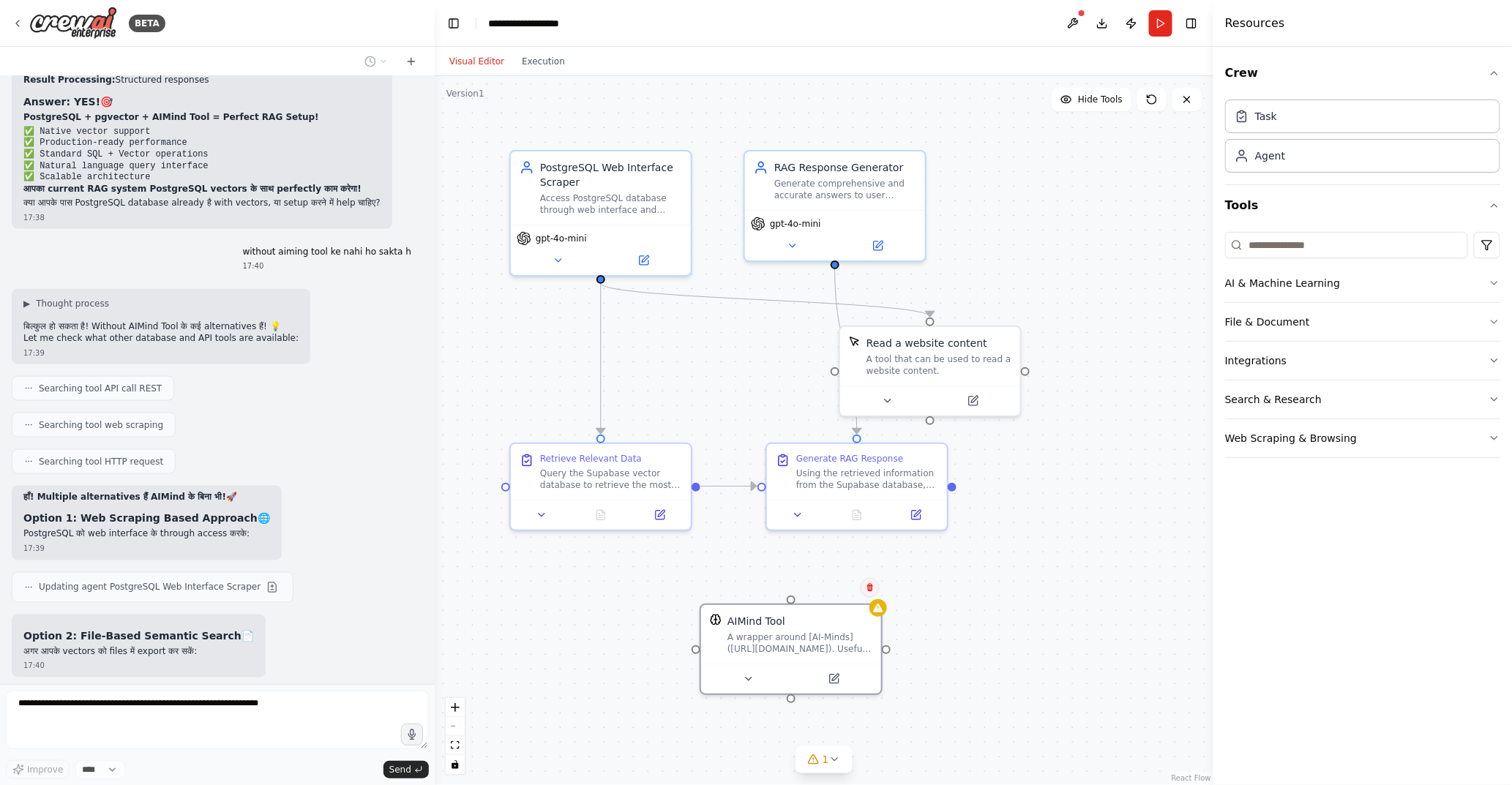
click at [861, 588] on div ".deletable-edge-delete-btn { width: 20px; height: 20px; border: 0px solid #ffff…" at bounding box center [824, 431] width 778 height 709
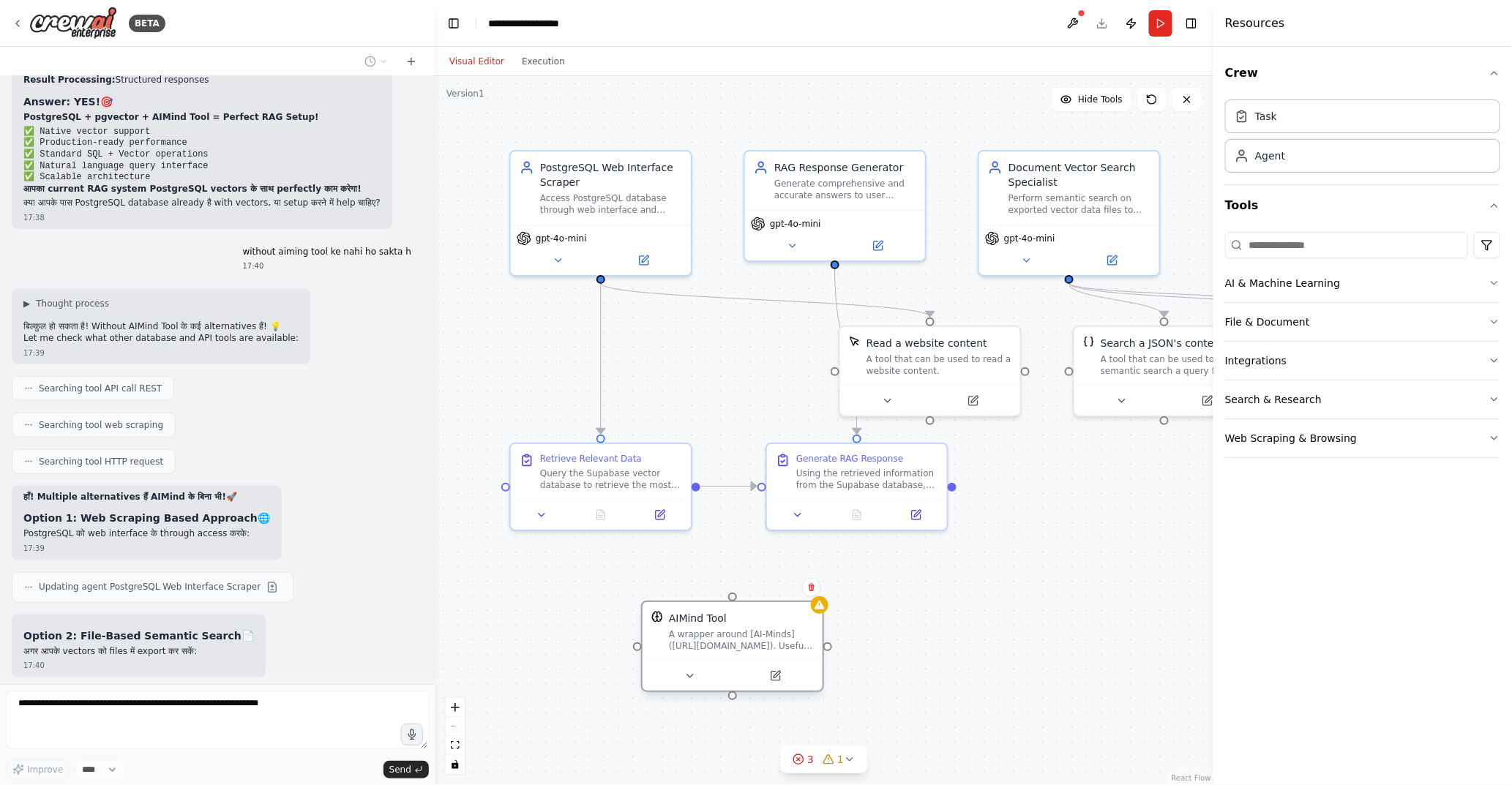
drag, startPoint x: 718, startPoint y: 337, endPoint x: 767, endPoint y: 675, distance: 341.5
click at [767, 626] on div "AIMind Tool" at bounding box center [742, 618] width 145 height 14
click at [826, 647] on icon at bounding box center [826, 646] width 9 height 9
click at [789, 642] on button "Confirm" at bounding box center [785, 646] width 52 height 17
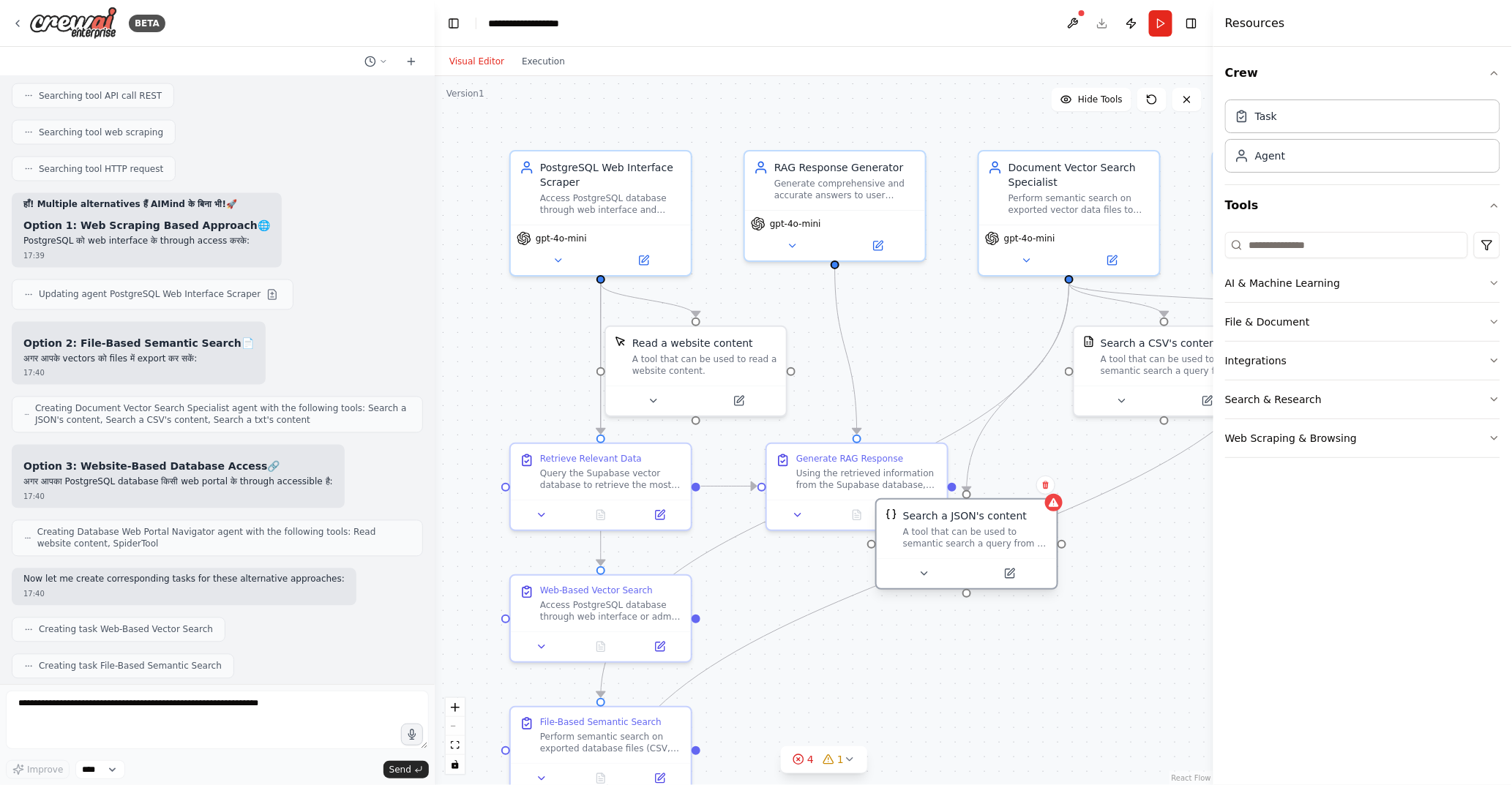
scroll to position [7805, 0]
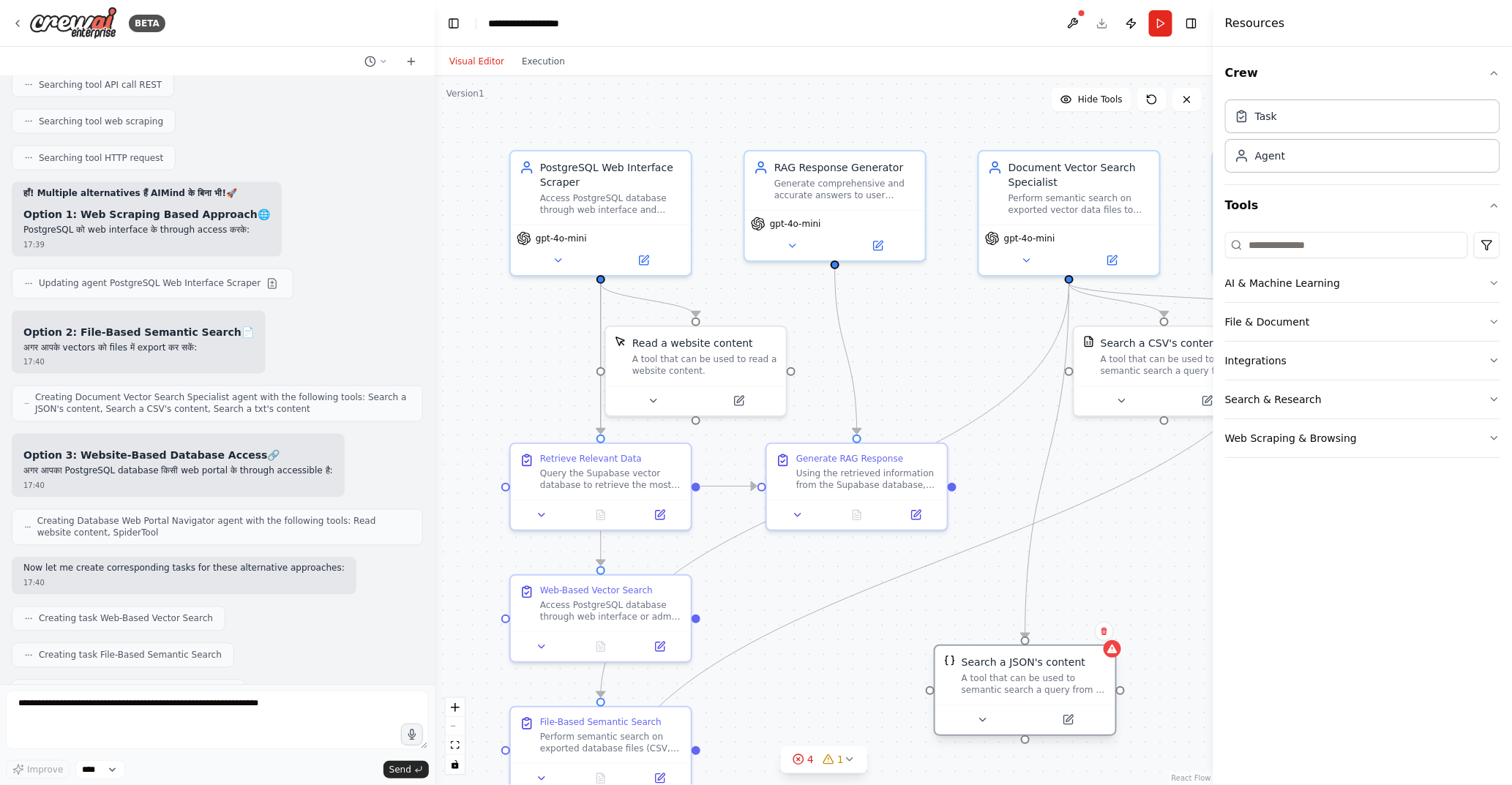
drag, startPoint x: 956, startPoint y: 333, endPoint x: 1057, endPoint y: 662, distance: 344.2
click at [1057, 662] on div "Search a JSON's content" at bounding box center [1023, 661] width 124 height 14
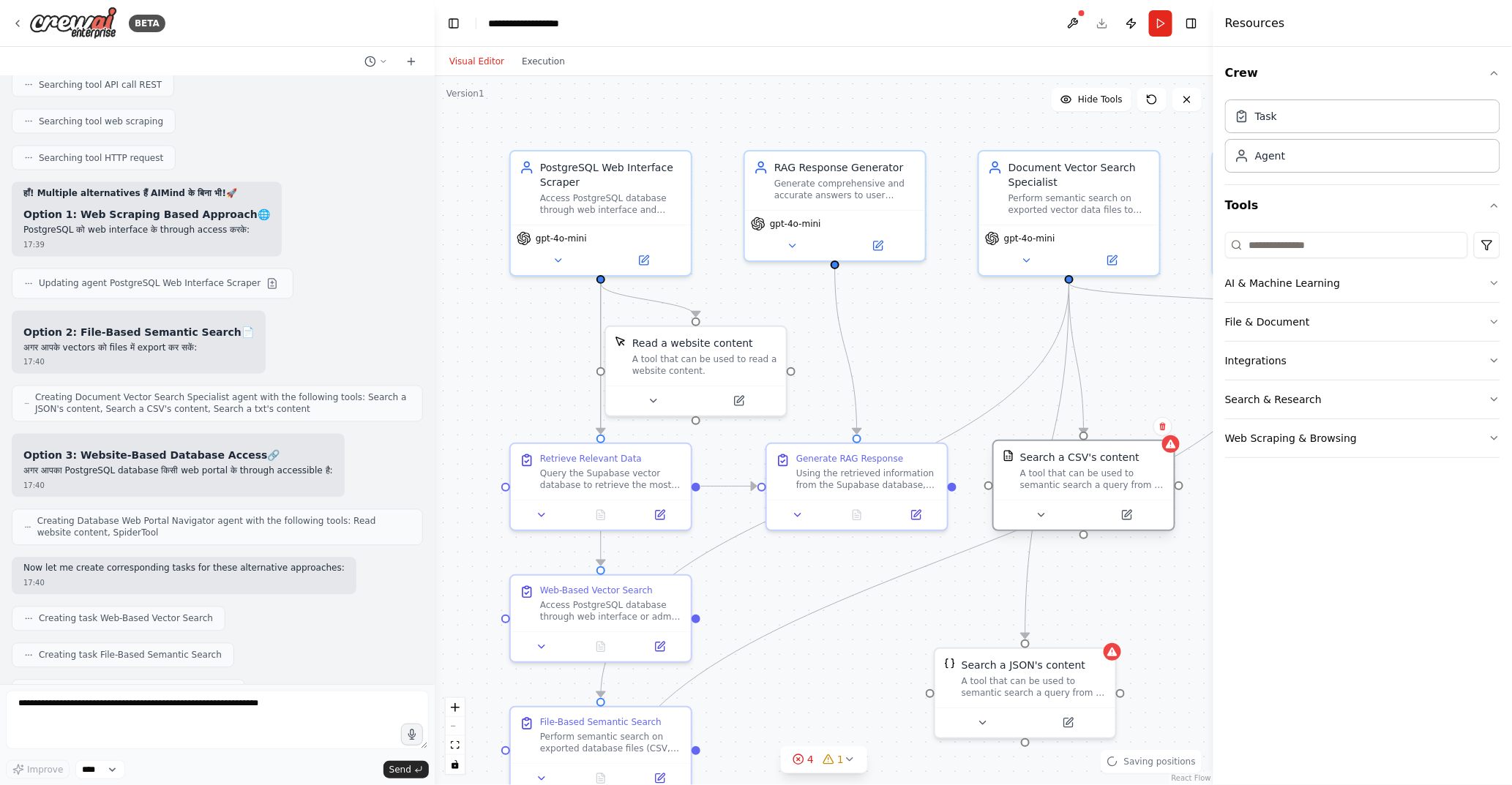
drag, startPoint x: 1172, startPoint y: 338, endPoint x: 1085, endPoint y: 454, distance: 145.0
click at [1085, 454] on div "Search a CSV's content" at bounding box center [1079, 457] width 120 height 14
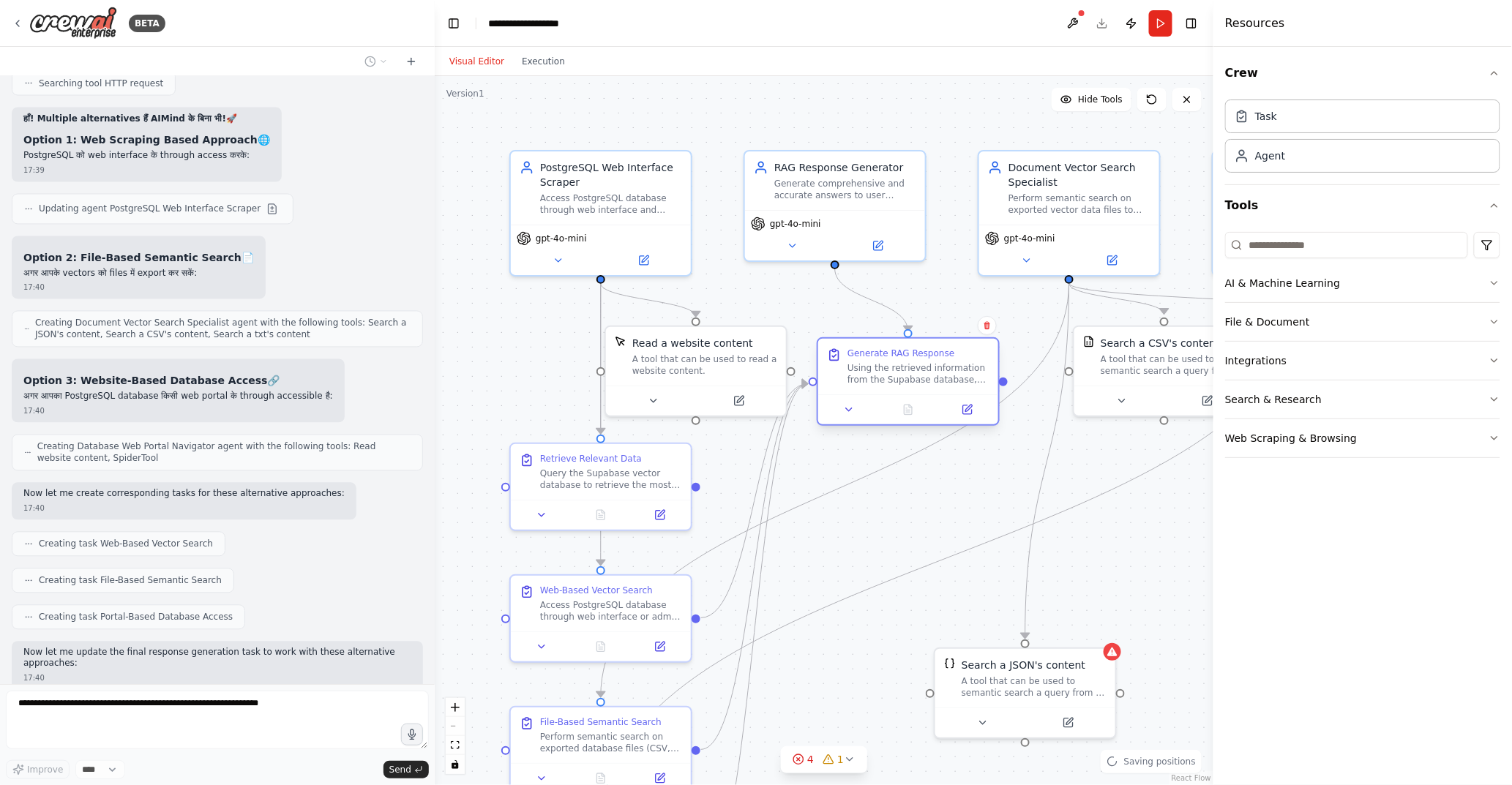
scroll to position [7921, 0]
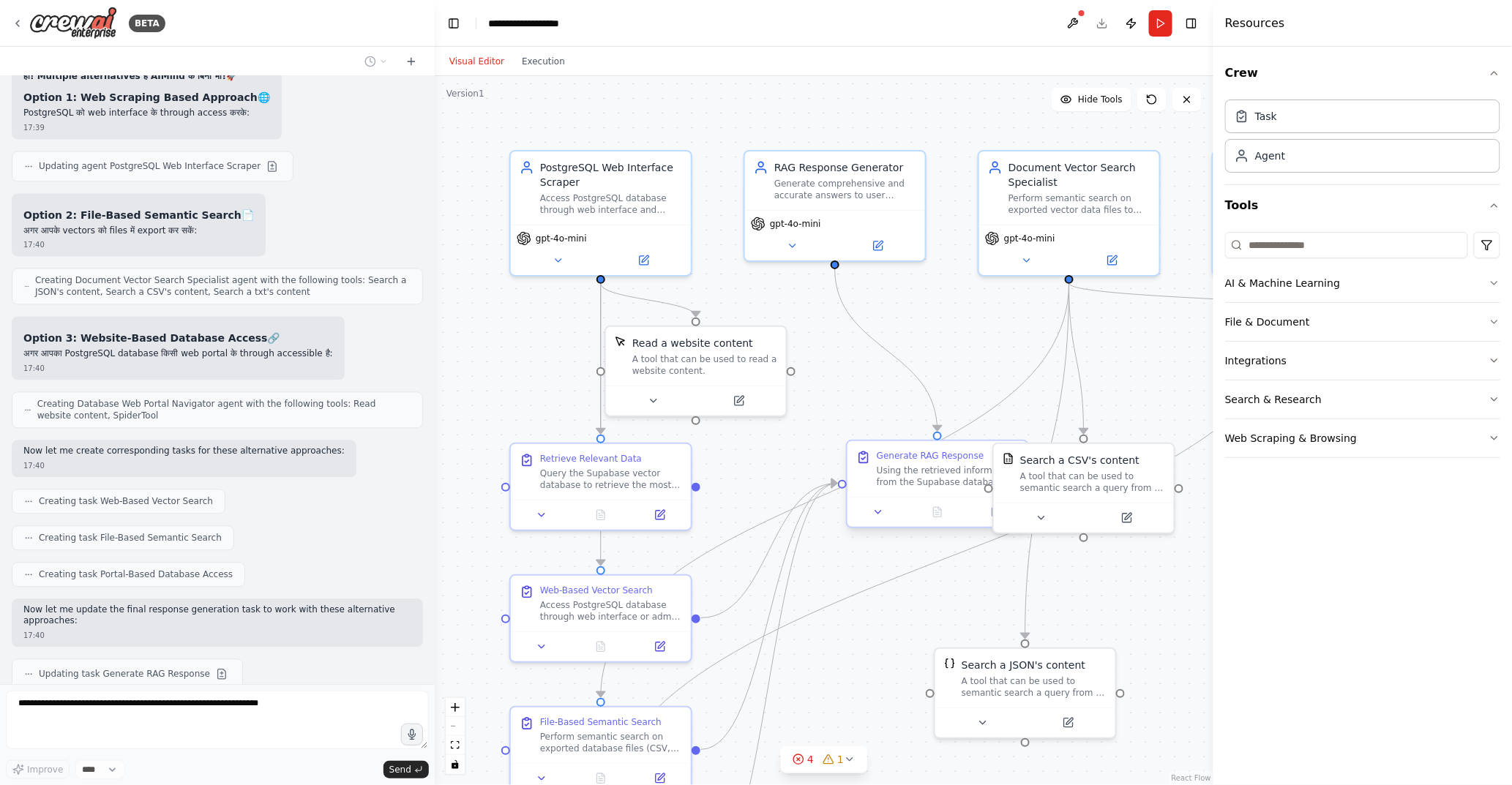
drag, startPoint x: 887, startPoint y: 458, endPoint x: 963, endPoint y: 457, distance: 76.0
click at [963, 457] on div "Generate RAG Response" at bounding box center [930, 456] width 107 height 12
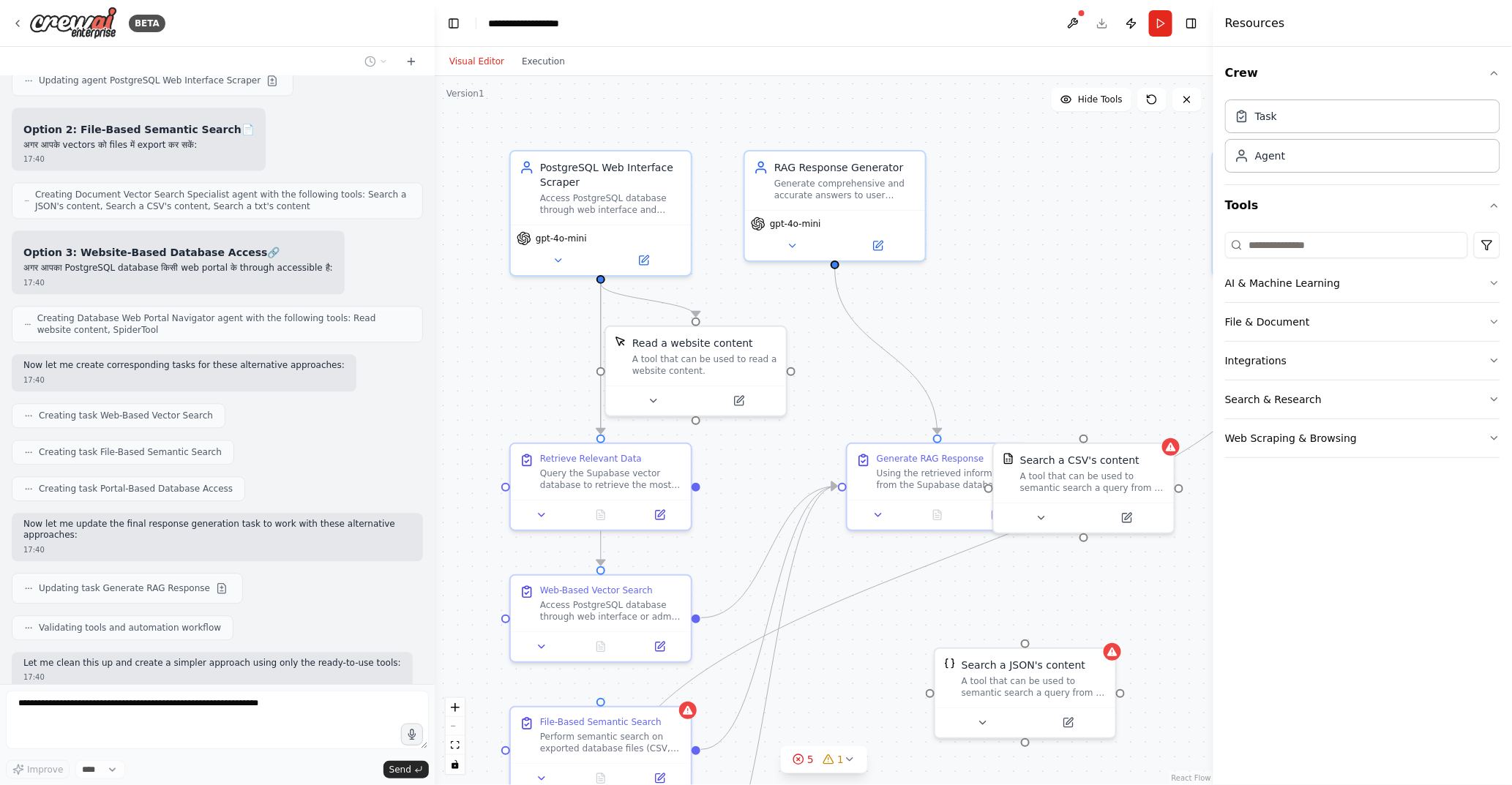
scroll to position [8045, 0]
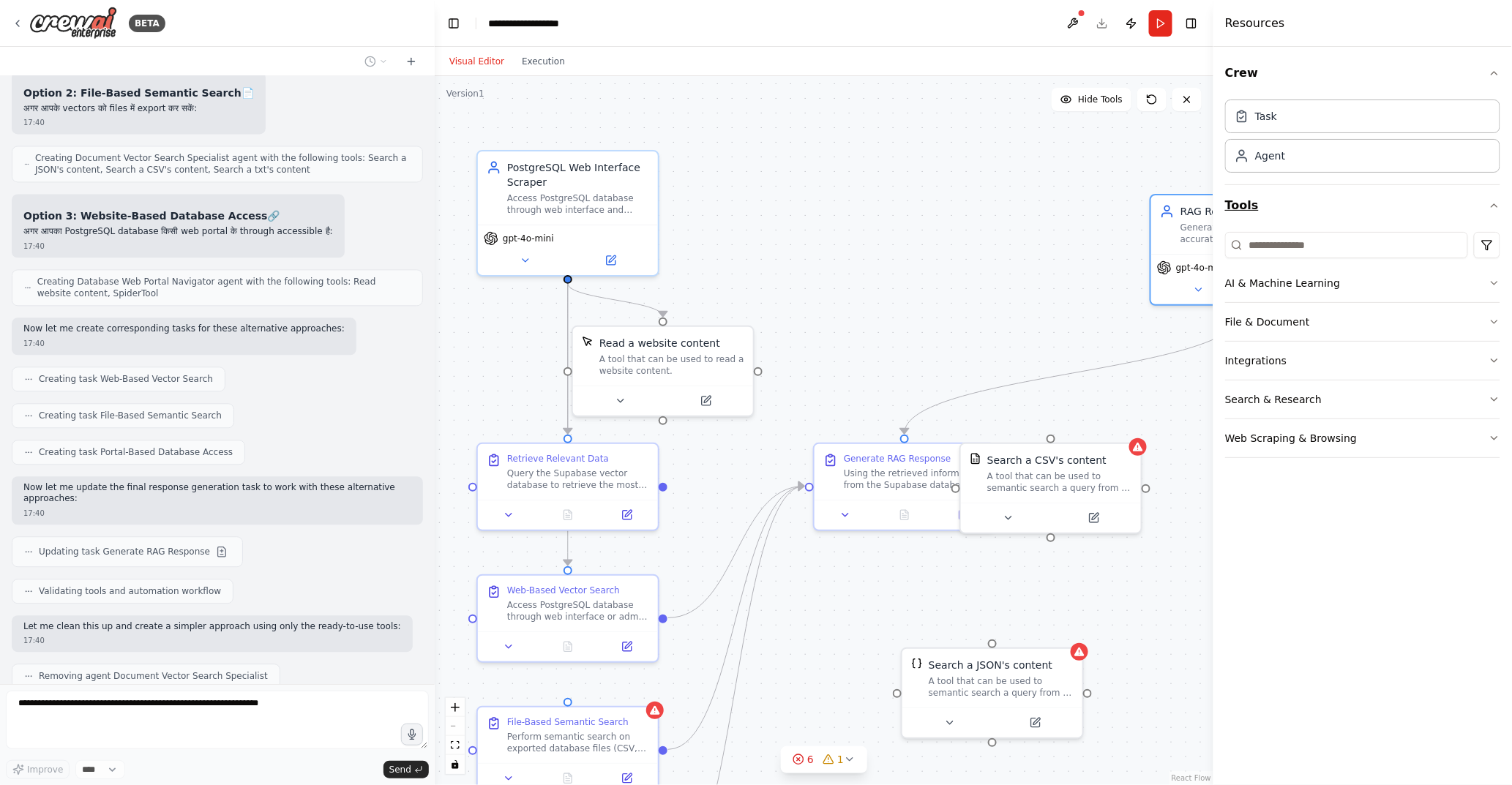
drag, startPoint x: 836, startPoint y: 168, endPoint x: 1244, endPoint y: 207, distance: 409.9
click at [1244, 207] on div "BETA make a project in crew agentic Ai in supabase database has a data in vecto…" at bounding box center [756, 392] width 1512 height 785
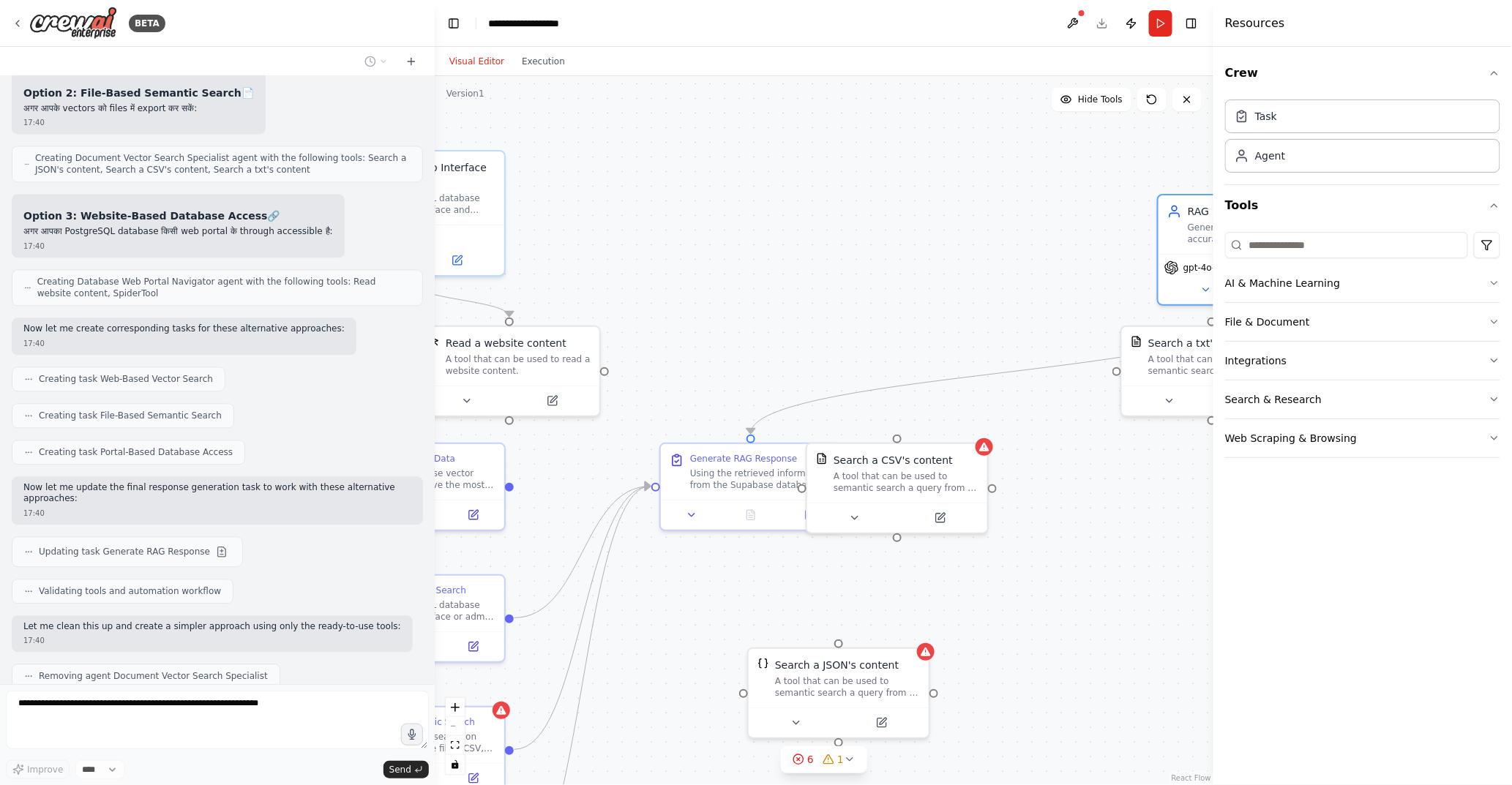
scroll to position [8082, 0]
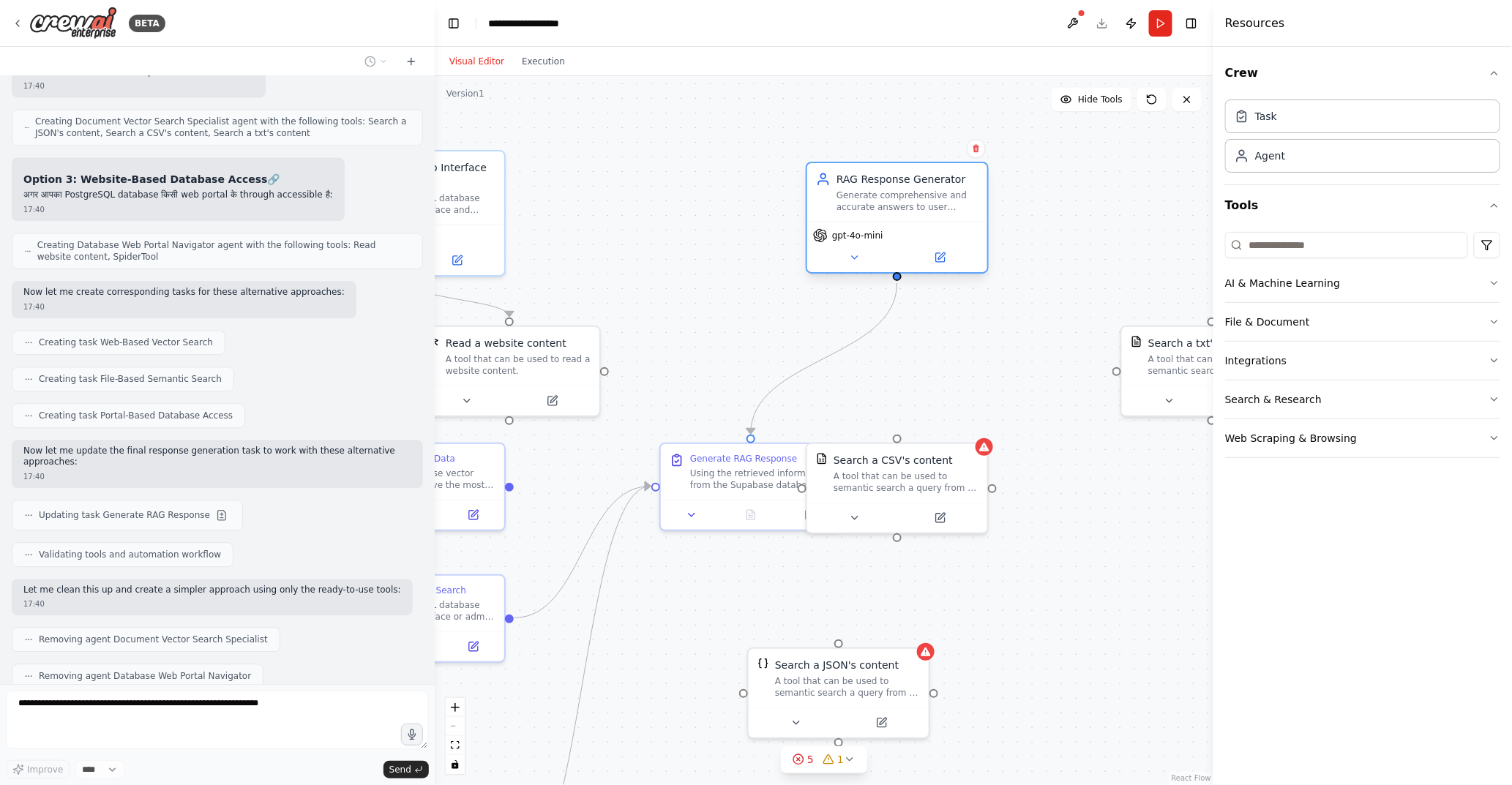
drag, startPoint x: 627, startPoint y: 181, endPoint x: 881, endPoint y: 201, distance: 254.8
click at [881, 201] on div "Generate comprehensive and accurate answers to user questions by synthesizing i…" at bounding box center [907, 201] width 142 height 23
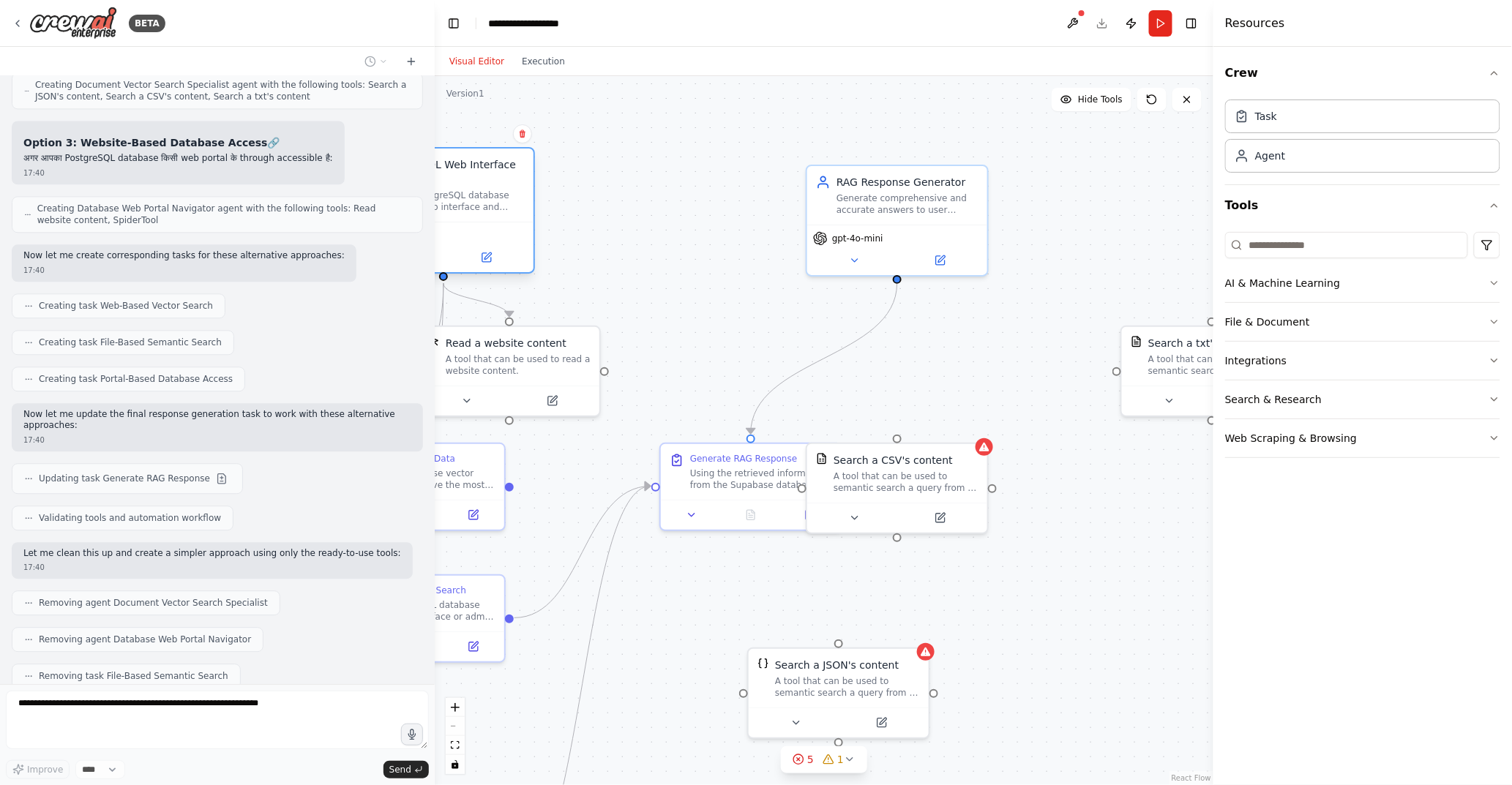
drag, startPoint x: 471, startPoint y: 181, endPoint x: 603, endPoint y: 189, distance: 132.2
click at [524, 186] on div "PostgreSQL Web Interface Scraper" at bounding box center [453, 172] width 142 height 29
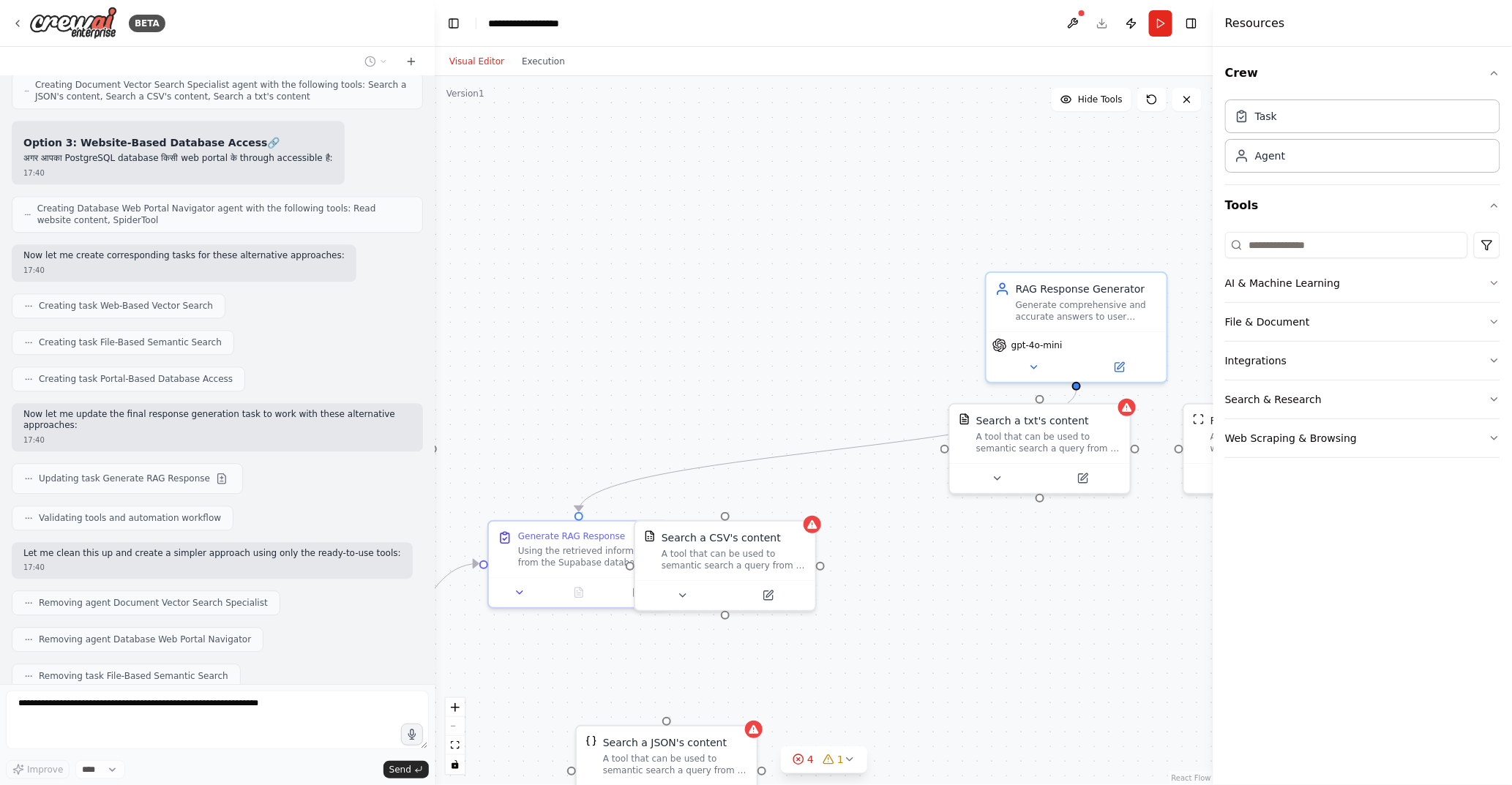
scroll to position [8154, 0]
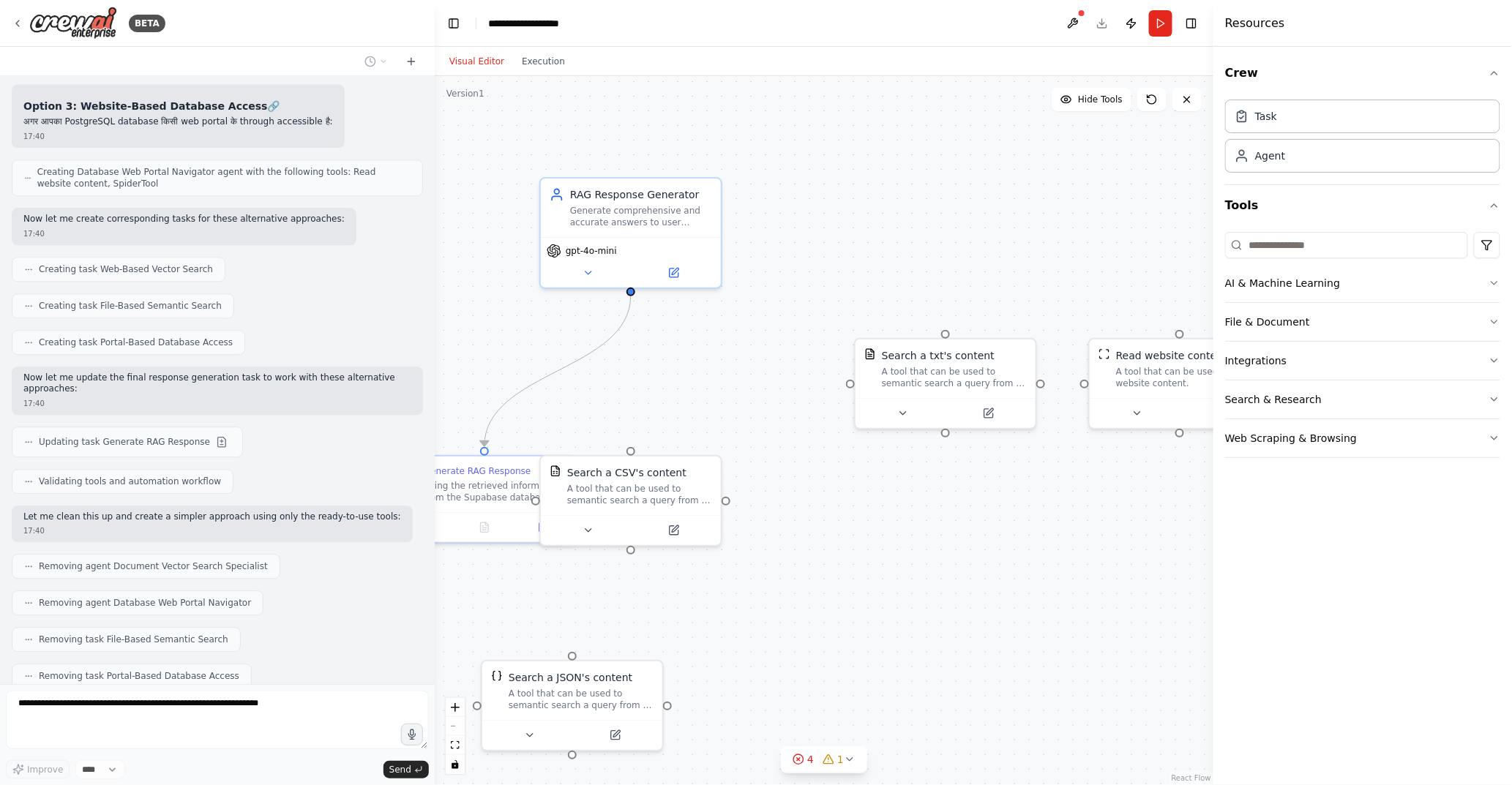
drag, startPoint x: 805, startPoint y: 300, endPoint x: 316, endPoint y: 279, distance: 489.5
click at [316, 279] on div "BETA make a project in crew agentic Ai in supabase database has a data in vecto…" at bounding box center [756, 392] width 1512 height 785
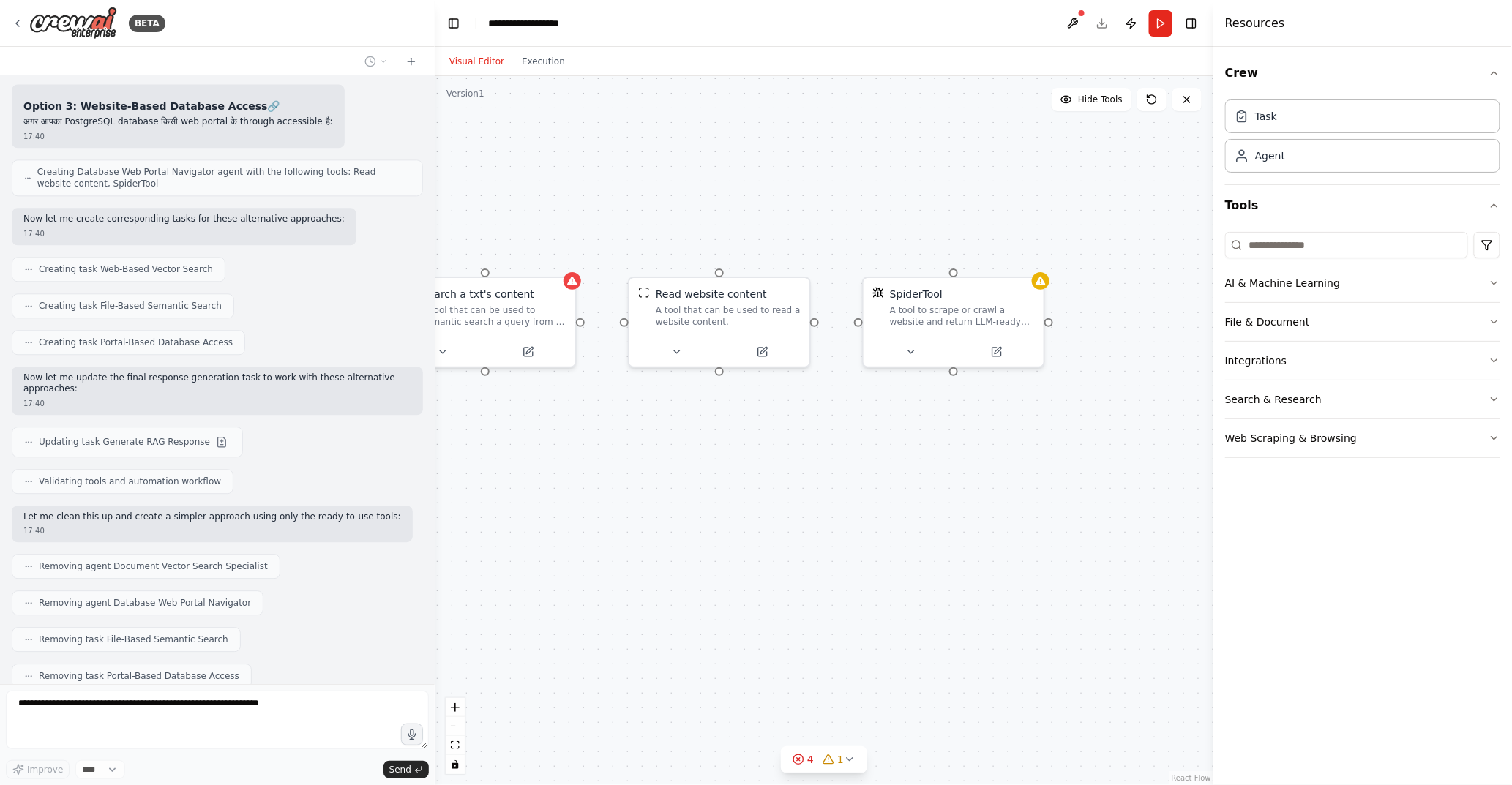
scroll to position [8197, 0]
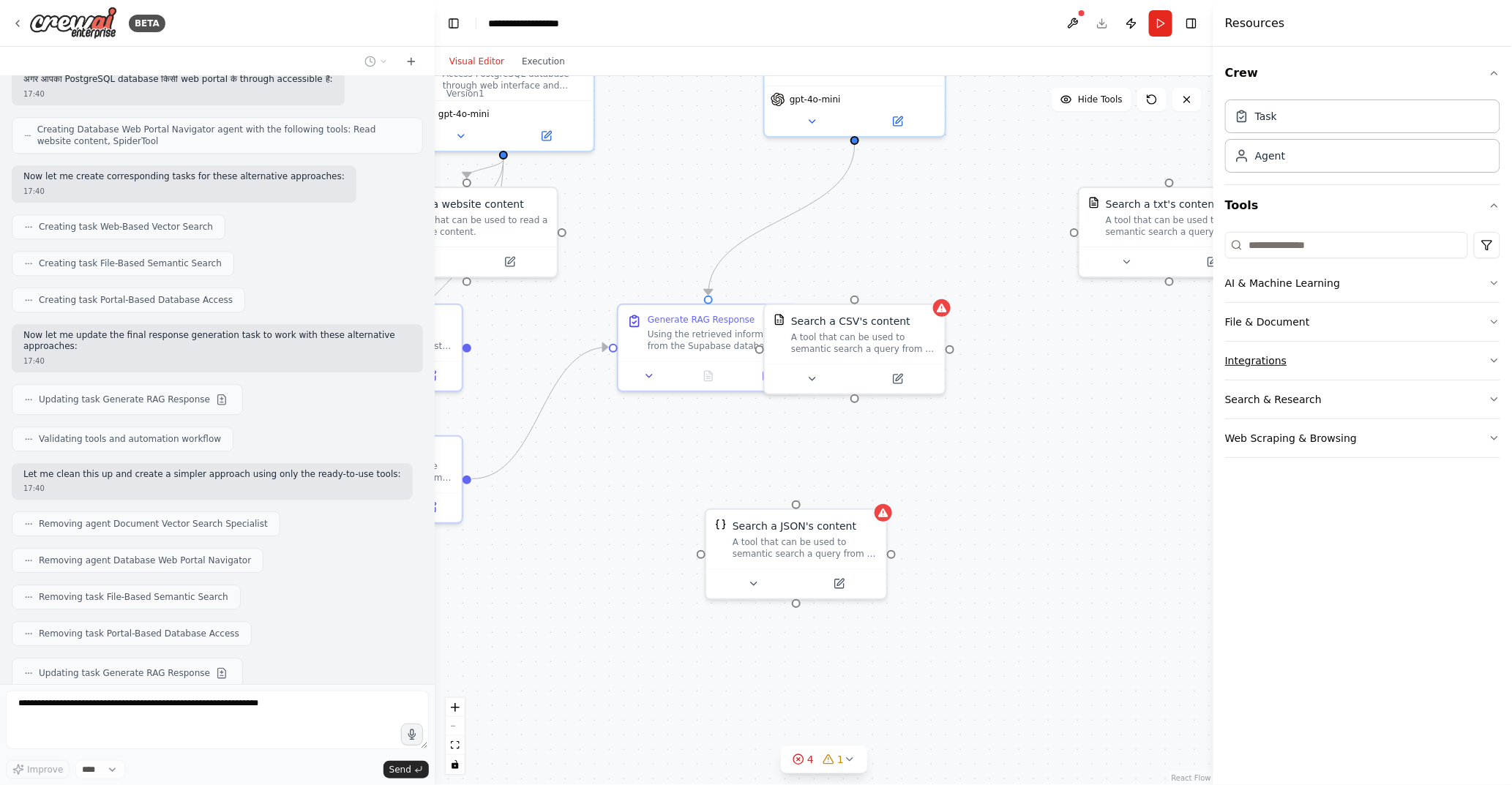
drag, startPoint x: 993, startPoint y: 509, endPoint x: 1253, endPoint y: 374, distance: 293.0
click at [1253, 374] on div "BETA make a project in crew agentic Ai in supabase database has a data in vecto…" at bounding box center [756, 392] width 1512 height 785
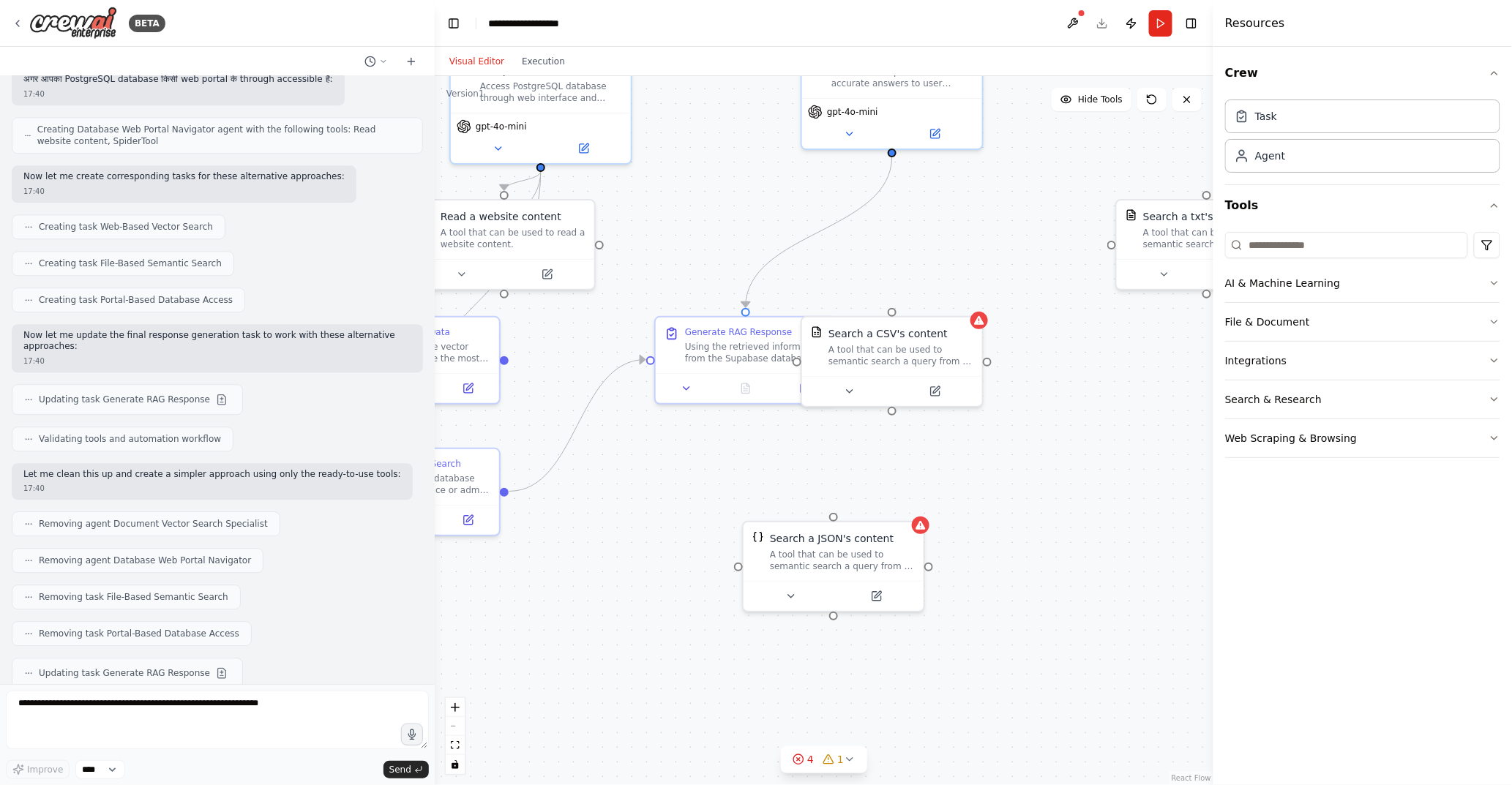
scroll to position [8284, 0]
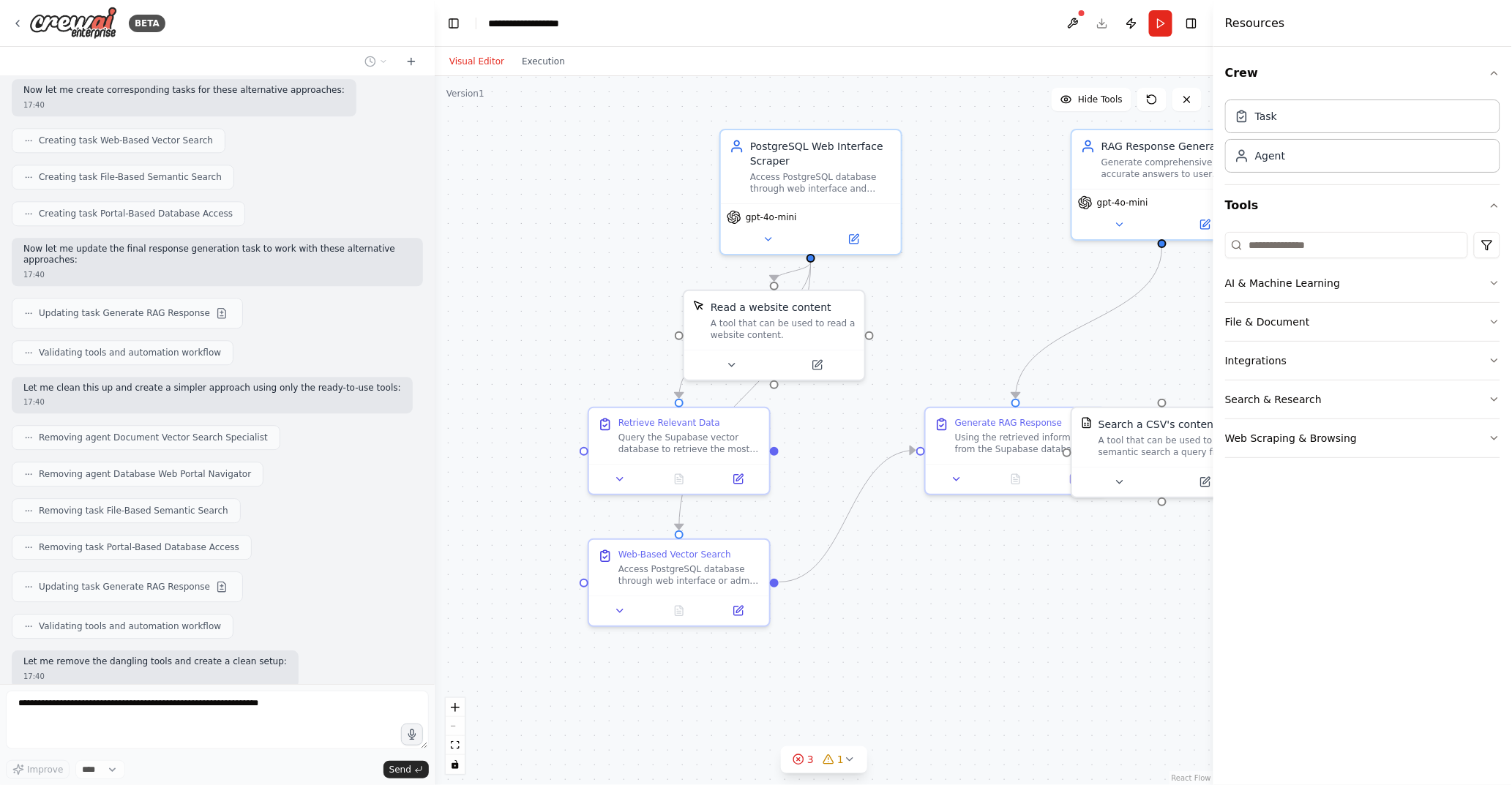
drag, startPoint x: 693, startPoint y: 463, endPoint x: 964, endPoint y: 553, distance: 285.6
click at [964, 553] on div ".deletable-edge-delete-btn { width: 20px; height: 20px; border: 0px solid #ffff…" at bounding box center [824, 431] width 778 height 709
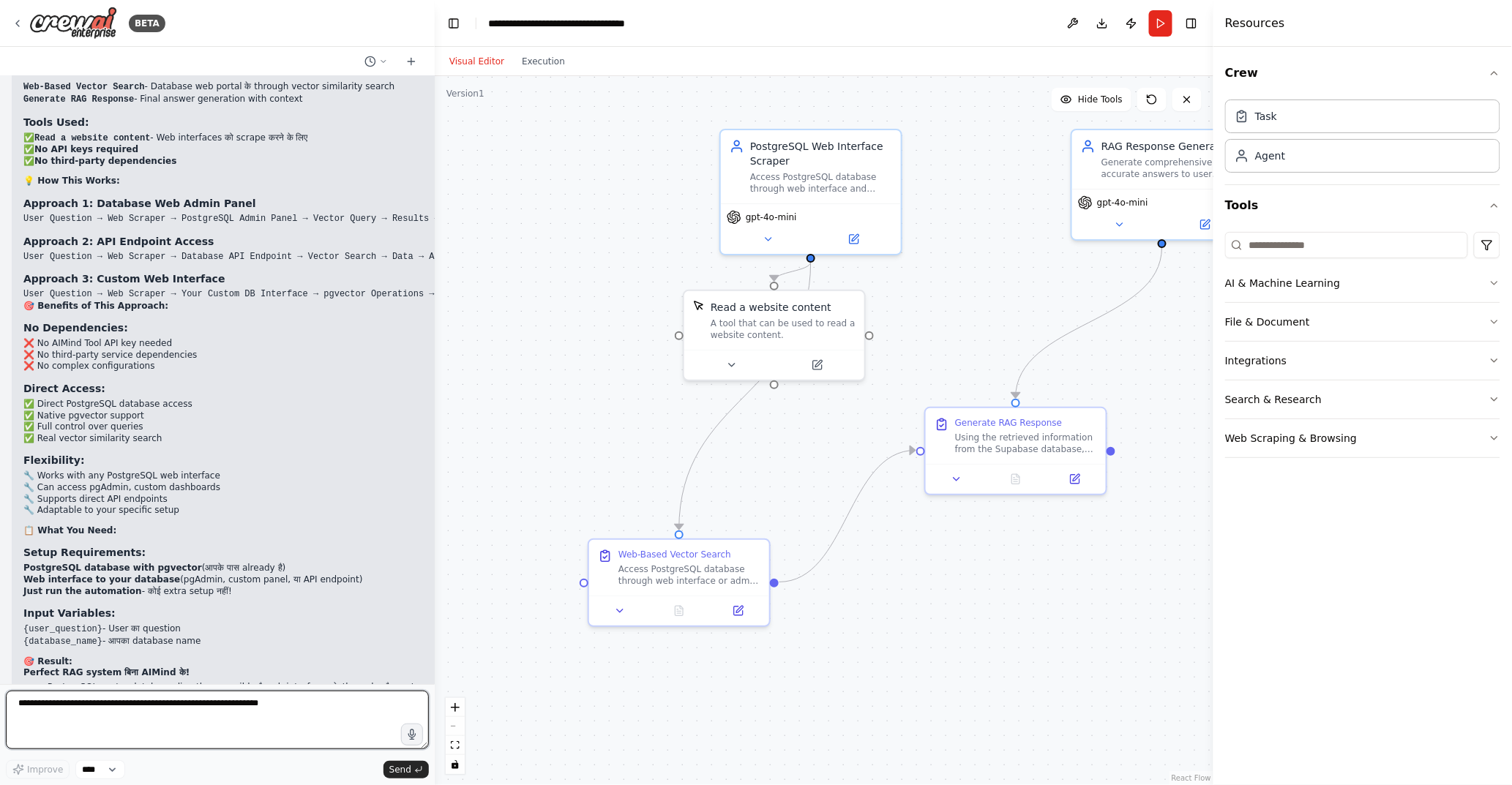
scroll to position [9629, 0]
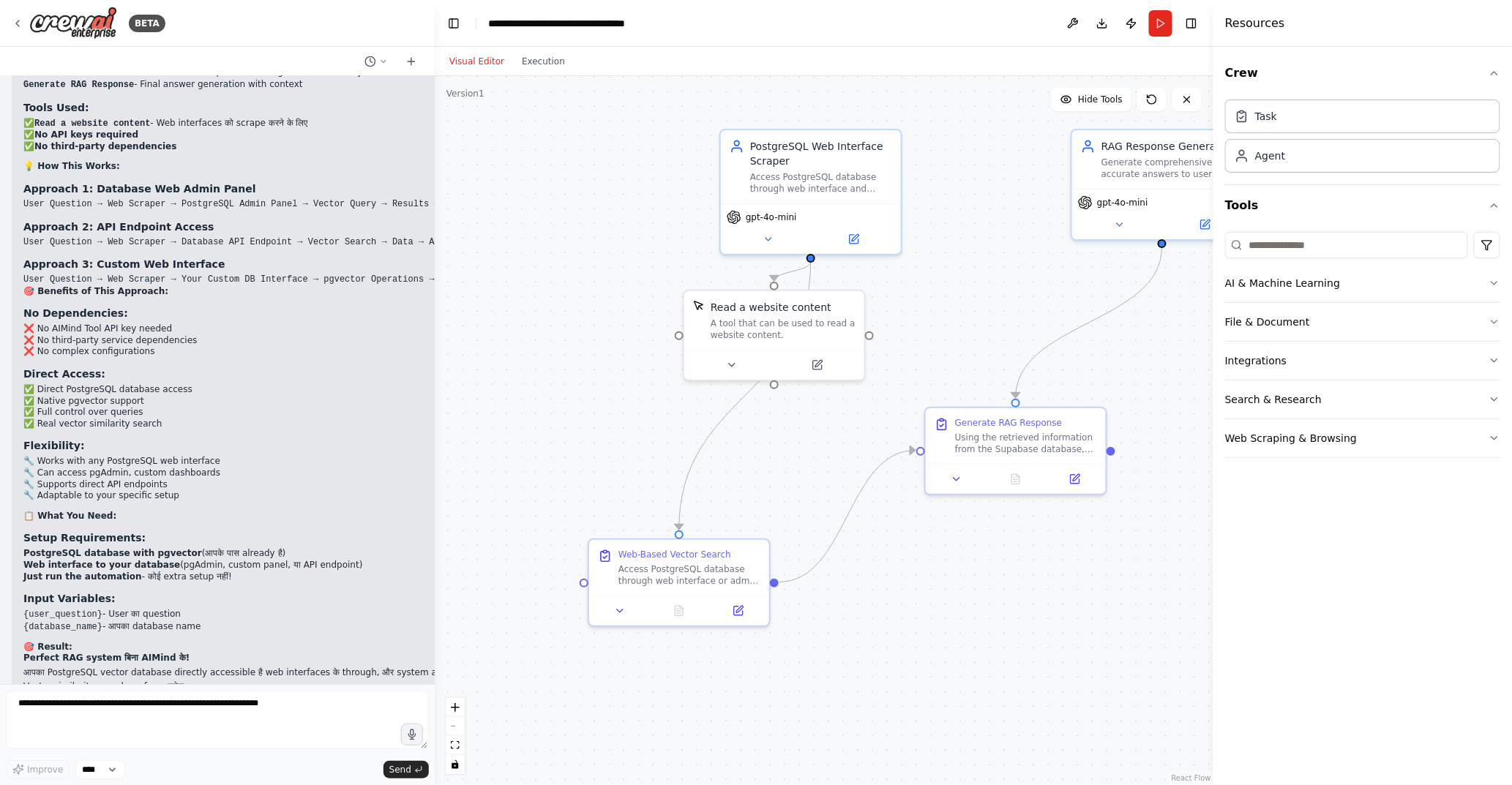
drag, startPoint x: 90, startPoint y: 596, endPoint x: 195, endPoint y: 635, distance: 112.0
click at [195, 635] on div "✅ हाँ! AIMind Tool के बिना भी Perfect Solution बन गया! 🎉 🚀 New Approach: Web In…" at bounding box center [266, 333] width 485 height 816
drag, startPoint x: 82, startPoint y: 650, endPoint x: 235, endPoint y: 644, distance: 153.1
click at [235, 731] on p "क्या आप इसे test करना चाहते हैं या कोई modification चाहिए?" at bounding box center [266, 737] width 485 height 12
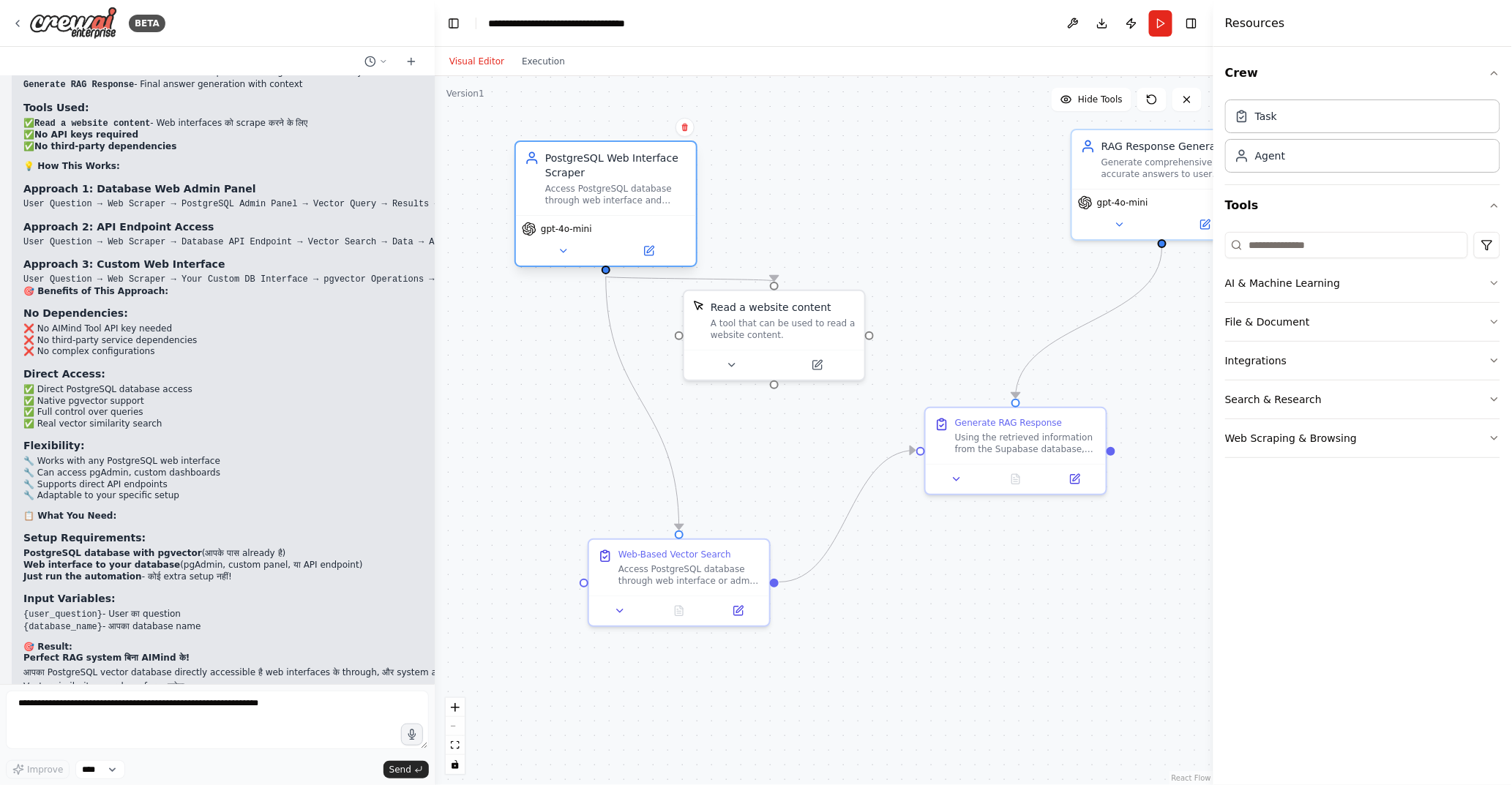
drag, startPoint x: 805, startPoint y: 151, endPoint x: 604, endPoint y: 163, distance: 201.4
click at [604, 163] on div "PostgreSQL Web Interface Scraper" at bounding box center [616, 165] width 142 height 29
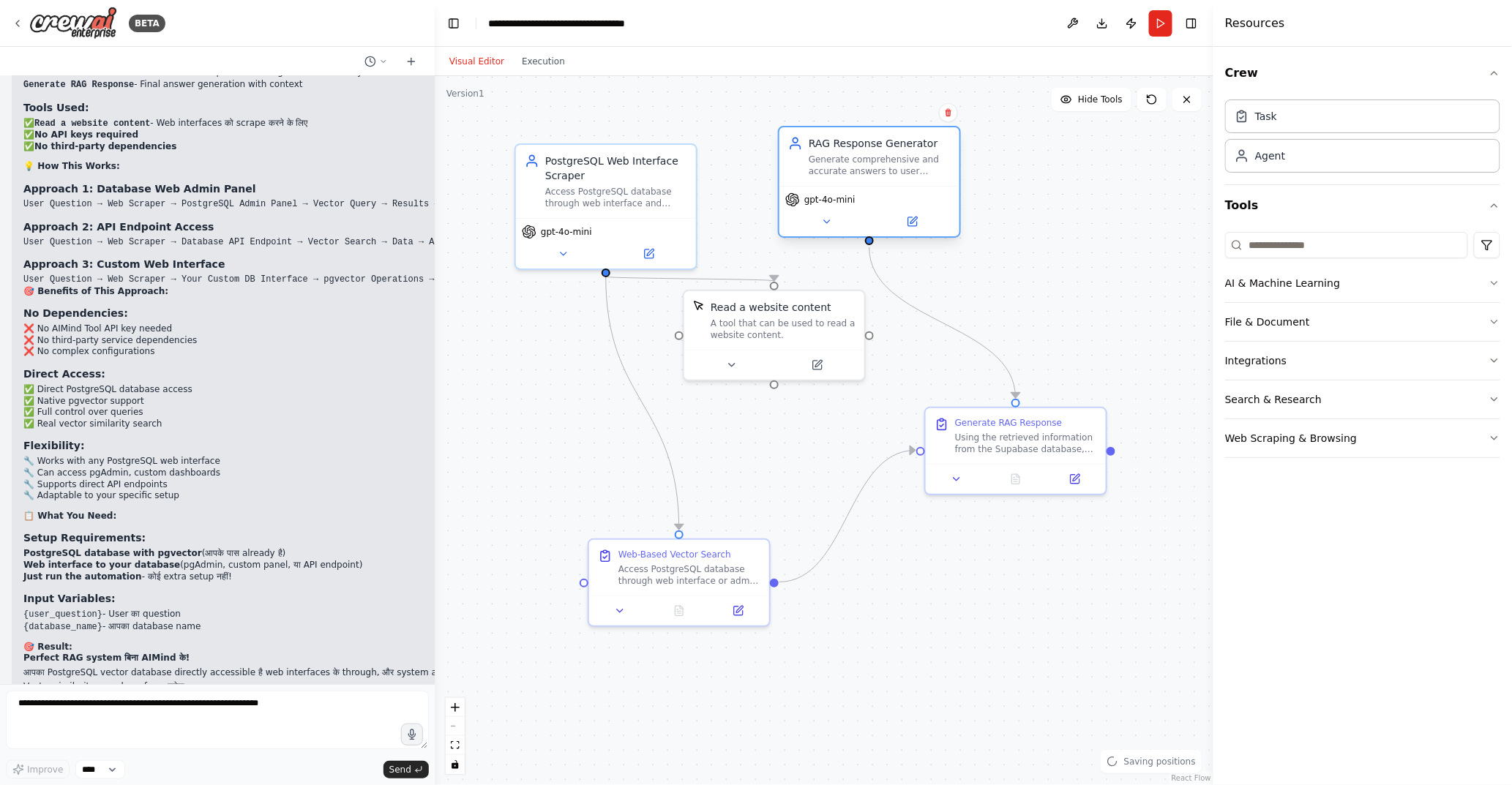
drag, startPoint x: 1107, startPoint y: 144, endPoint x: 798, endPoint y: 144, distance: 309.0
click at [798, 144] on div "RAG Response Generator Generate comprehensive and accurate answers to user ques…" at bounding box center [869, 156] width 162 height 41
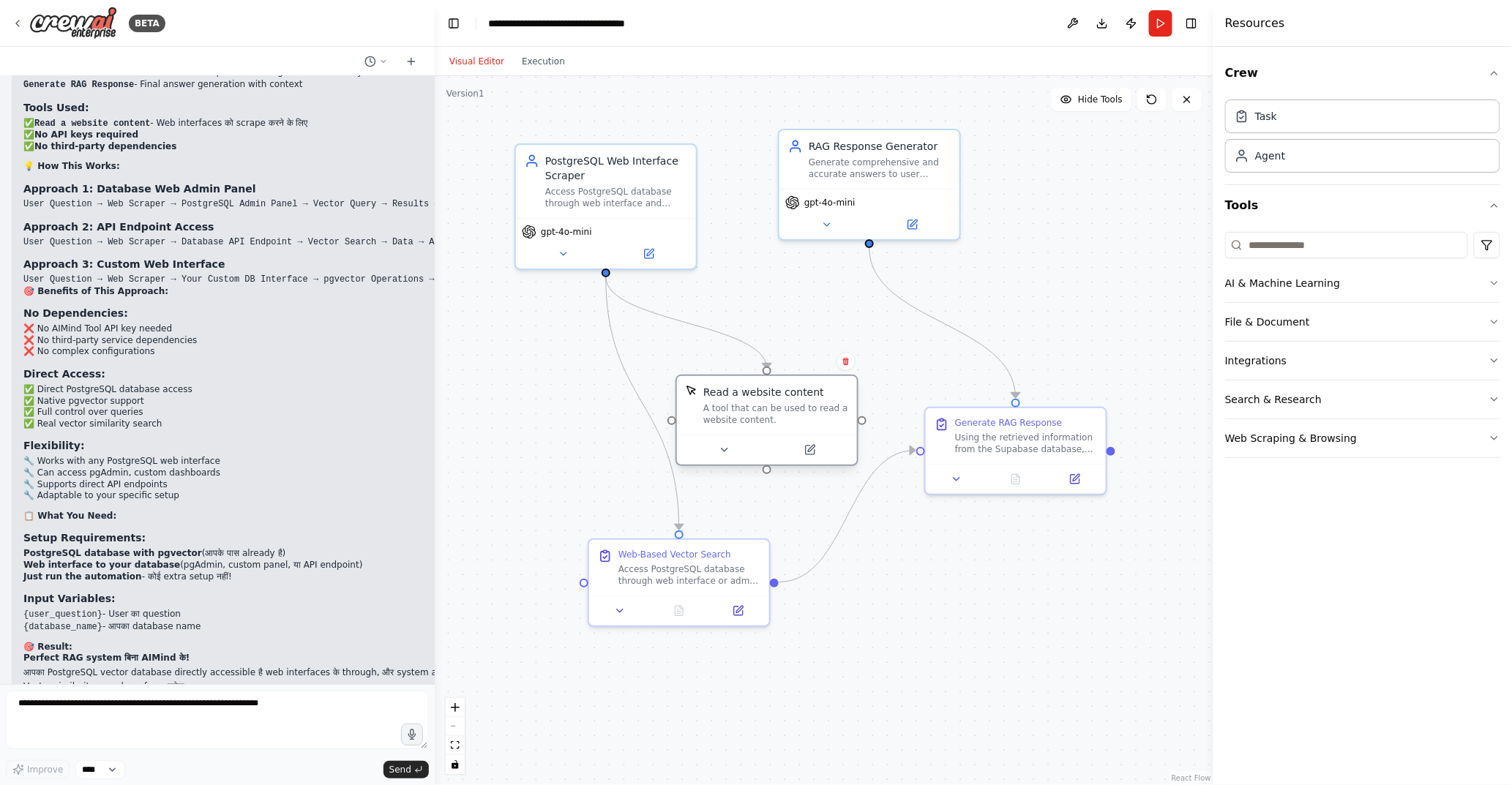
drag, startPoint x: 769, startPoint y: 310, endPoint x: 769, endPoint y: 396, distance: 86.0
click at [769, 396] on div "Read a website content" at bounding box center [763, 392] width 121 height 14
click at [561, 259] on div "gpt-4o-mini" at bounding box center [605, 240] width 180 height 50
click at [561, 252] on icon at bounding box center [563, 251] width 12 height 12
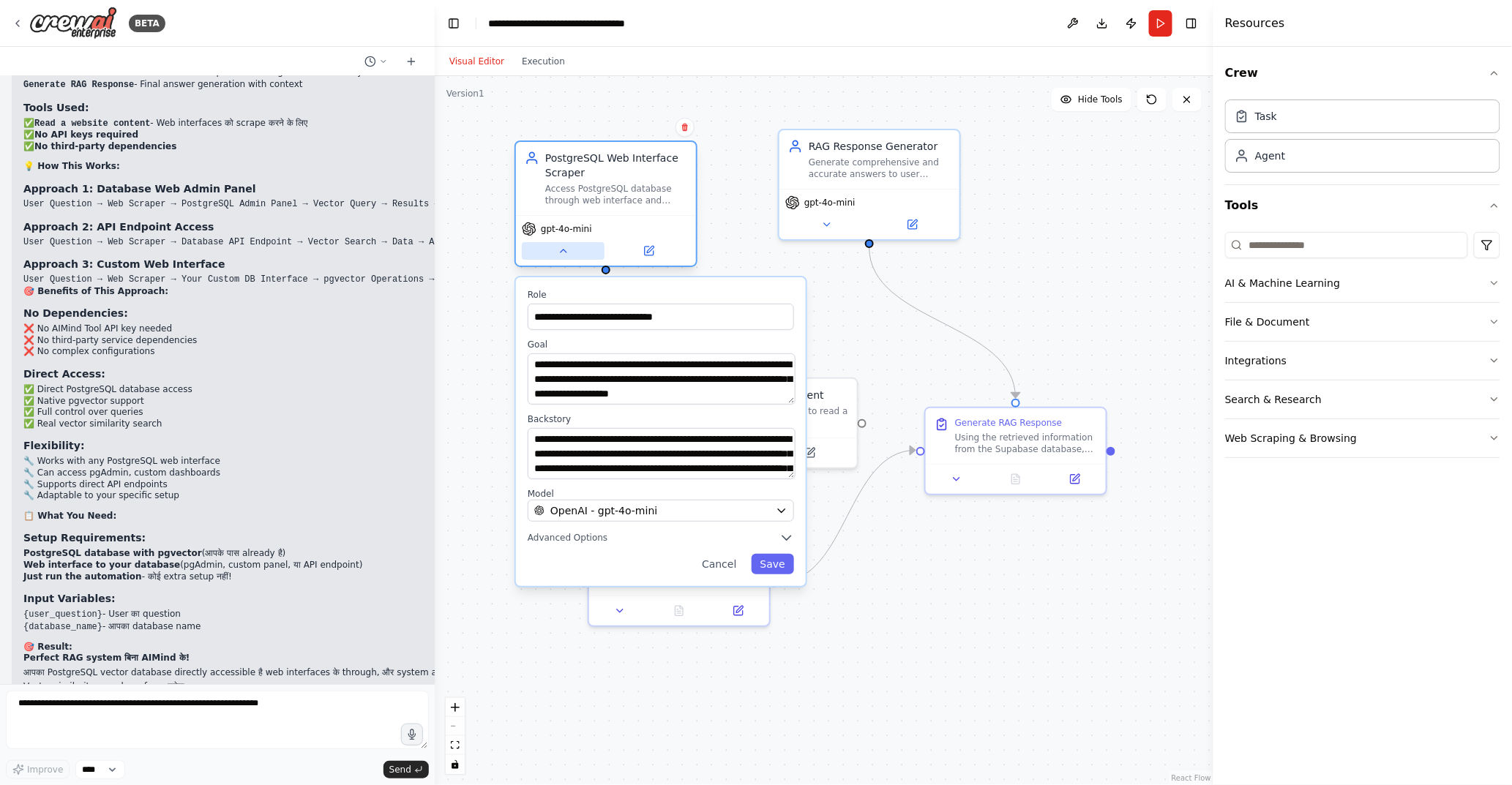
click at [561, 252] on icon at bounding box center [563, 251] width 12 height 12
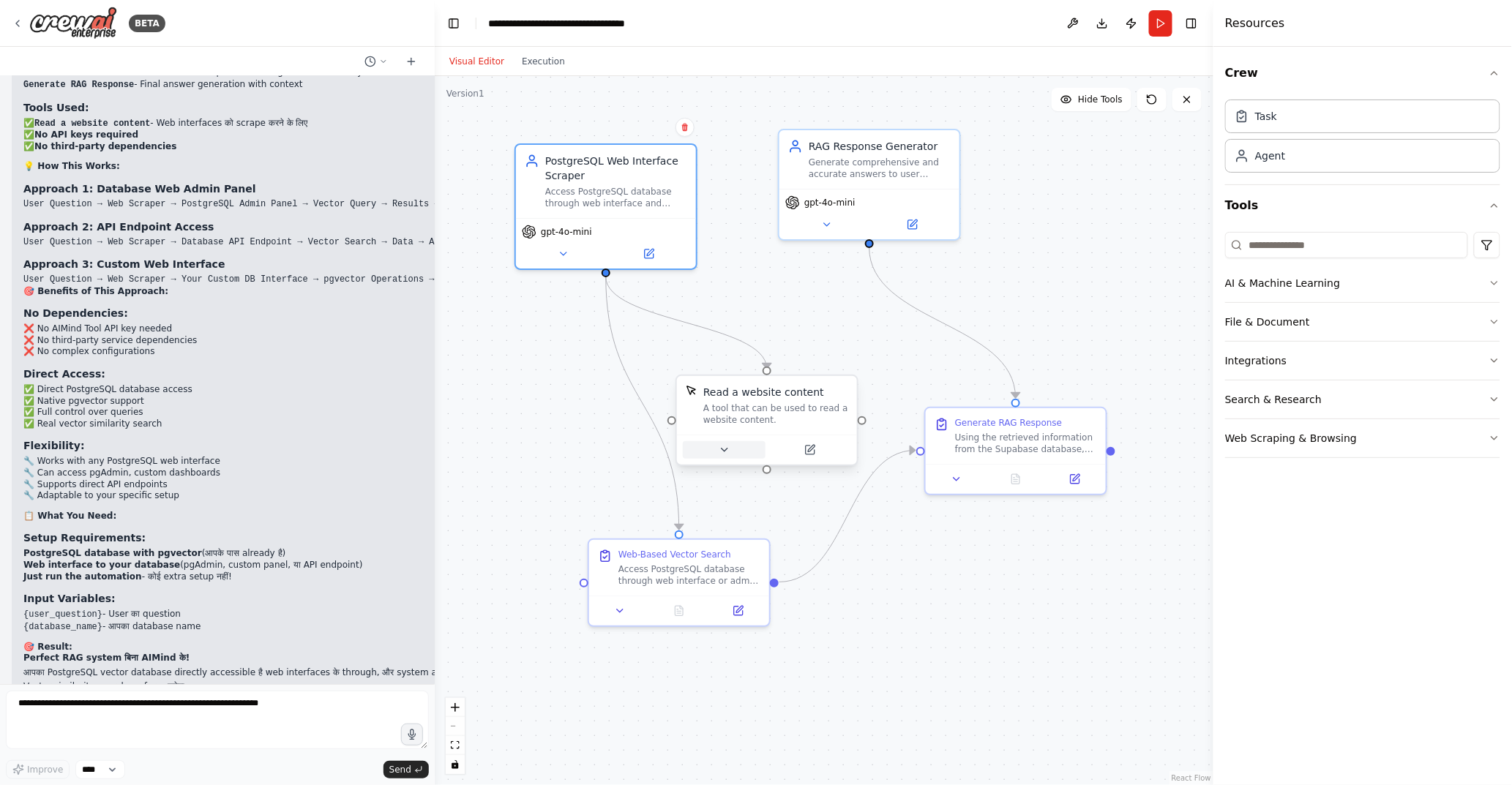
click at [729, 444] on icon at bounding box center [724, 450] width 12 height 12
click at [622, 611] on icon at bounding box center [620, 608] width 12 height 12
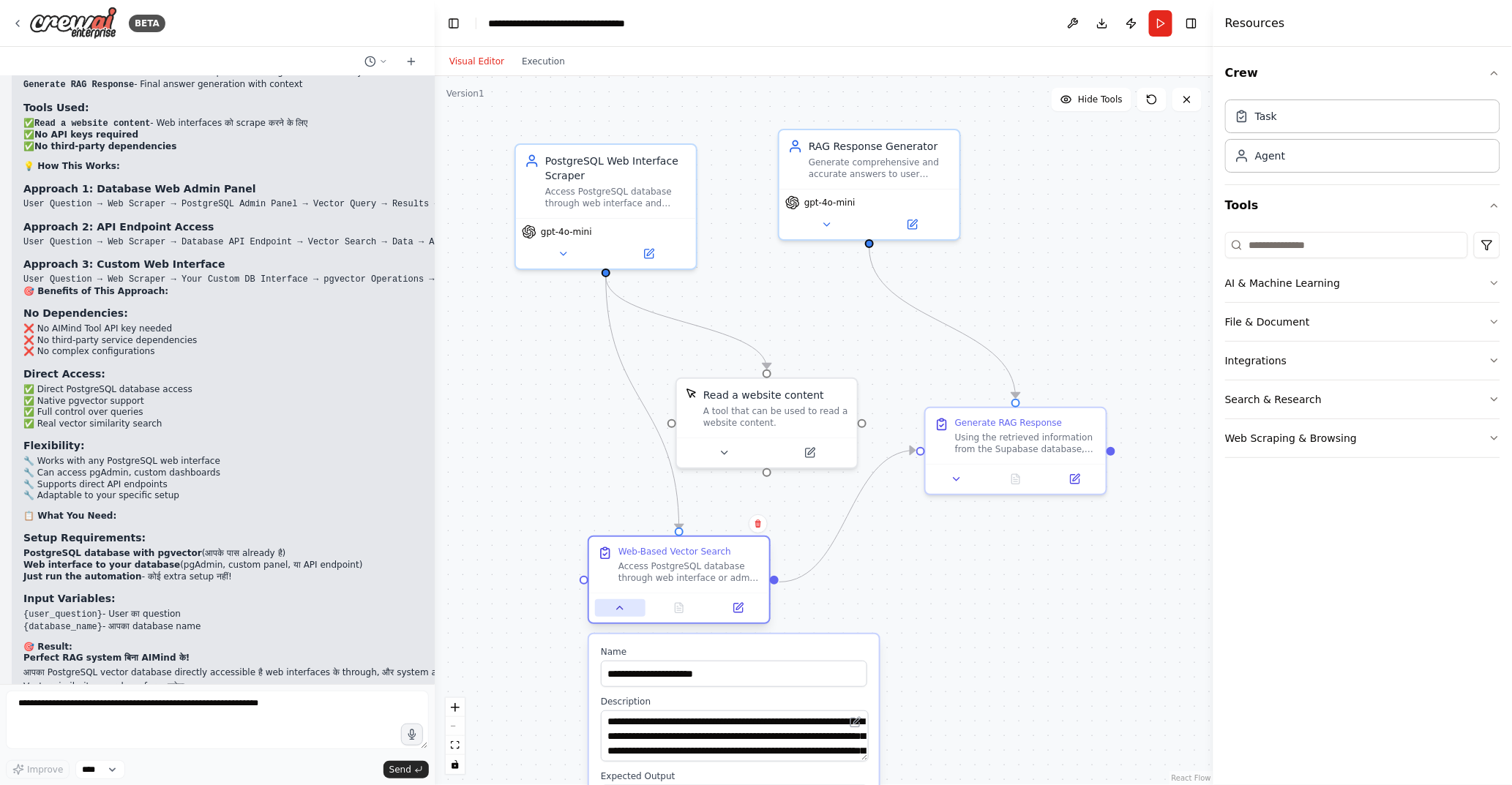
click at [622, 611] on icon at bounding box center [620, 608] width 12 height 12
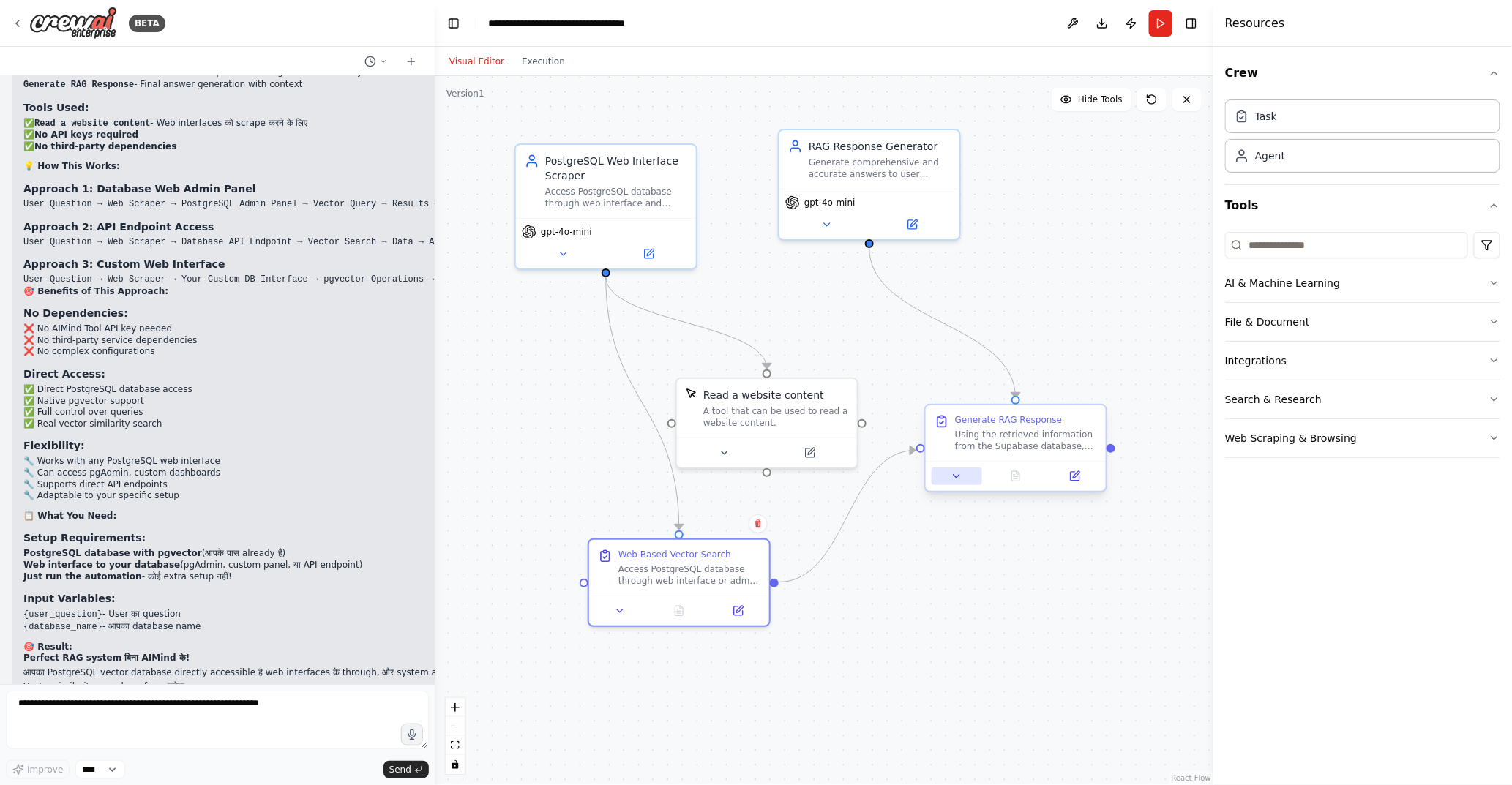
click at [960, 484] on button at bounding box center [957, 476] width 50 height 17
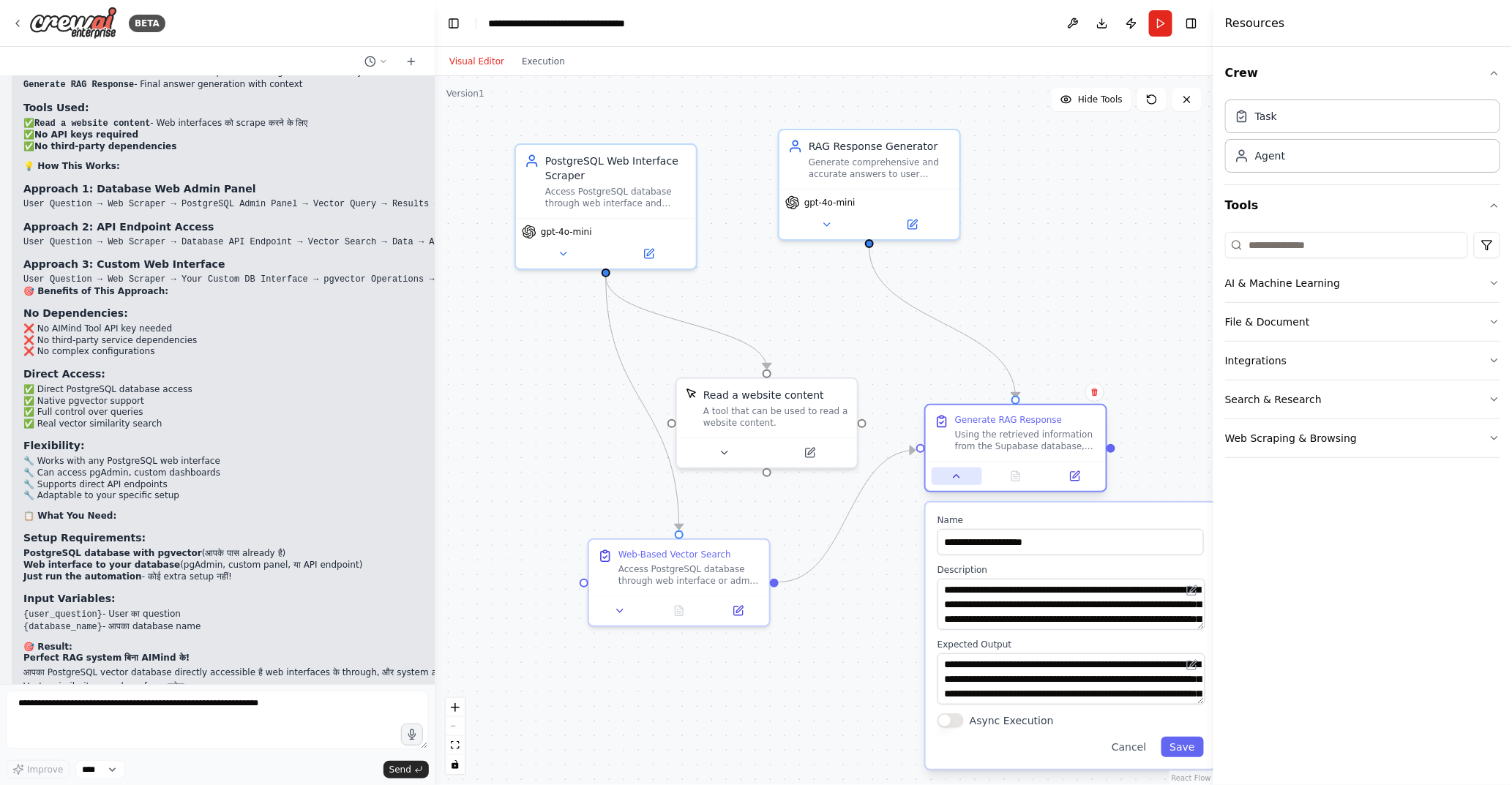
click at [960, 484] on button at bounding box center [957, 476] width 50 height 17
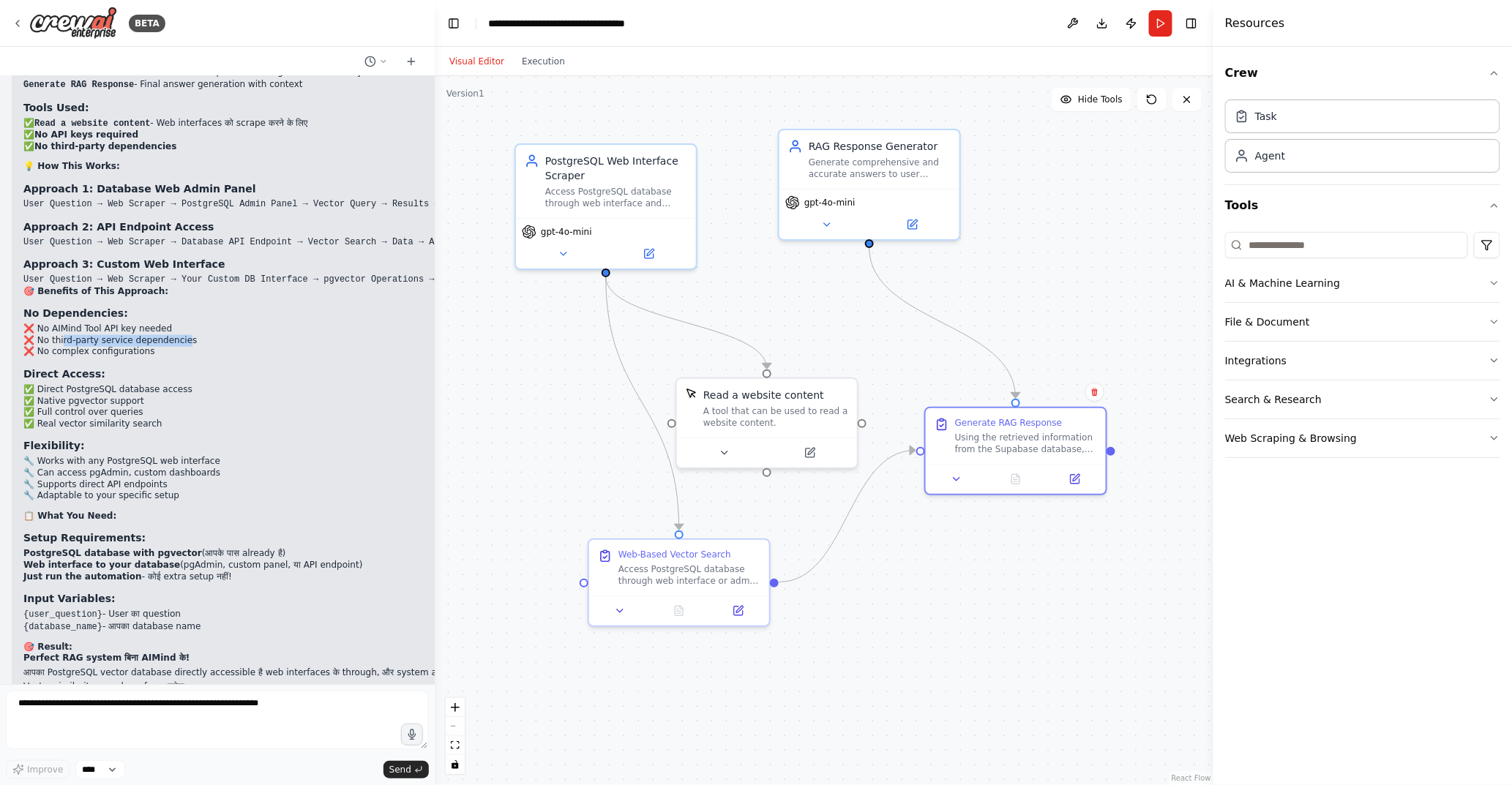
drag, startPoint x: 113, startPoint y: 254, endPoint x: 174, endPoint y: 253, distance: 61.0
click at [174, 335] on li "❌ No third-party service dependencies" at bounding box center [266, 341] width 485 height 12
drag, startPoint x: 56, startPoint y: 262, endPoint x: 139, endPoint y: 260, distance: 83.0
click at [139, 346] on li "❌ No complex configurations" at bounding box center [266, 351] width 485 height 12
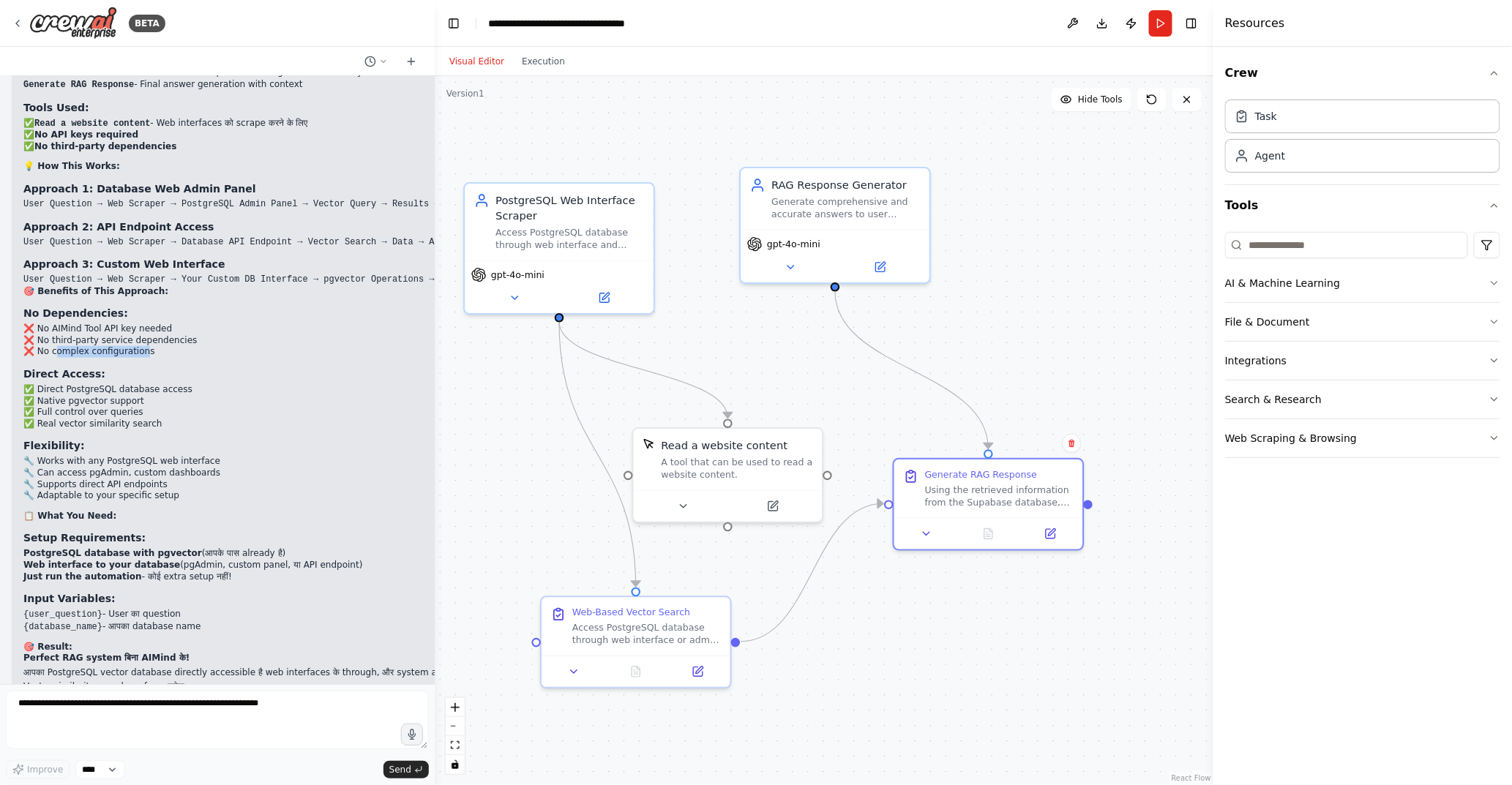
drag, startPoint x: 888, startPoint y: 296, endPoint x: 843, endPoint y: 348, distance: 68.8
click at [843, 348] on div ".deletable-edge-delete-btn { width: 20px; height: 20px; border: 0px solid #ffff…" at bounding box center [824, 431] width 778 height 709
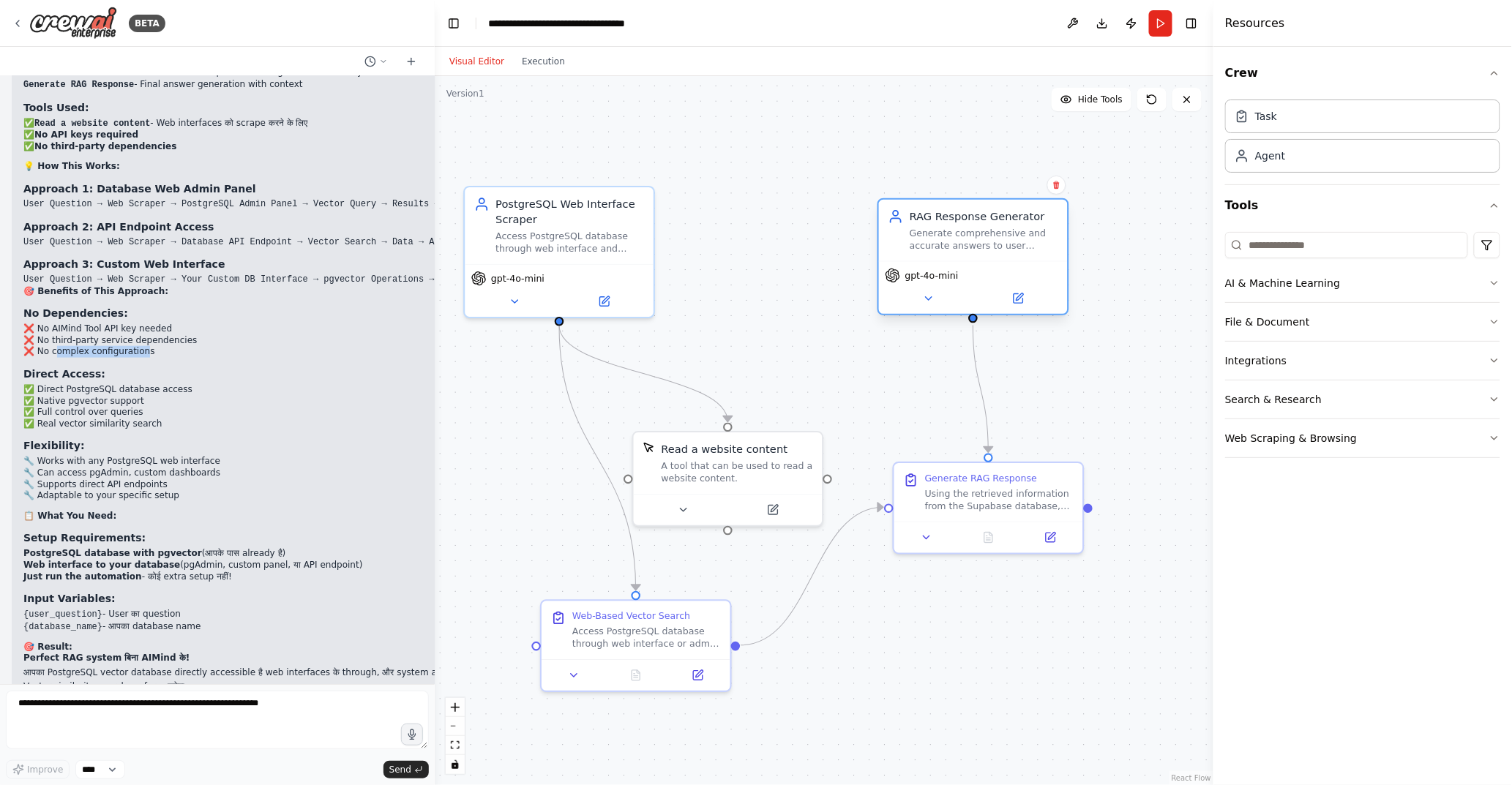
drag, startPoint x: 843, startPoint y: 210, endPoint x: 983, endPoint y: 252, distance: 146.2
click at [983, 252] on div "RAG Response Generator Generate comprehensive and accurate answers to user ques…" at bounding box center [973, 231] width 189 height 62
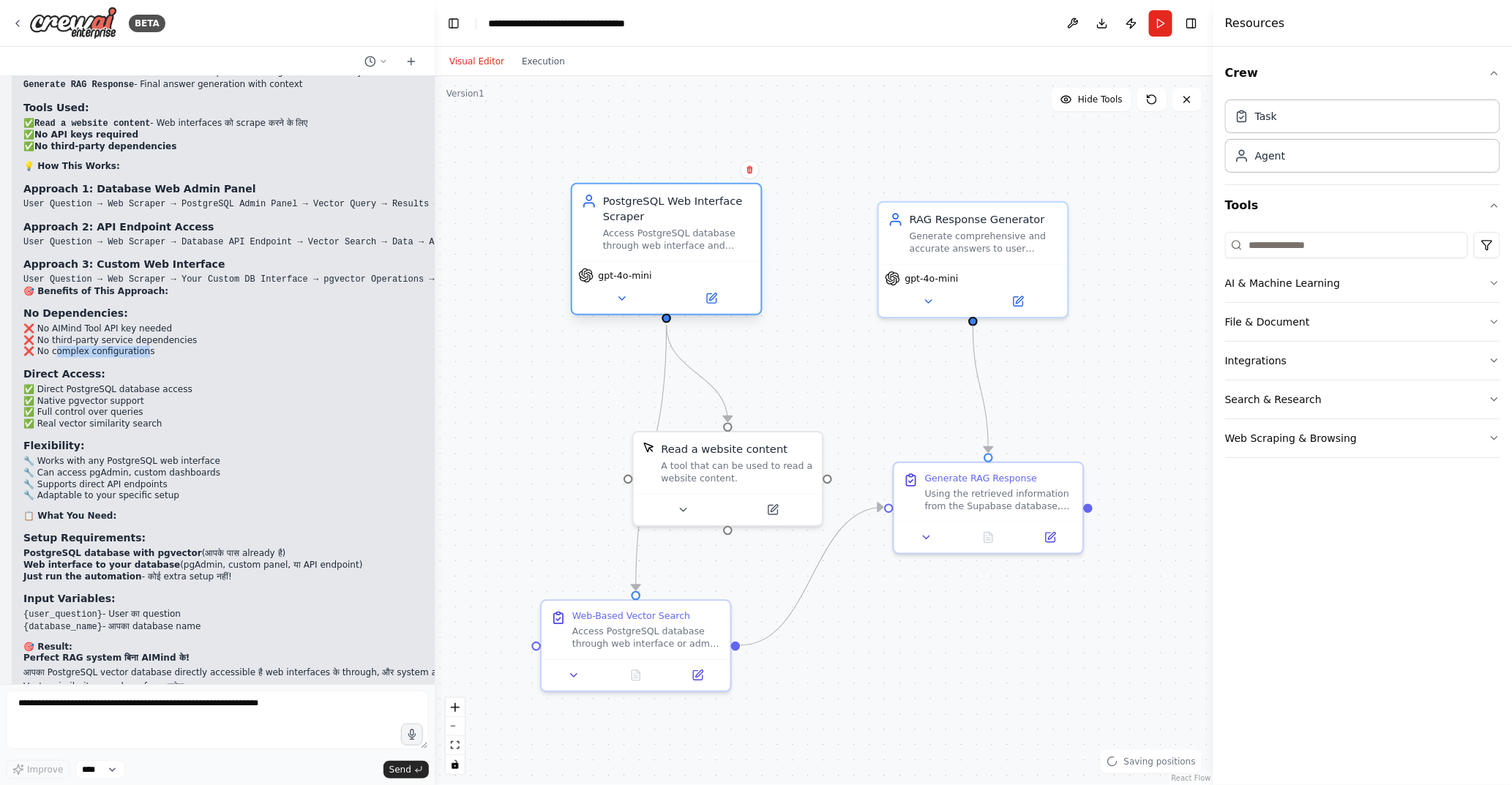
drag, startPoint x: 597, startPoint y: 213, endPoint x: 706, endPoint y: 219, distance: 109.2
click at [706, 219] on div "PostgreSQL Web Interface Scraper" at bounding box center [677, 209] width 149 height 31
drag, startPoint x: 706, startPoint y: 448, endPoint x: 772, endPoint y: 388, distance: 89.2
click at [772, 388] on div "Read a website content" at bounding box center [785, 385] width 126 height 15
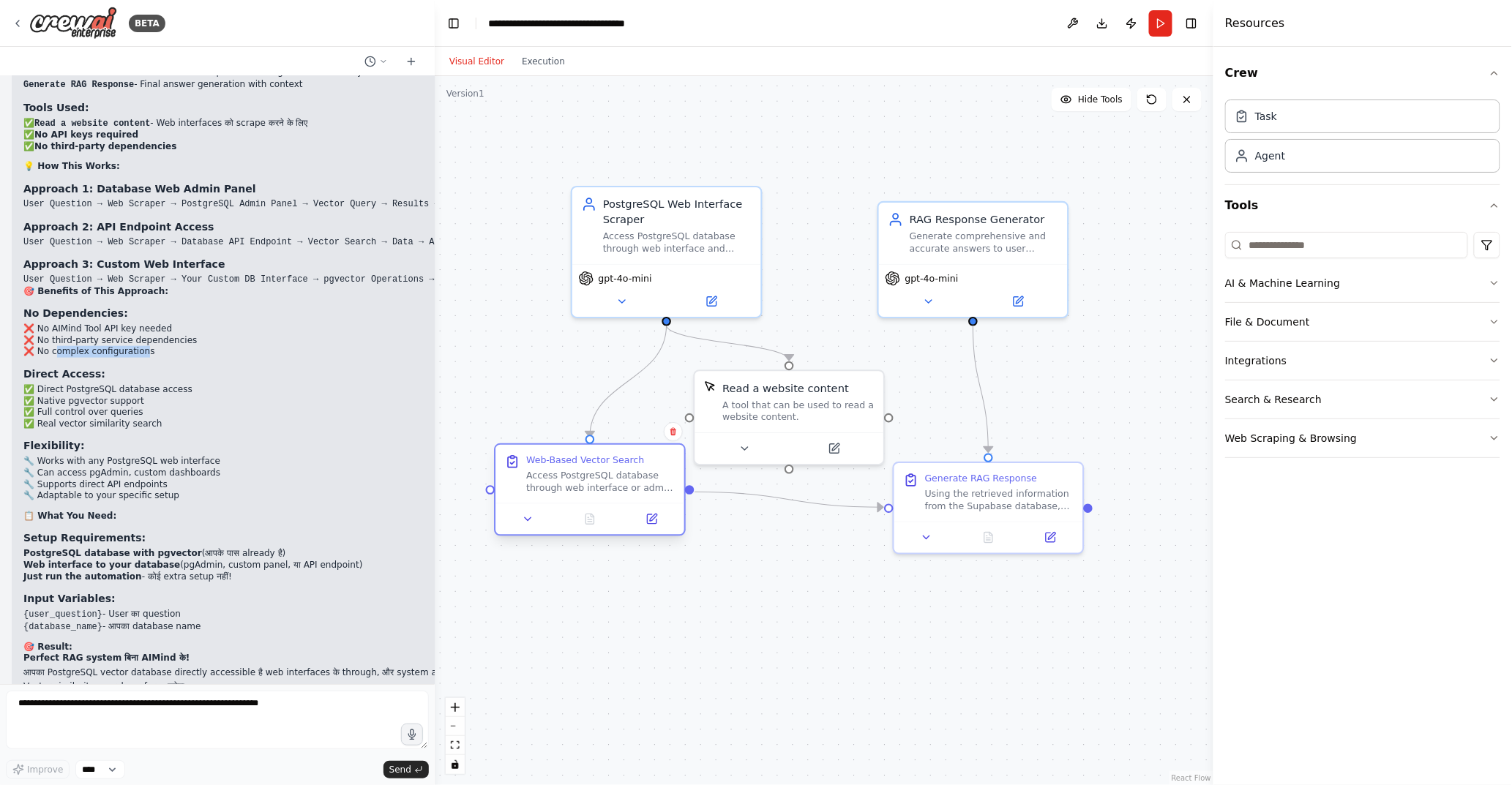
drag, startPoint x: 642, startPoint y: 609, endPoint x: 590, endPoint y: 455, distance: 162.5
click at [590, 455] on div "Web-Based Vector Search" at bounding box center [585, 461] width 118 height 13
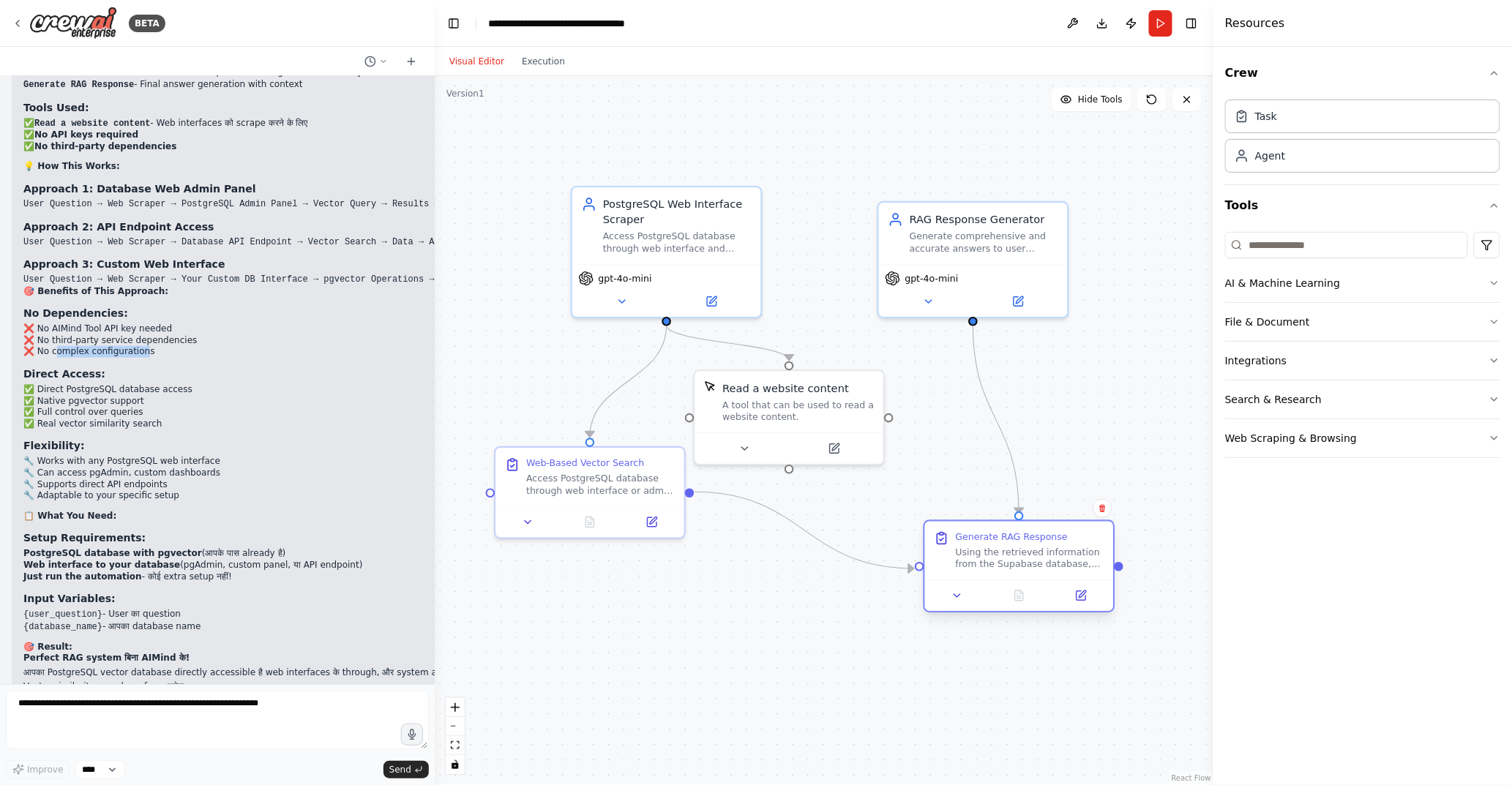
drag, startPoint x: 967, startPoint y: 480, endPoint x: 993, endPoint y: 546, distance: 70.9
click at [993, 546] on div "Generate RAG Response Using the retrieved information from the Supabase databas…" at bounding box center [1030, 549] width 149 height 40
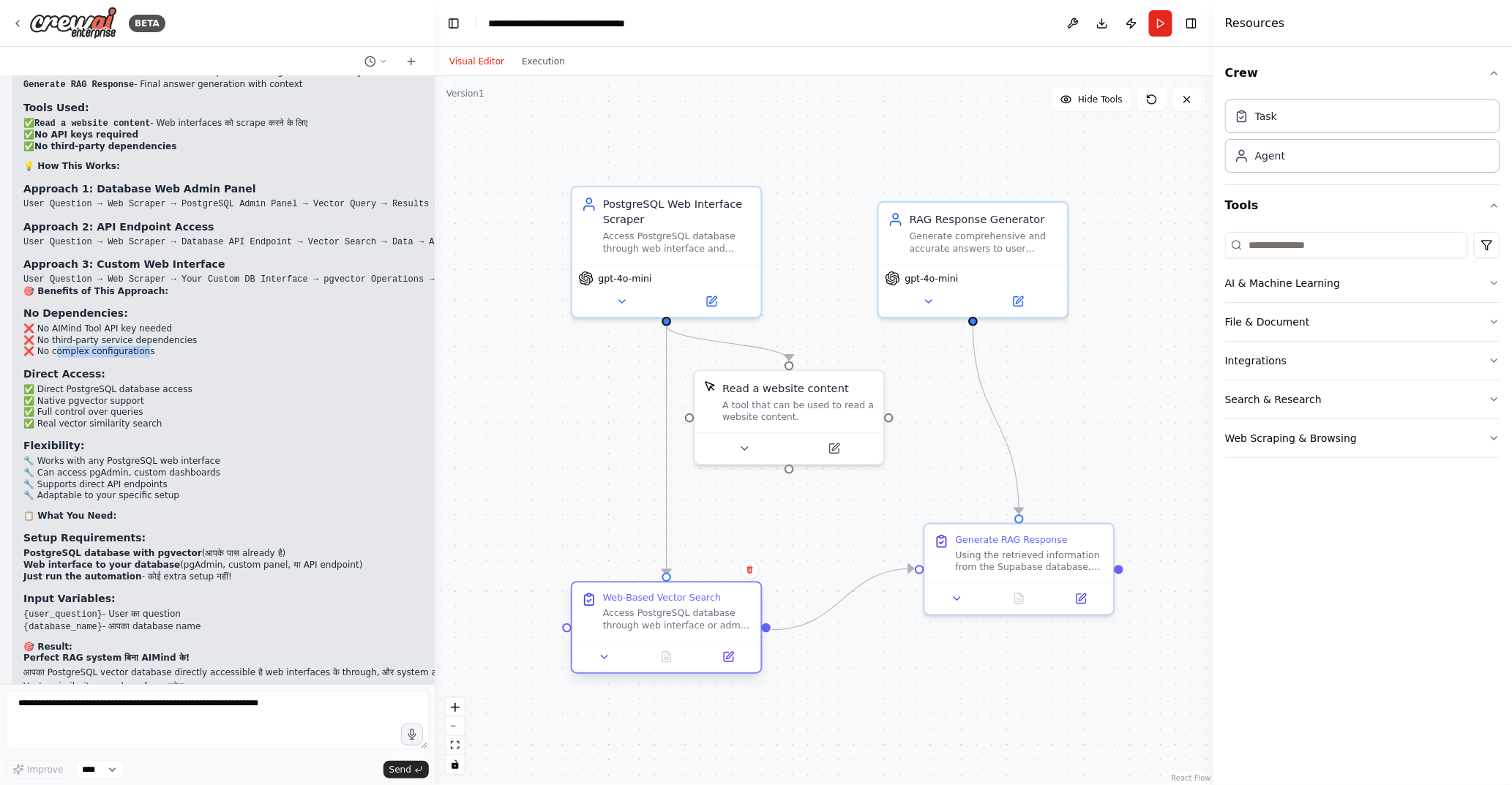
drag, startPoint x: 655, startPoint y: 461, endPoint x: 735, endPoint y: 604, distance: 163.9
click at [735, 604] on div "Web-Based Vector Search Access PostgreSQL database through web interface or adm…" at bounding box center [677, 611] width 149 height 40
drag, startPoint x: 784, startPoint y: 385, endPoint x: 828, endPoint y: 431, distance: 63.7
click at [828, 431] on div "Read a website content" at bounding box center [831, 432] width 126 height 15
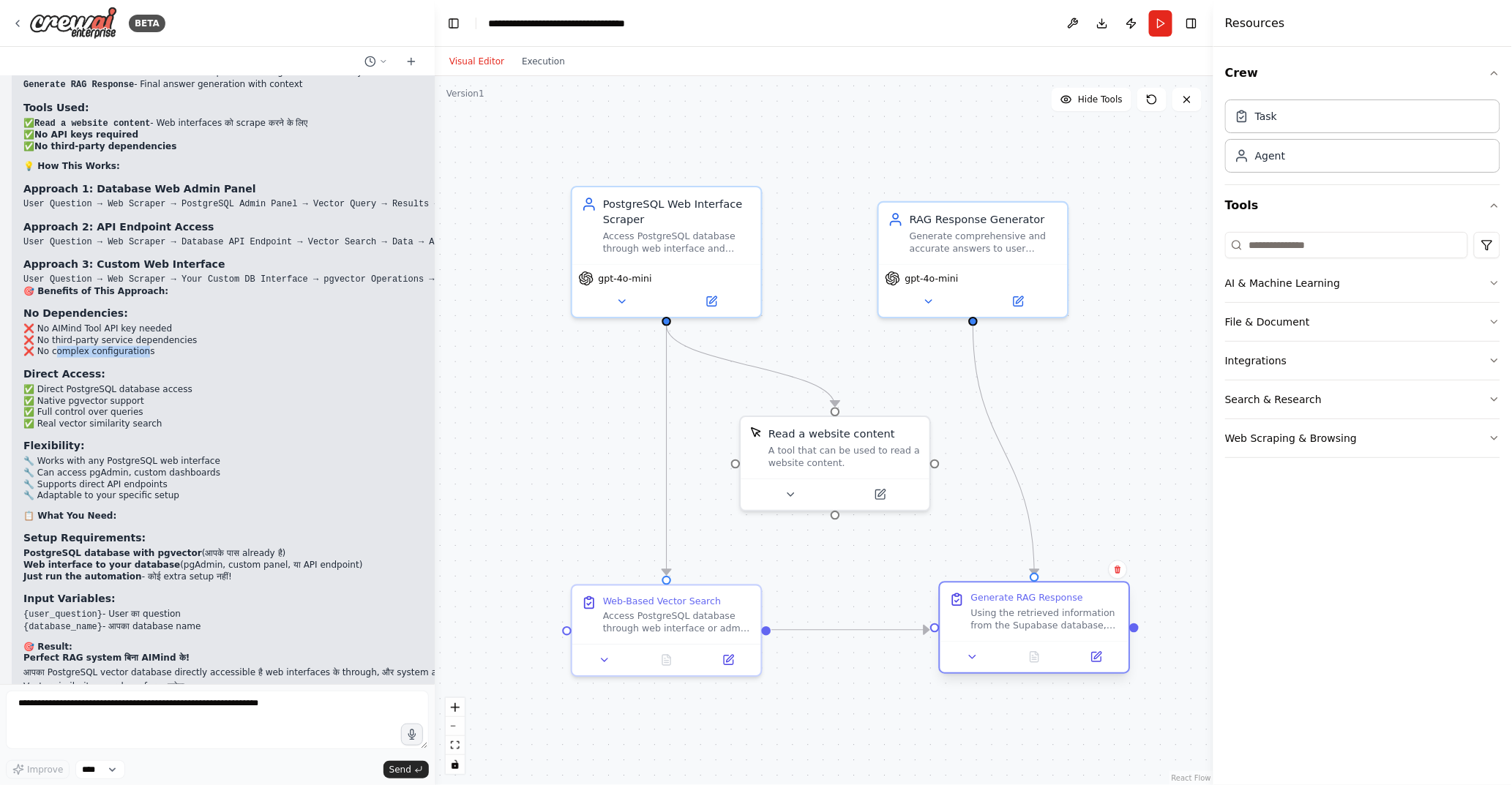
drag, startPoint x: 1007, startPoint y: 534, endPoint x: 1018, endPoint y: 597, distance: 64.0
click at [1018, 597] on div "Generate RAG Response" at bounding box center [1027, 598] width 112 height 13
drag, startPoint x: 852, startPoint y: 429, endPoint x: 869, endPoint y: 436, distance: 18.4
click at [869, 436] on div "Read a website content" at bounding box center [847, 432] width 126 height 15
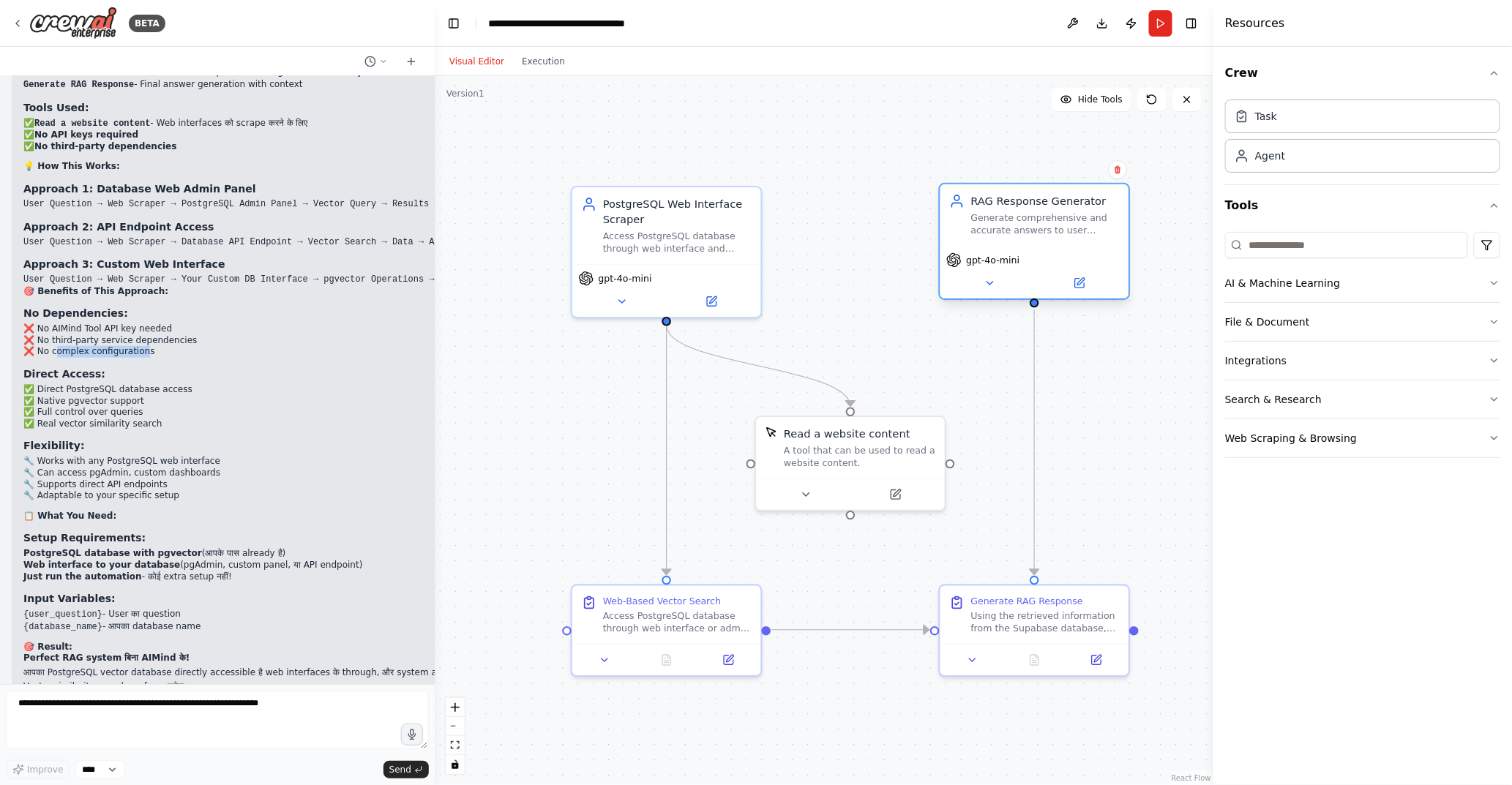
drag, startPoint x: 960, startPoint y: 222, endPoint x: 1021, endPoint y: 213, distance: 61.7
click at [1021, 213] on div "RAG Response Generator Generate comprehensive and accurate answers to user ques…" at bounding box center [1046, 214] width 149 height 43
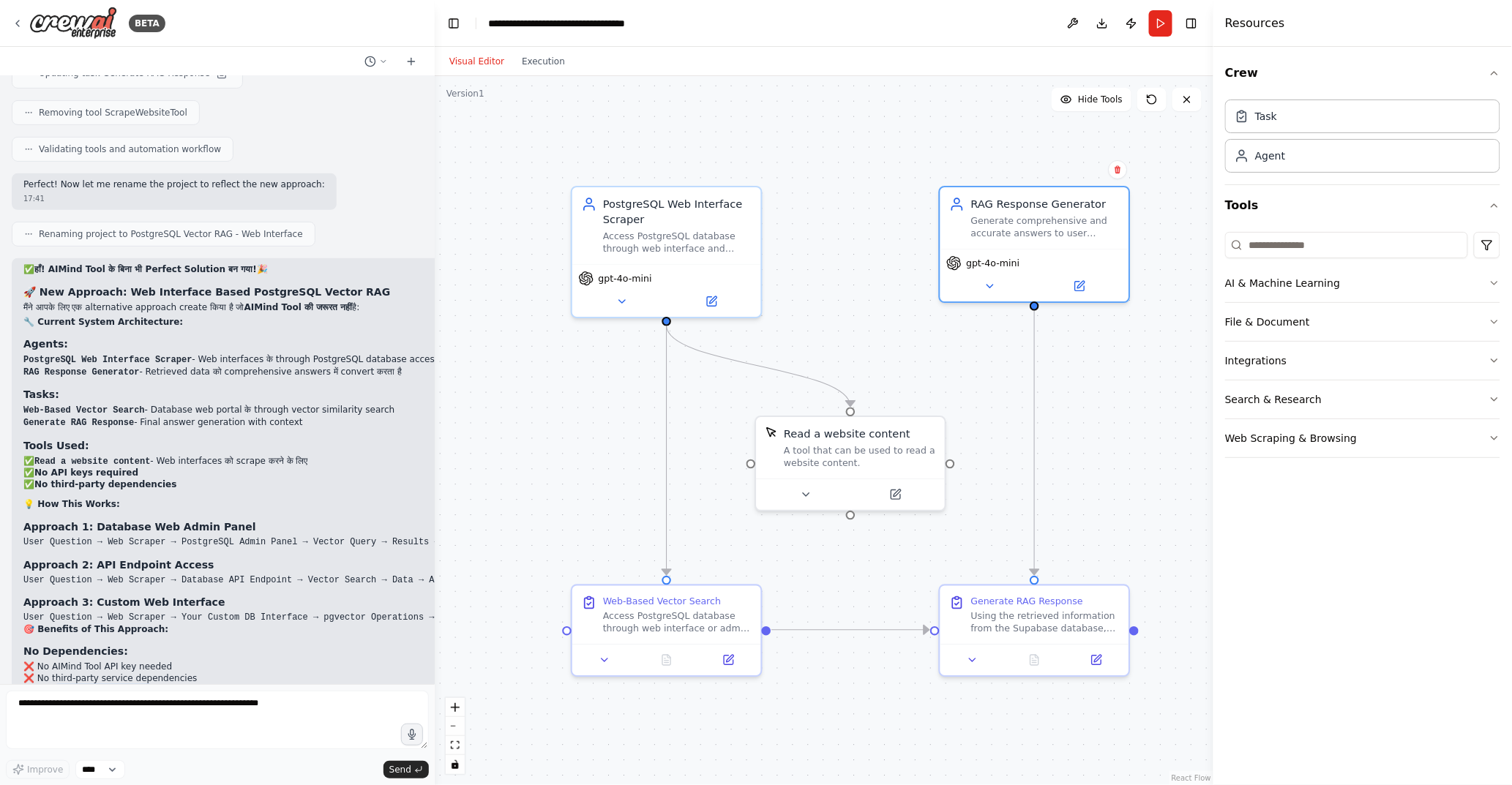
scroll to position [9238, 0]
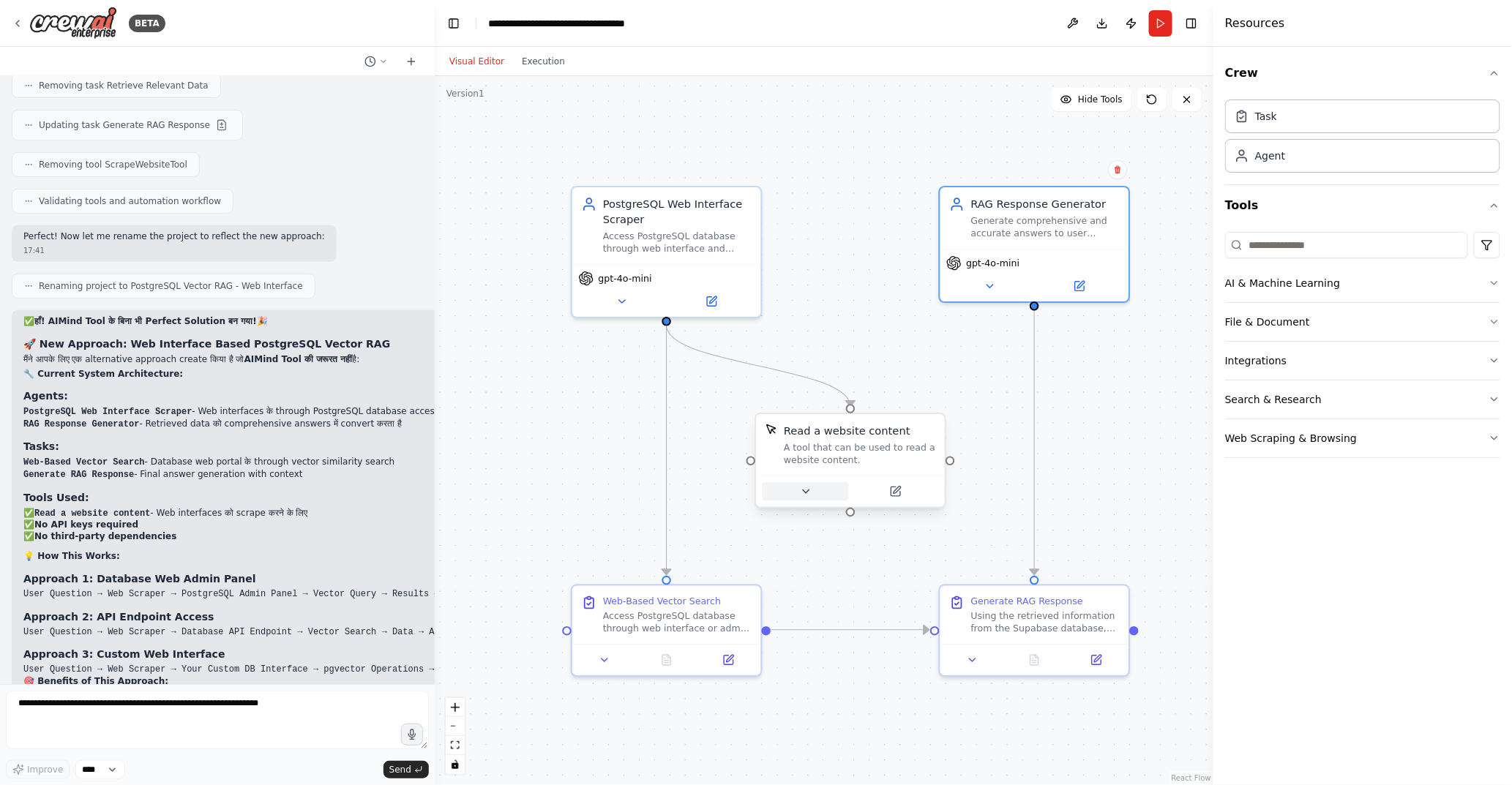
click at [801, 485] on icon at bounding box center [805, 491] width 13 height 13
click at [801, 485] on button at bounding box center [805, 491] width 86 height 18
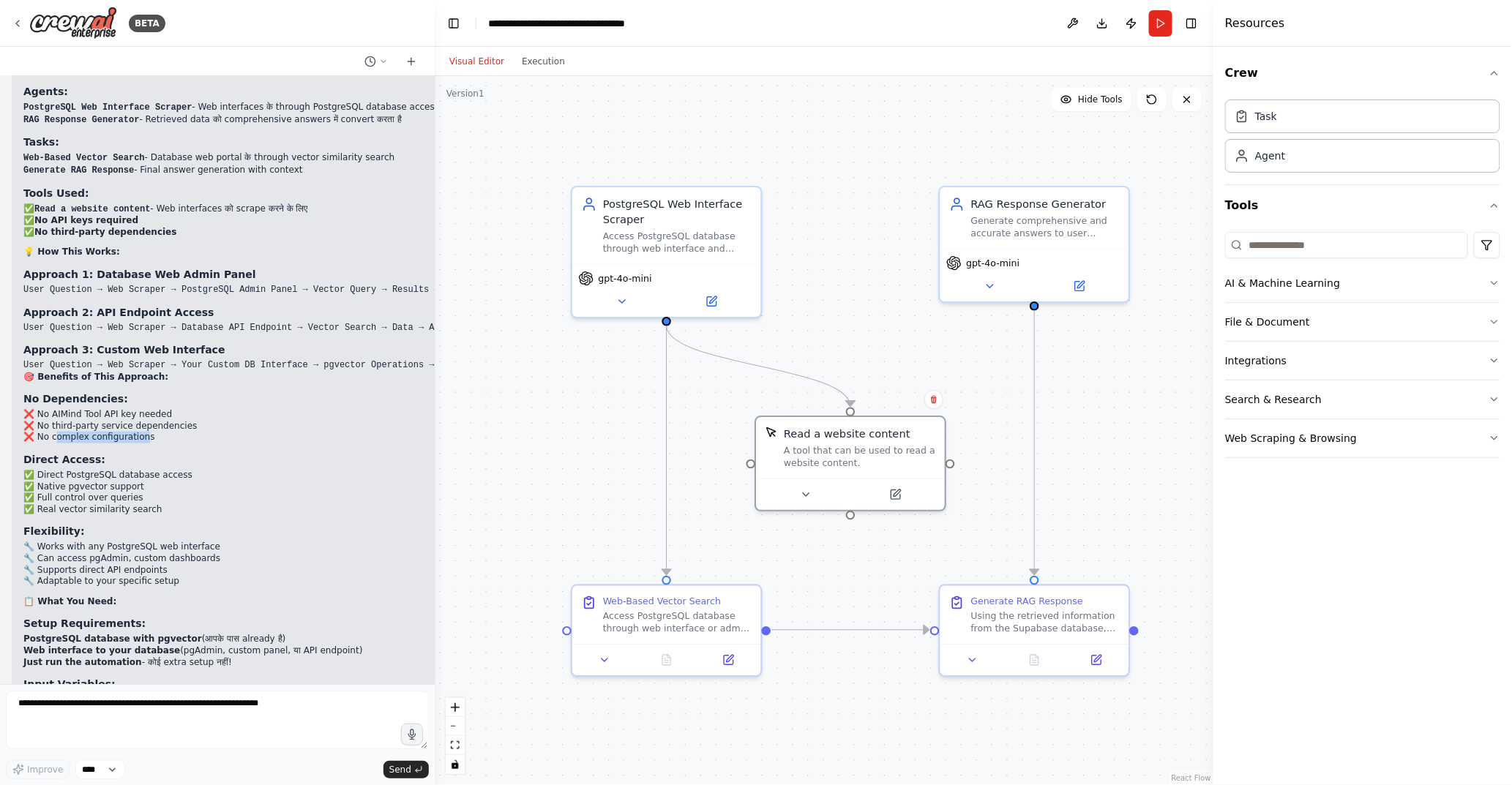
scroll to position [9629, 0]
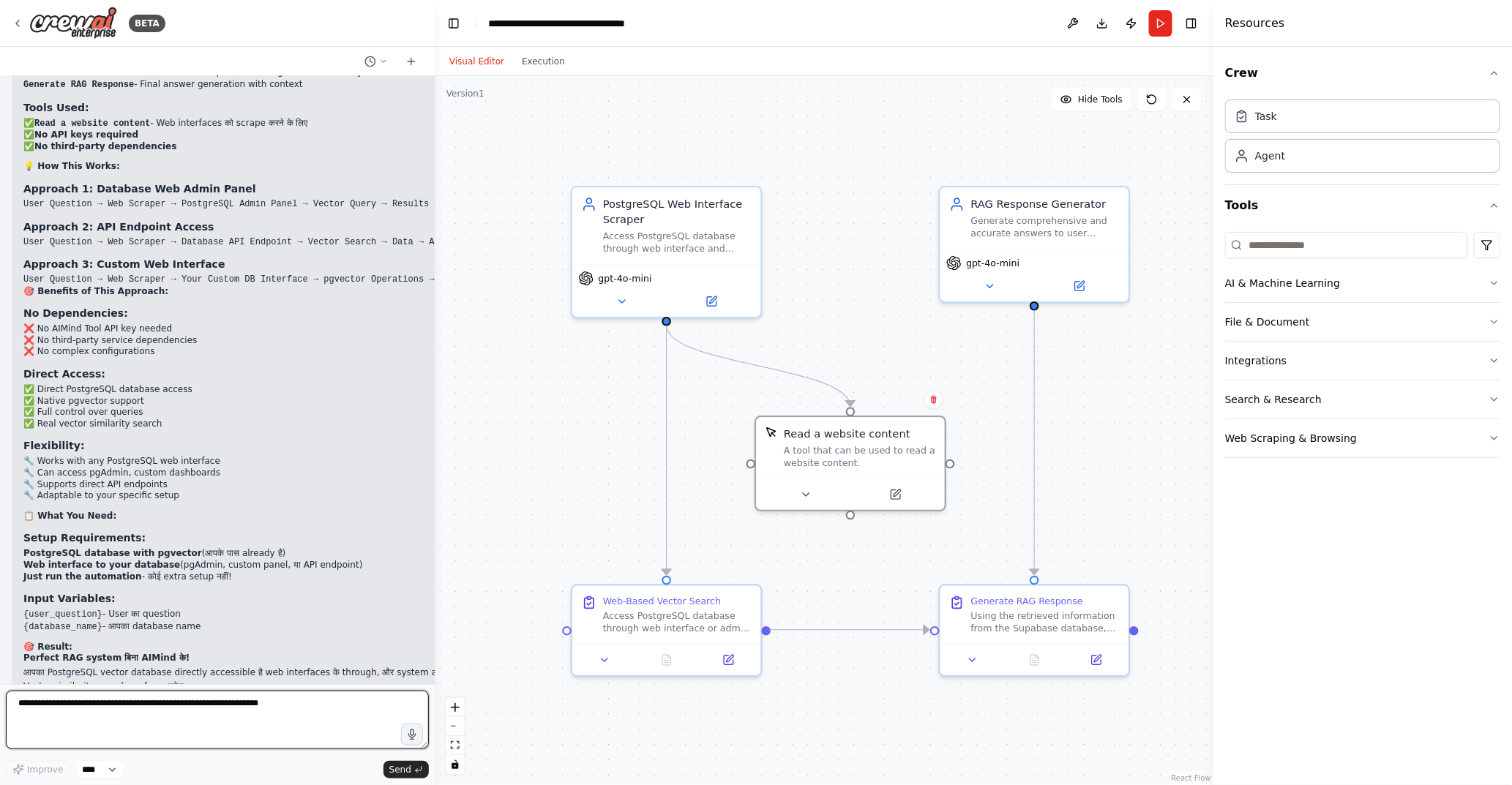
click at [243, 712] on textarea at bounding box center [217, 719] width 423 height 59
type textarea "**********"
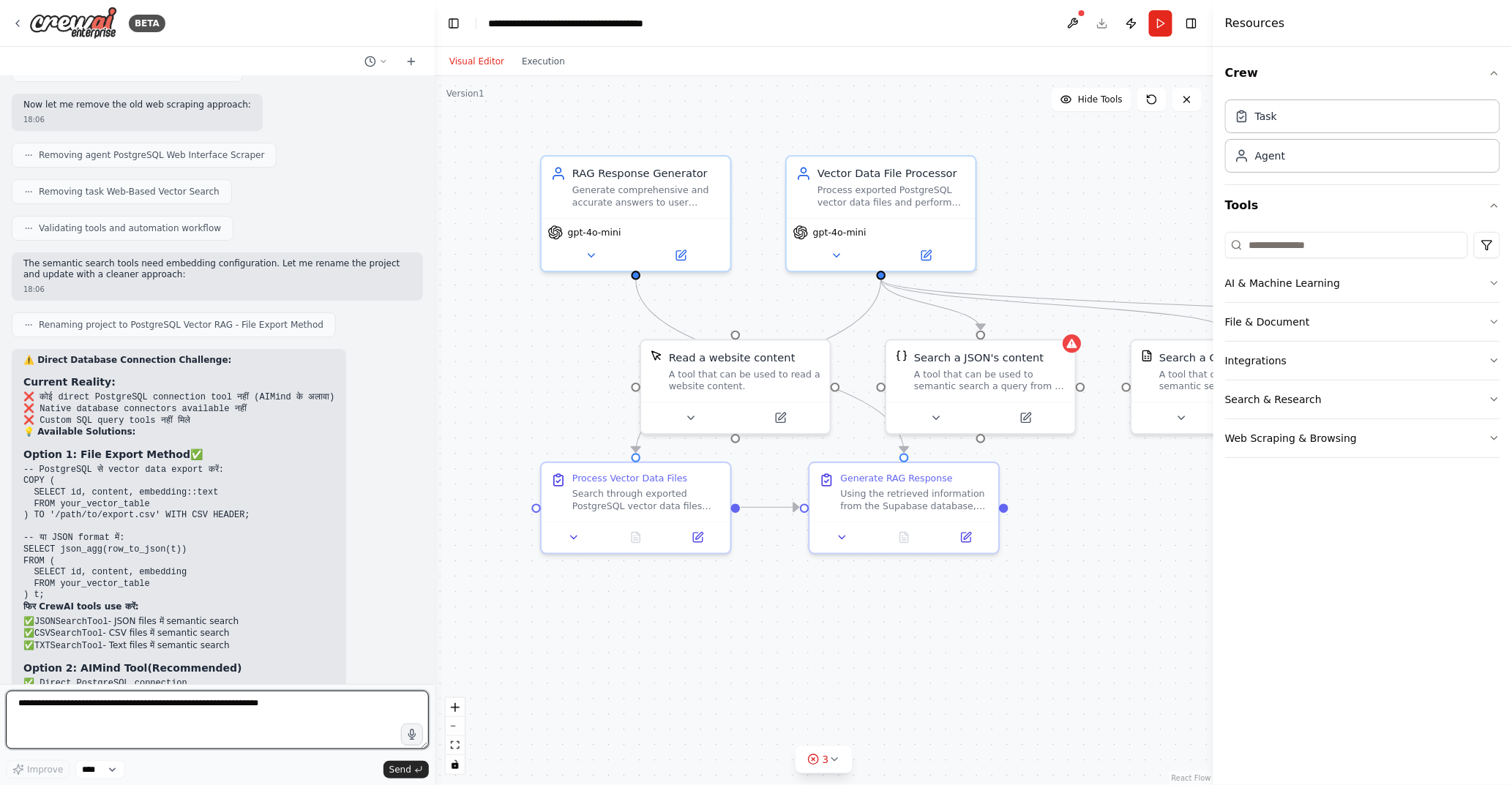
scroll to position [10962, 0]
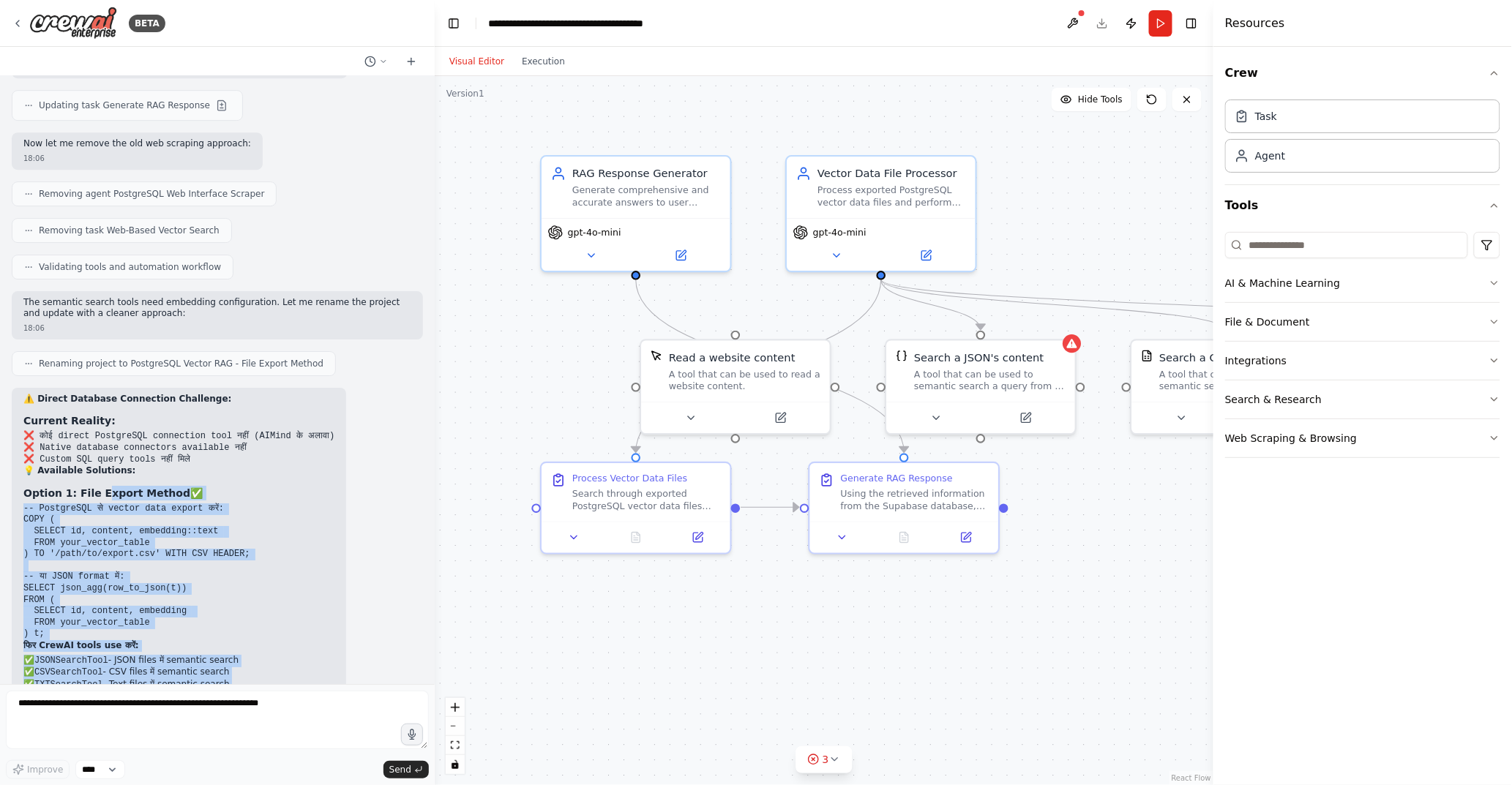
drag, startPoint x: 107, startPoint y: 388, endPoint x: 215, endPoint y: 624, distance: 259.5
click at [215, 624] on div "⚠️ Direct Database Connection Challenge: Current Reality: ❌ कोई direct PostgreS…" at bounding box center [179, 725] width 311 height 663
click at [227, 717] on pre "✅ Direct PostgreSQL connection ✅ Native vector search support ✅ Natural languag…" at bounding box center [179, 740] width 311 height 45
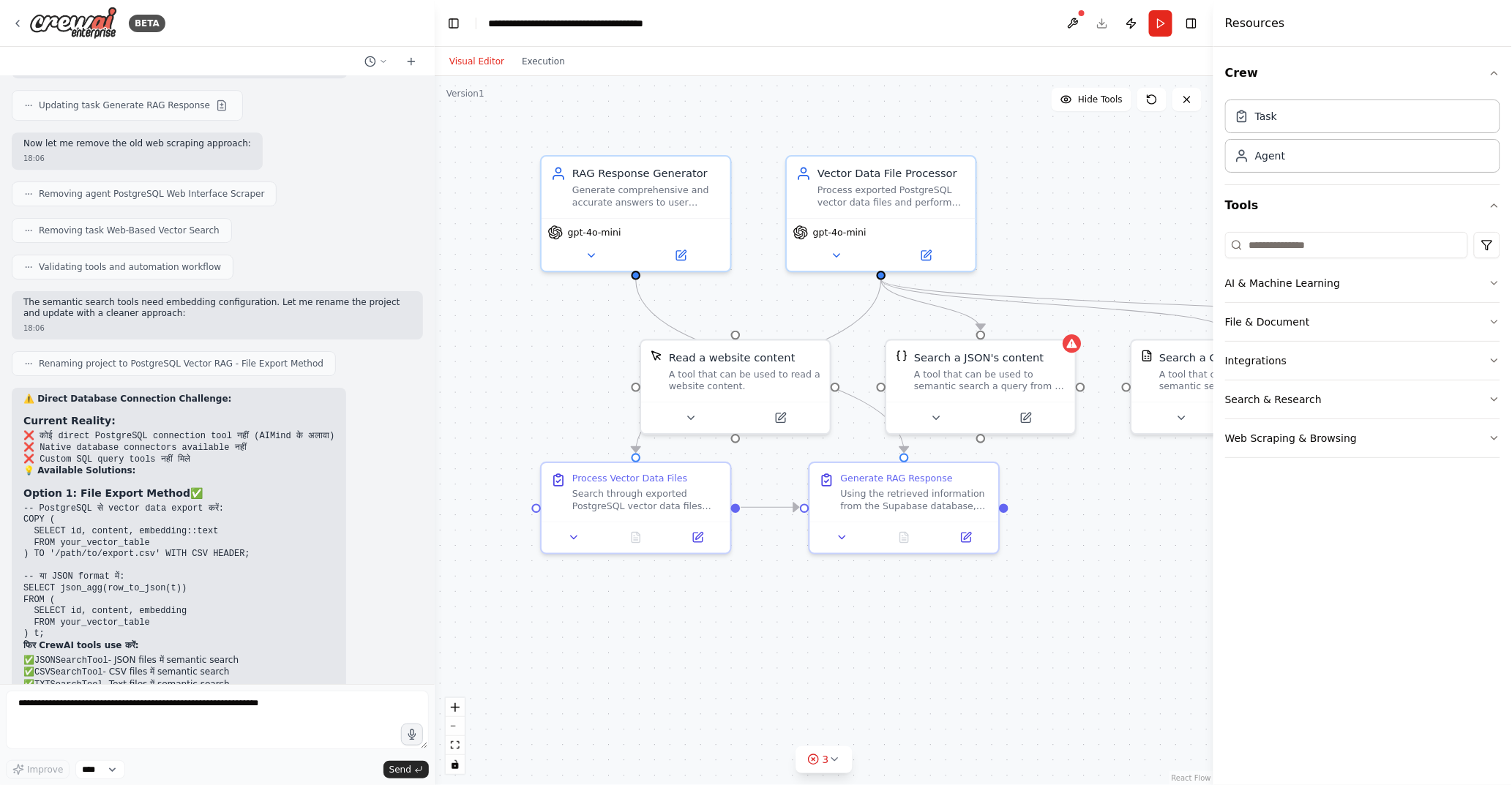
drag, startPoint x: 69, startPoint y: 594, endPoint x: 130, endPoint y: 600, distance: 61.3
click at [130, 699] on h3 "Option 2: AIMind Tool (Recommended)" at bounding box center [179, 706] width 311 height 14
copy h3 "AIMind Tool"
